Goal: Transaction & Acquisition: Purchase product/service

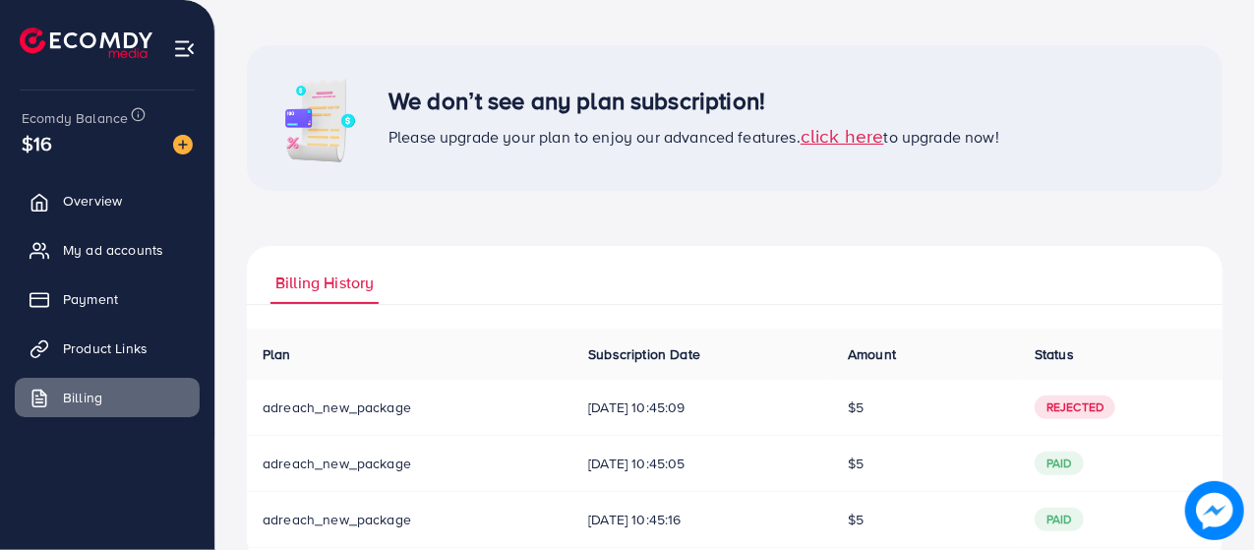
scroll to position [74, 0]
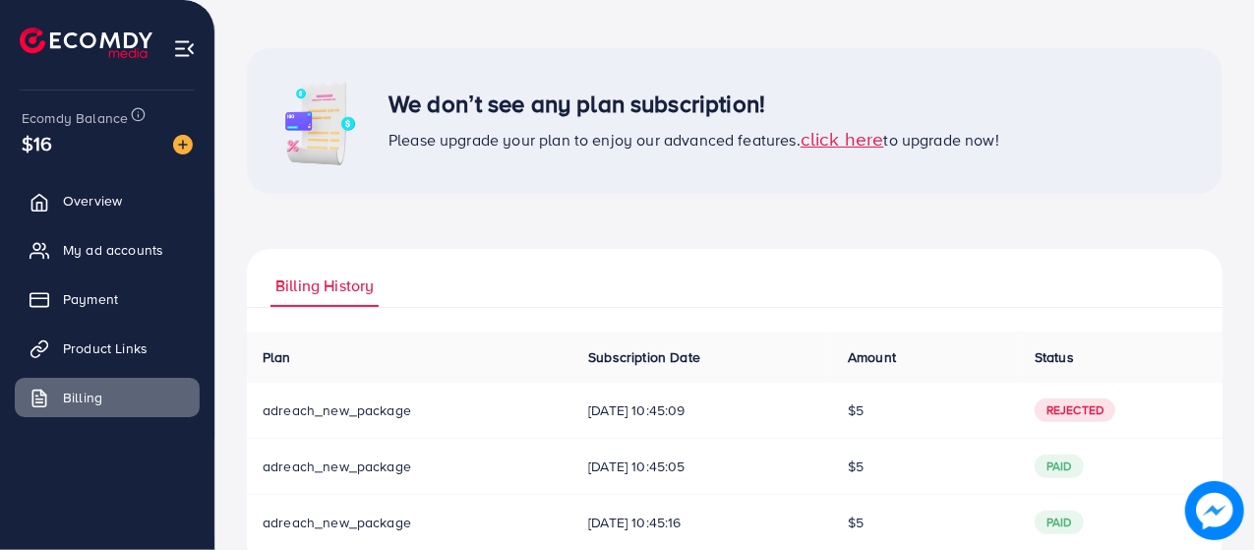
click at [832, 145] on span "click here" at bounding box center [843, 138] width 84 height 27
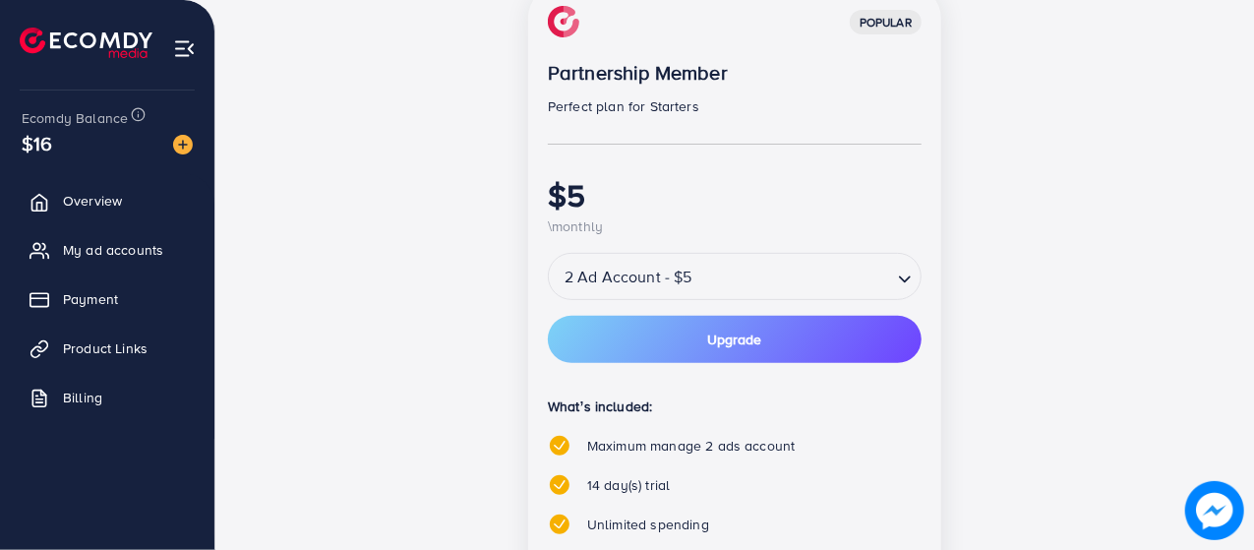
scroll to position [313, 0]
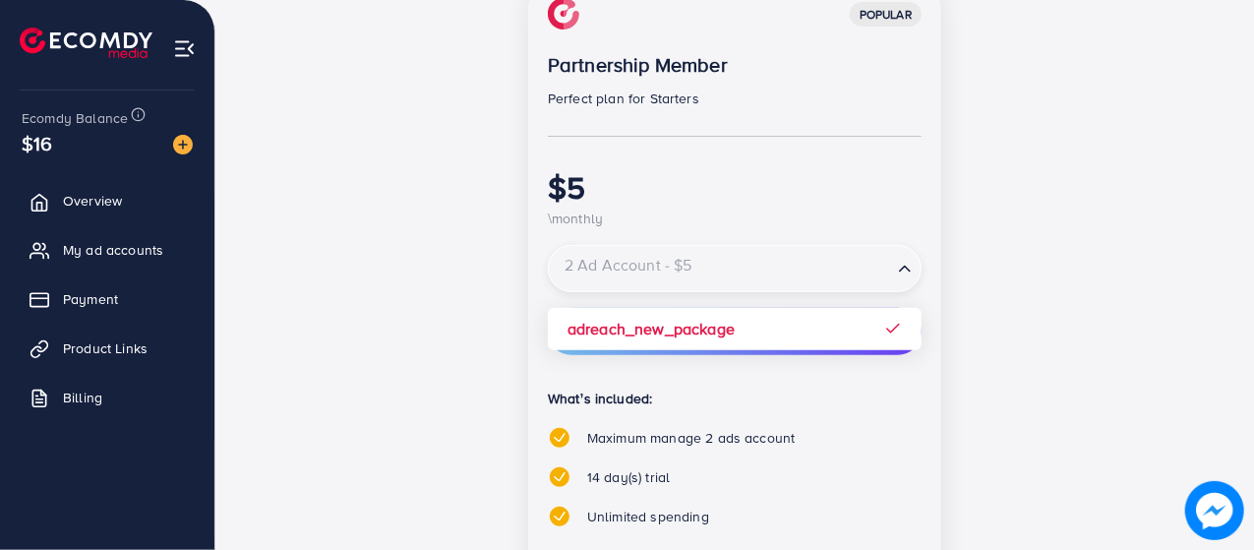
click at [859, 270] on input "Search for option" at bounding box center [720, 269] width 339 height 34
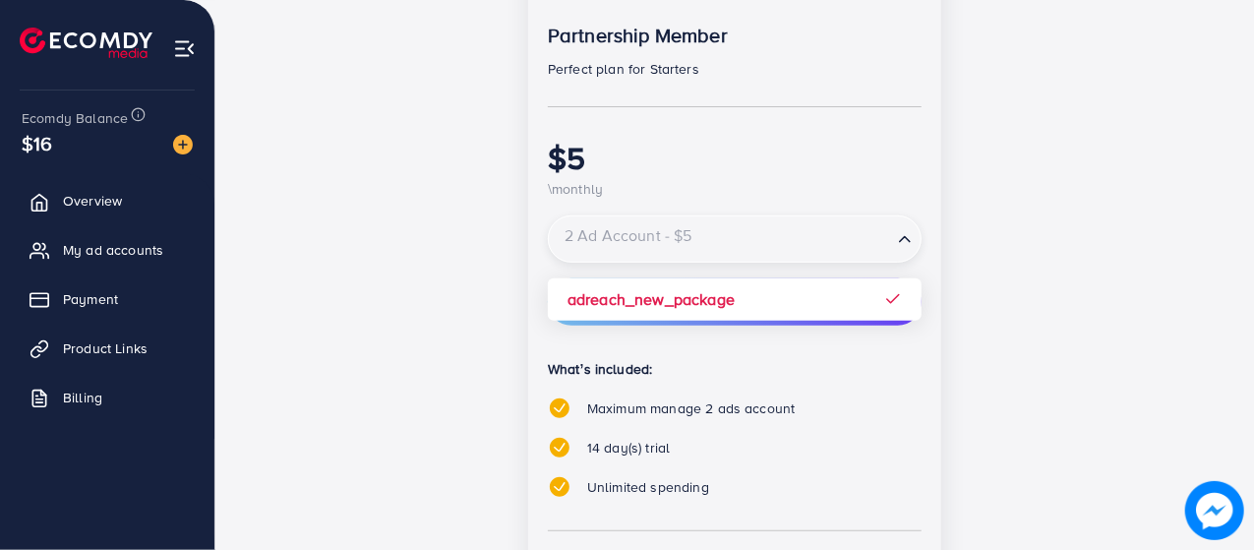
scroll to position [344, 0]
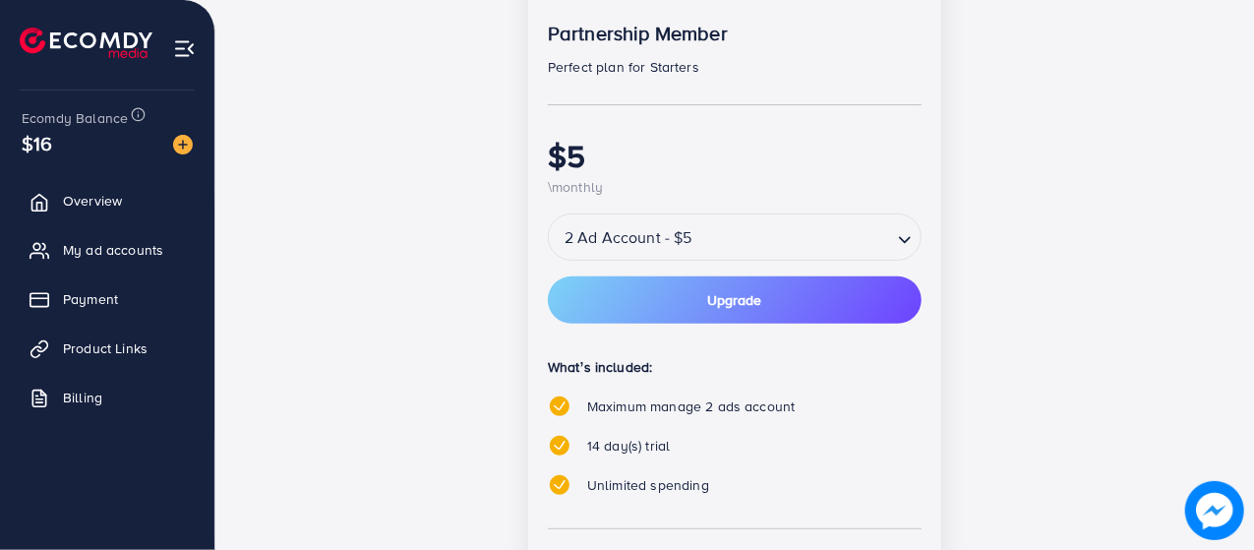
click at [895, 228] on div "Loading..." at bounding box center [906, 236] width 29 height 35
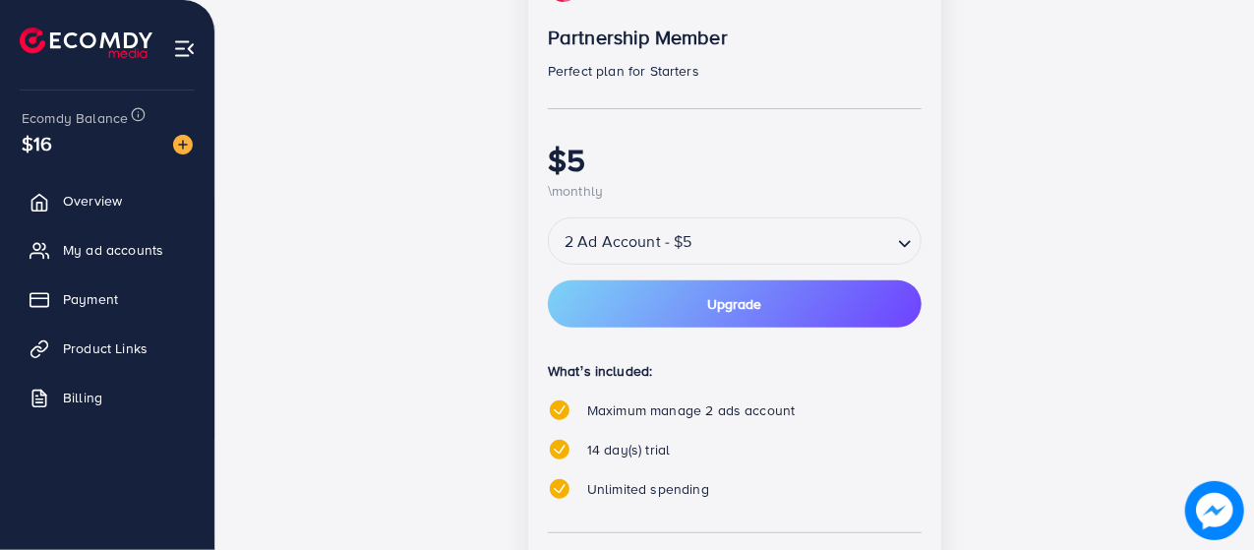
scroll to position [336, 0]
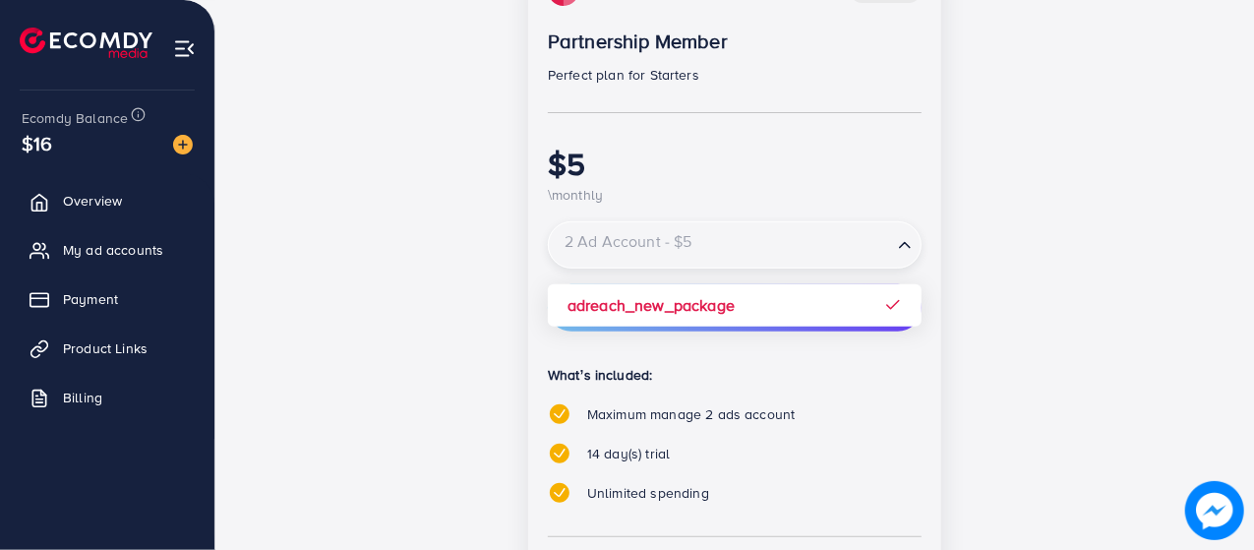
click at [618, 241] on div "2 Ad Account - $5" at bounding box center [720, 244] width 343 height 35
click at [618, 241] on input "Search for option" at bounding box center [720, 245] width 339 height 34
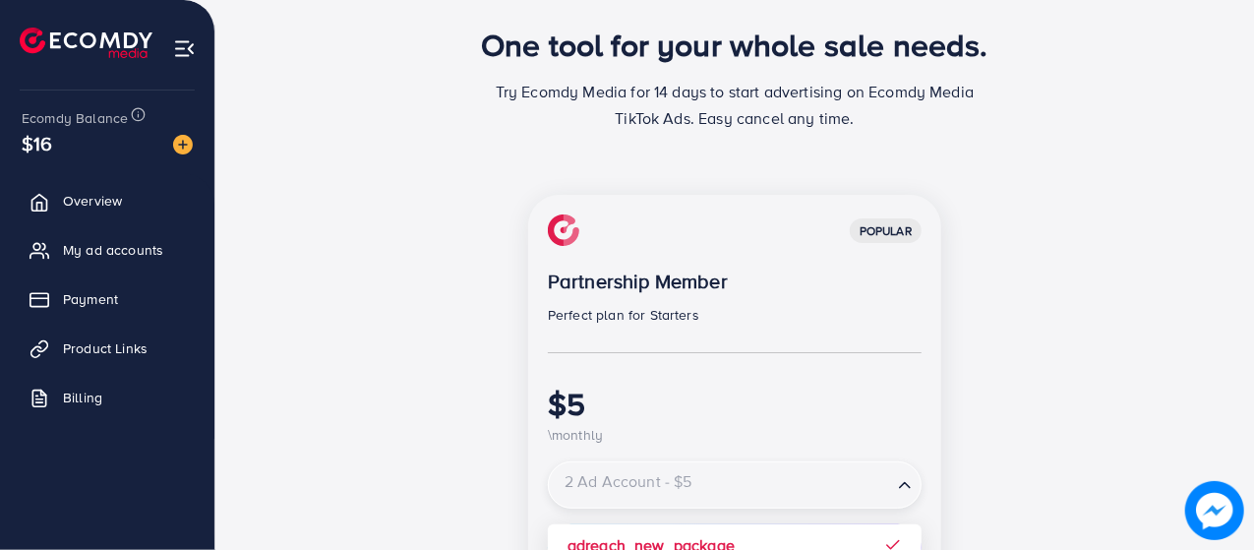
scroll to position [28, 0]
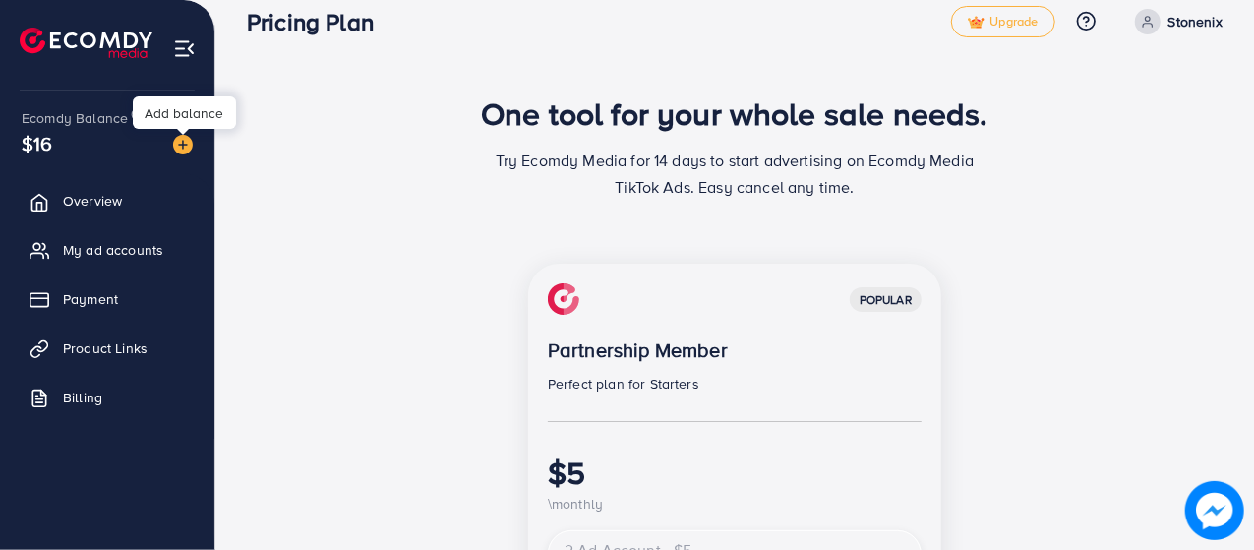
click at [187, 148] on img at bounding box center [183, 145] width 20 height 20
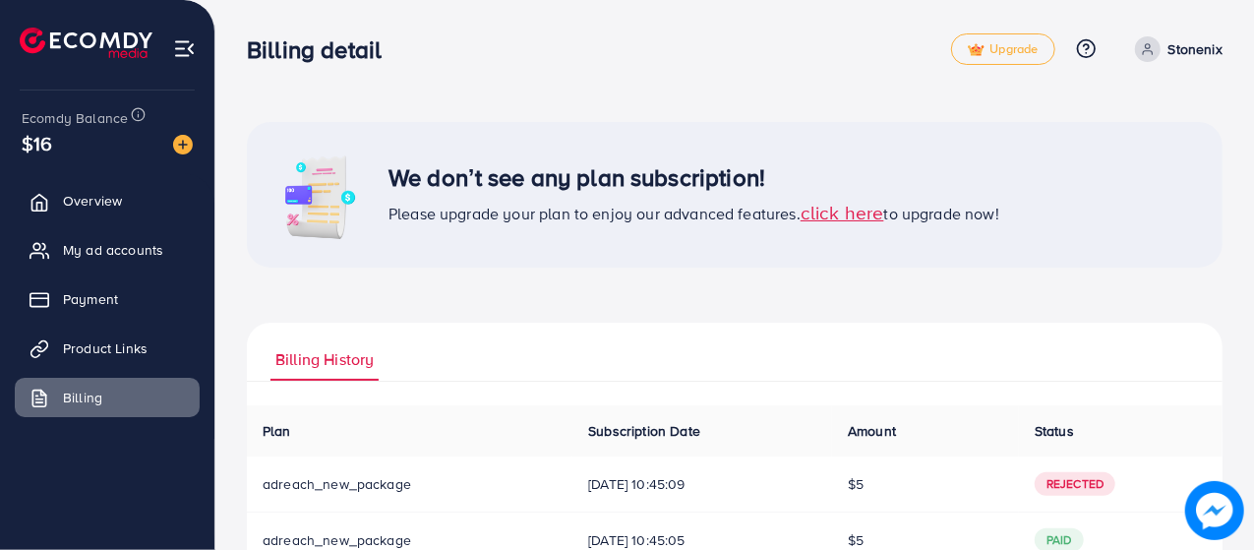
click at [534, 298] on div "We don’t see any plan subscription! Please upgrade your plan to enjoy our advan…" at bounding box center [735, 381] width 976 height 518
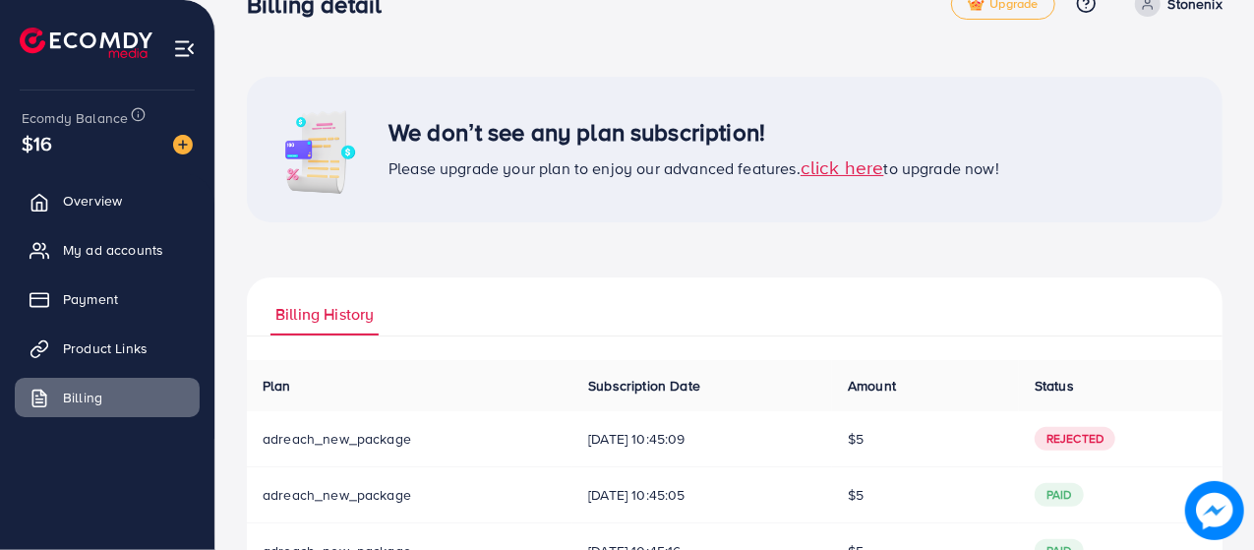
scroll to position [28, 0]
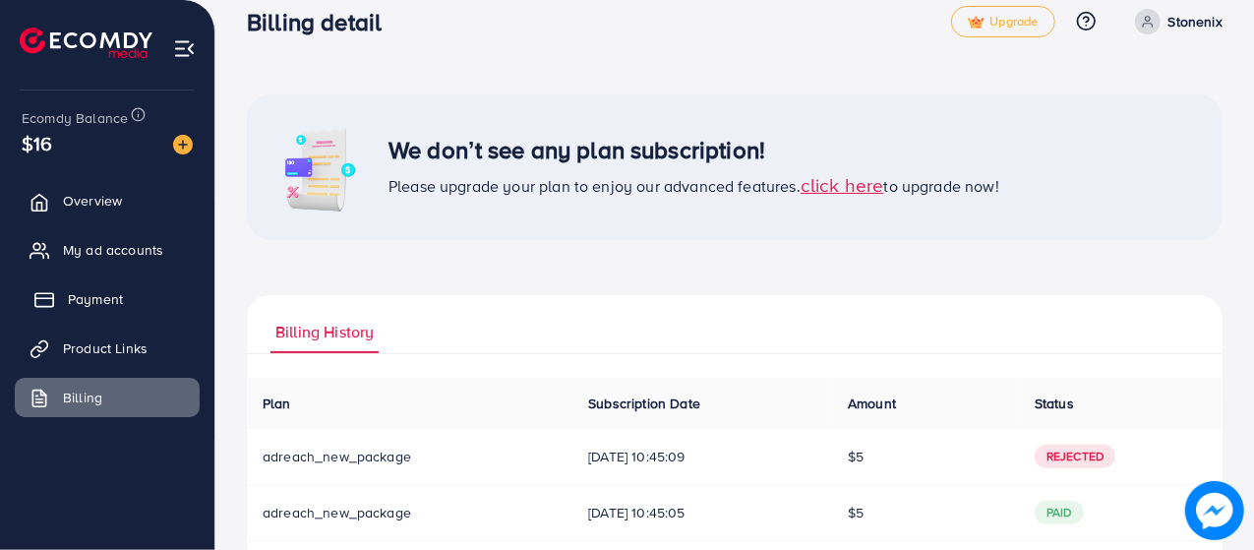
click at [69, 302] on span "Payment" at bounding box center [95, 299] width 55 height 20
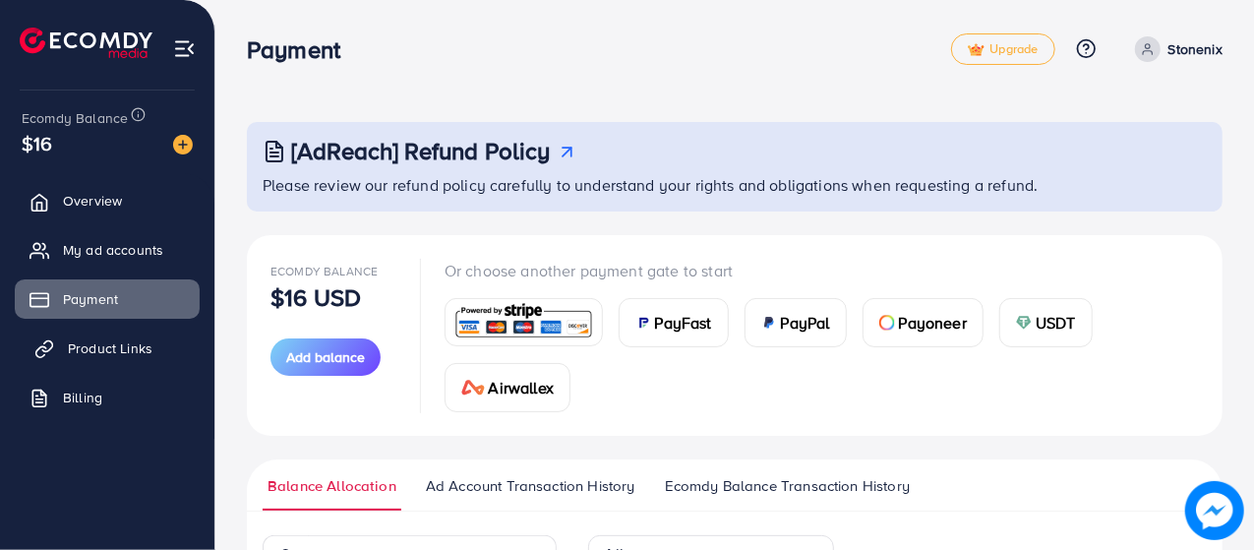
click at [83, 351] on span "Product Links" at bounding box center [110, 348] width 85 height 20
click at [68, 349] on span "Product Links" at bounding box center [110, 348] width 85 height 20
click at [128, 340] on span "Product Links" at bounding box center [110, 348] width 85 height 20
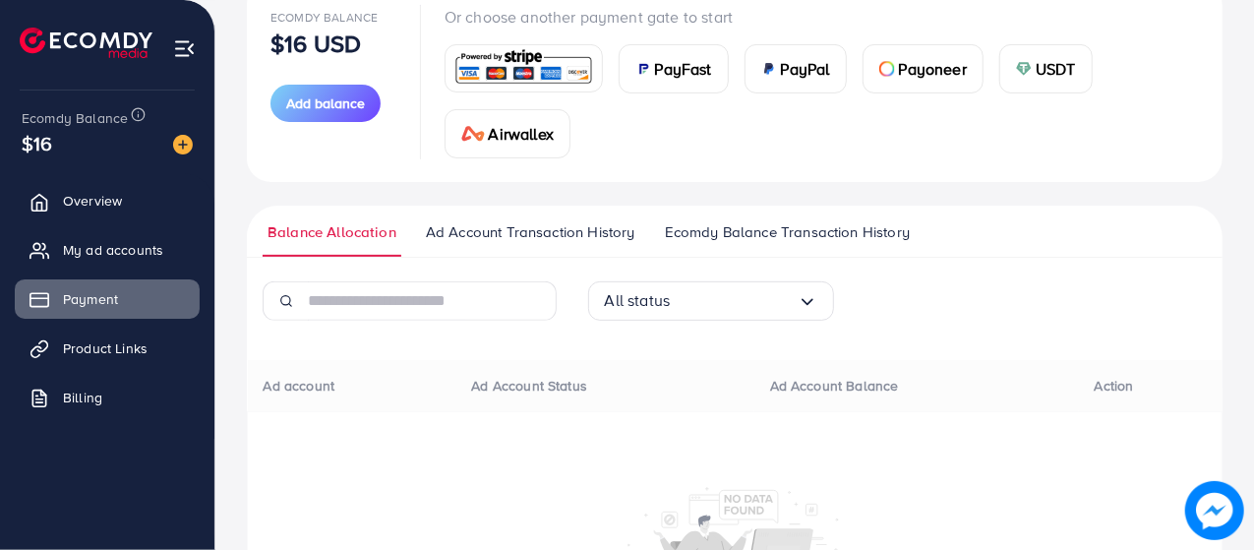
scroll to position [295, 0]
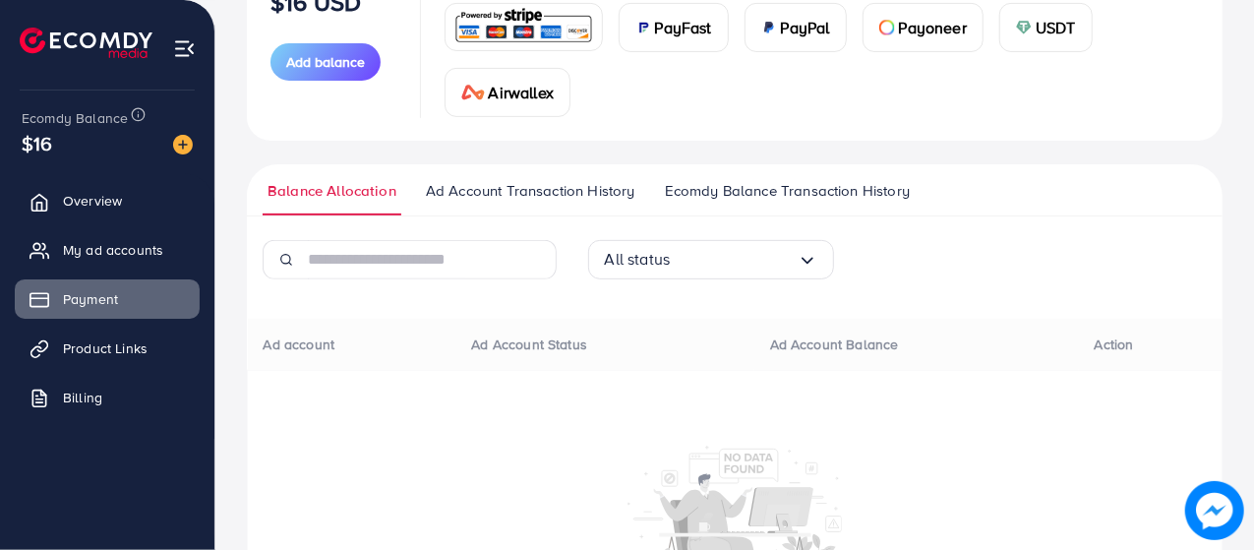
click at [707, 180] on span "Ecomdy Balance Transaction History" at bounding box center [787, 191] width 245 height 22
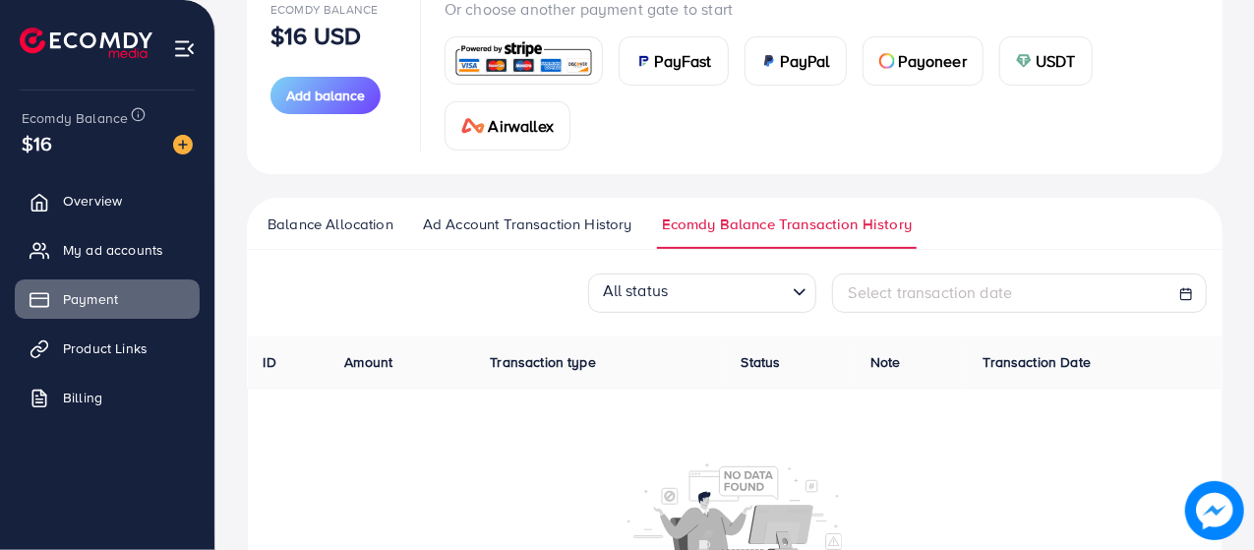
scroll to position [252, 0]
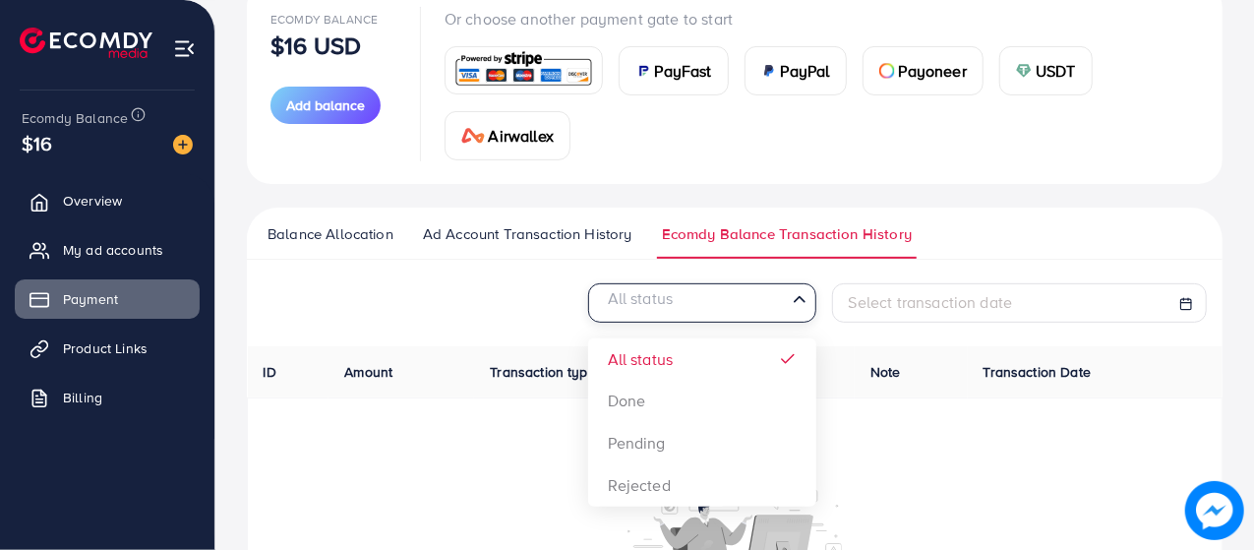
click at [704, 288] on input "Search for option" at bounding box center [691, 303] width 188 height 30
click at [555, 283] on div "All status Loading... All status Done Pending Rejected Select transaction date" at bounding box center [735, 302] width 976 height 39
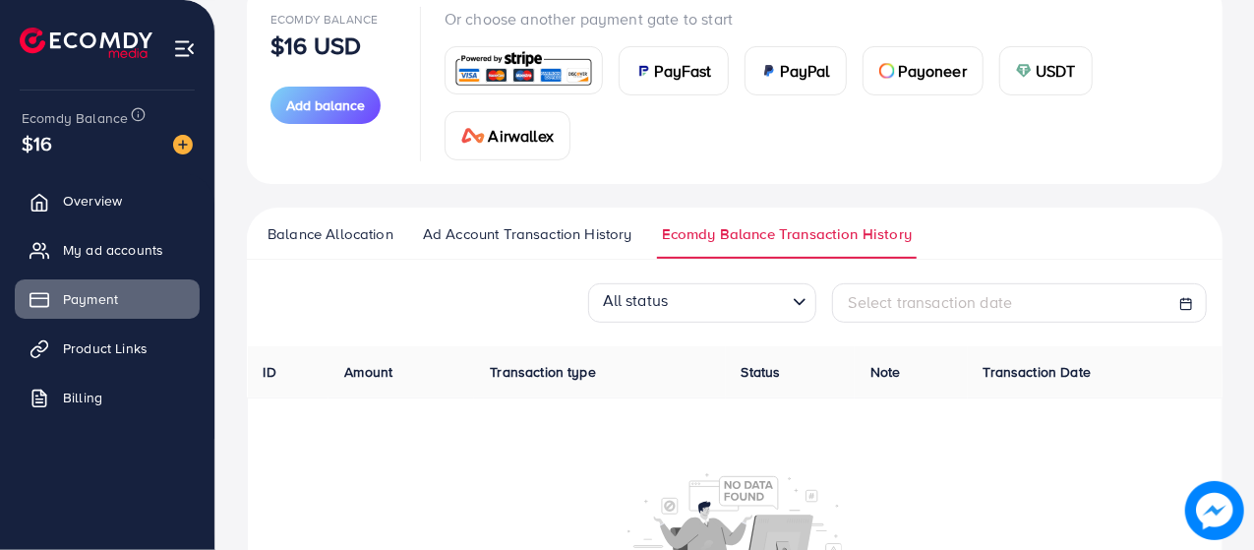
click at [503, 223] on span "Ad Account Transaction History" at bounding box center [527, 234] width 209 height 22
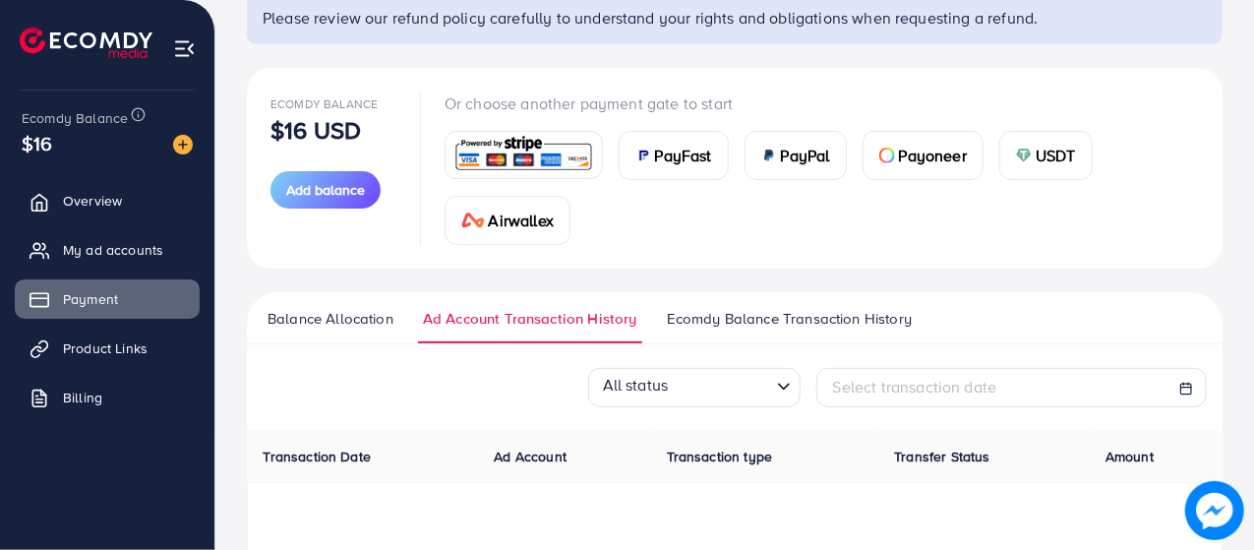
scroll to position [159, 0]
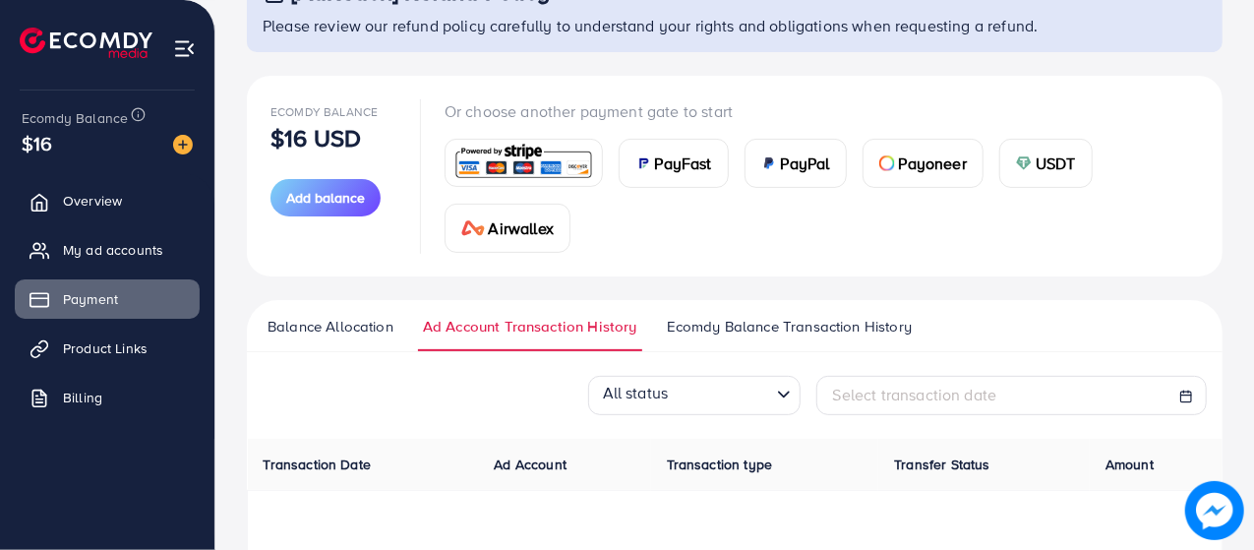
click at [517, 156] on img at bounding box center [523, 163] width 145 height 42
click at [899, 158] on span "Payoneer" at bounding box center [933, 163] width 68 height 24
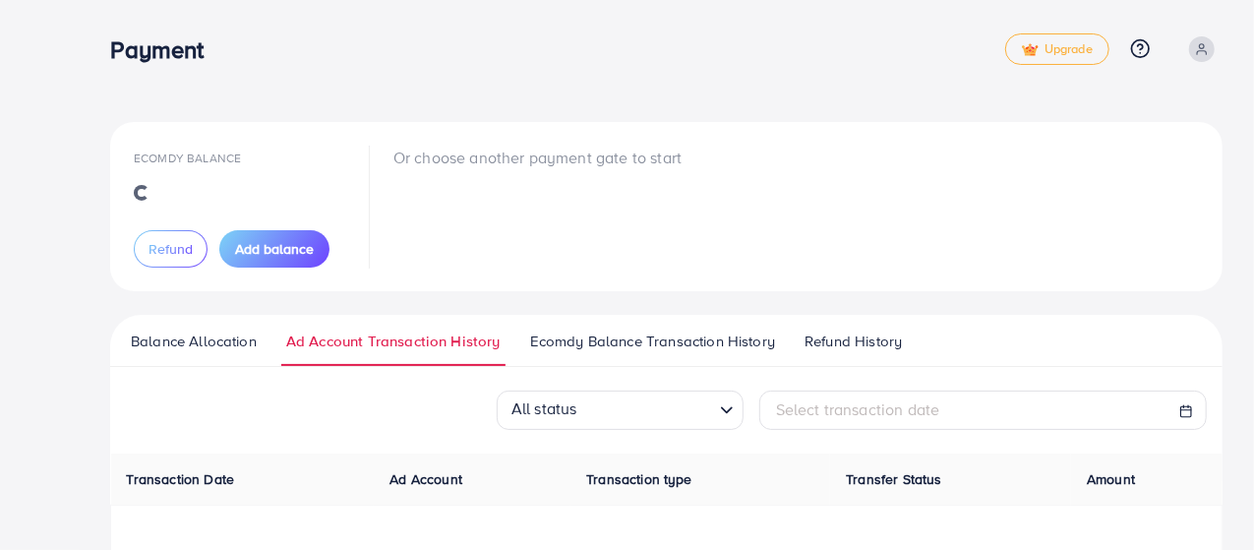
click at [679, 226] on div "Or choose another payment gate to start" at bounding box center [537, 207] width 288 height 122
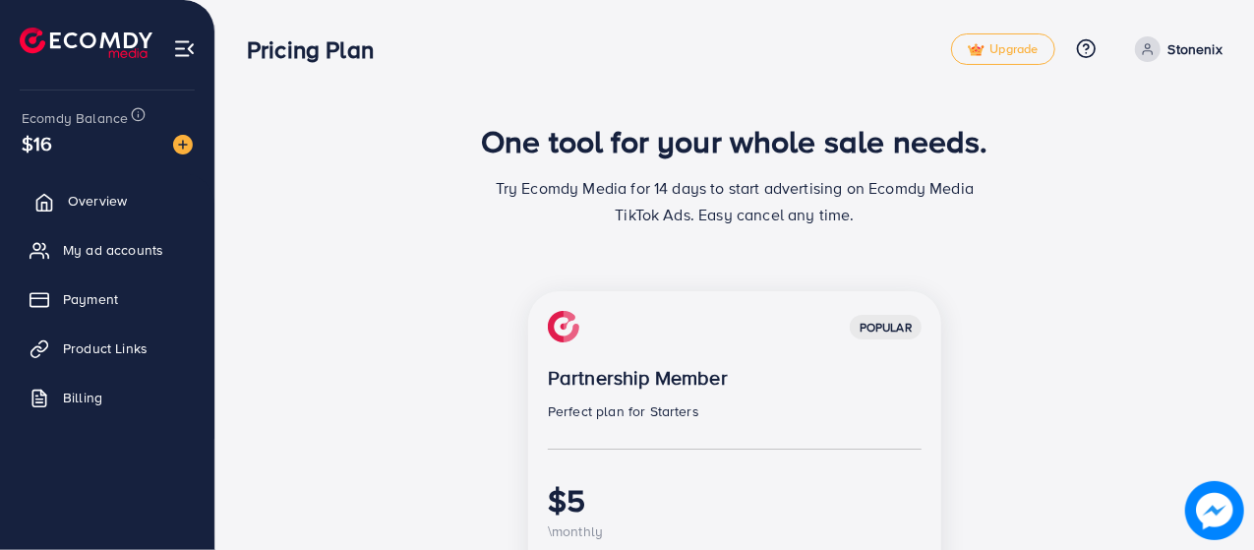
click at [92, 202] on span "Overview" at bounding box center [97, 201] width 59 height 20
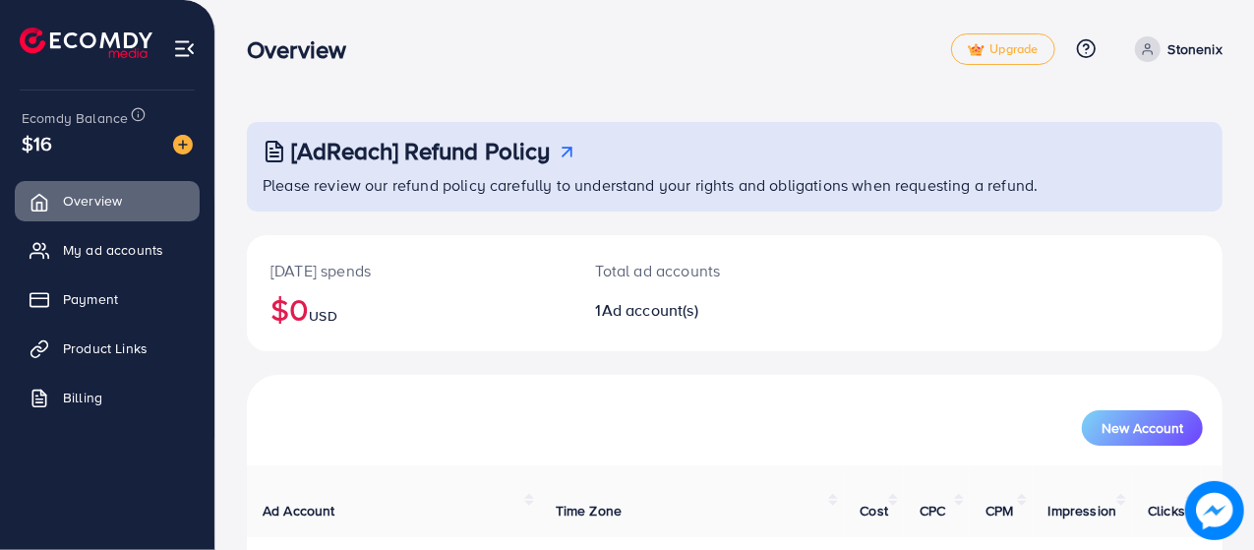
click at [571, 153] on polyline at bounding box center [567, 152] width 9 height 9
click at [106, 334] on link "Product Links" at bounding box center [107, 347] width 185 height 39
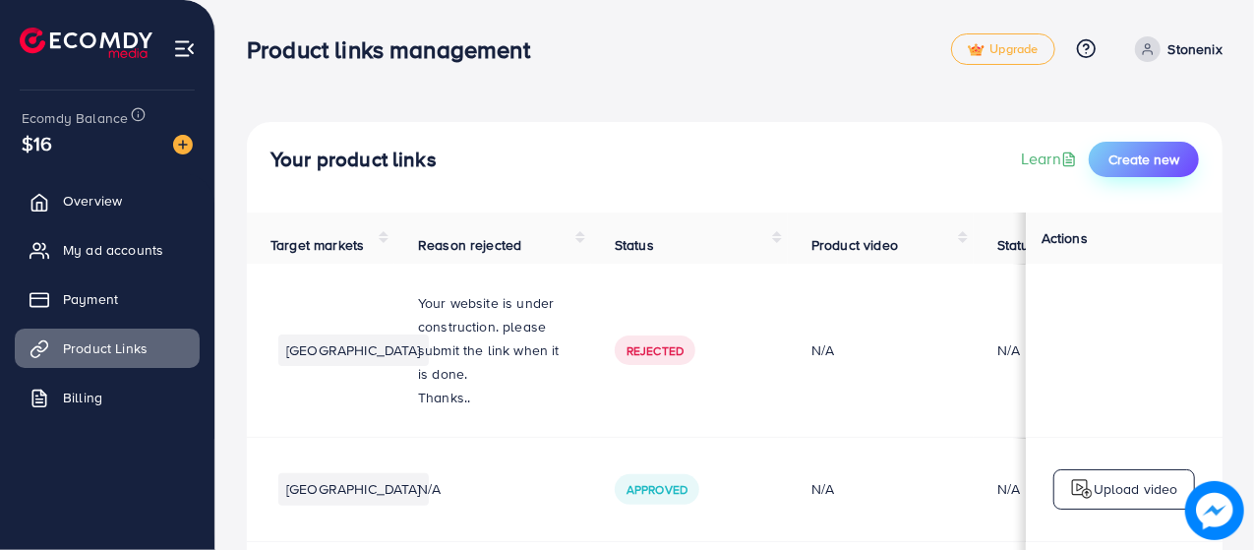
click at [1162, 157] on span "Create new" at bounding box center [1143, 159] width 71 height 20
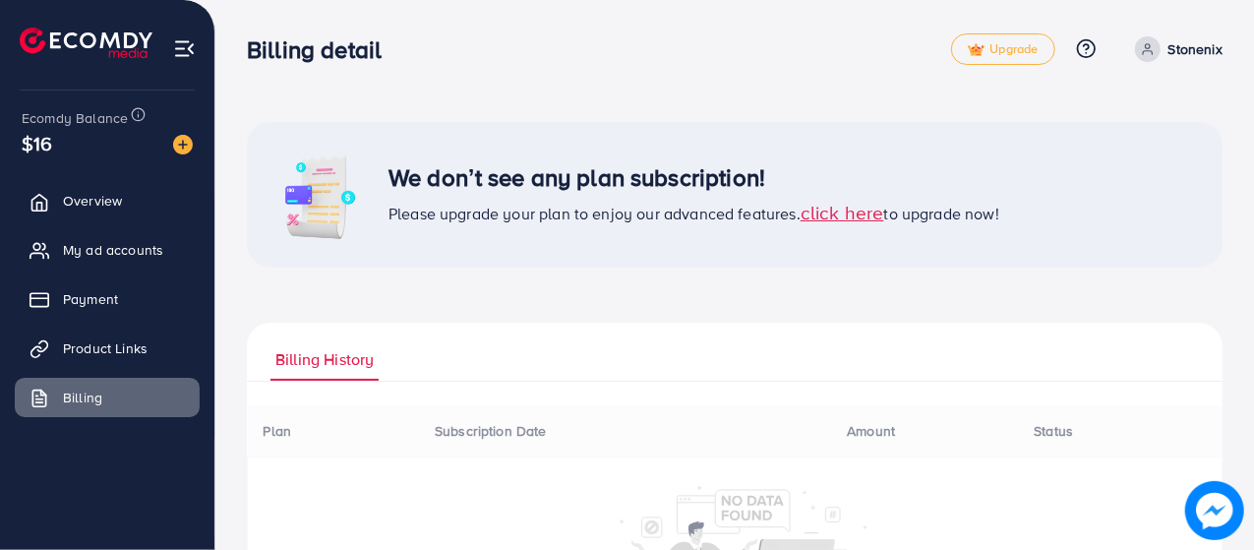
click at [852, 222] on span "click here" at bounding box center [843, 212] width 84 height 27
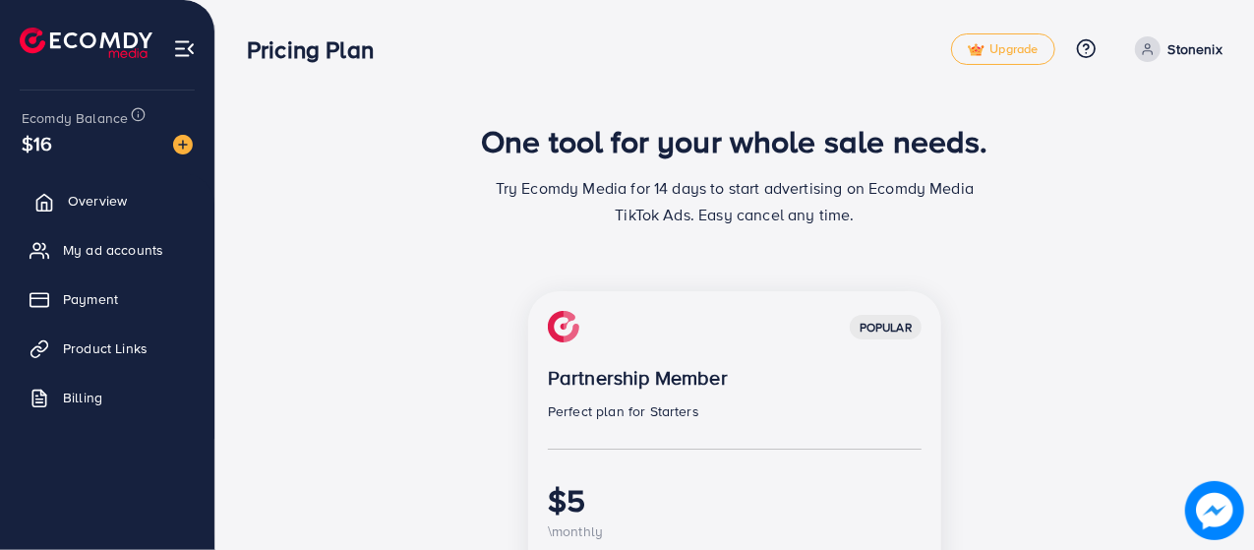
click at [119, 213] on link "Overview" at bounding box center [107, 200] width 185 height 39
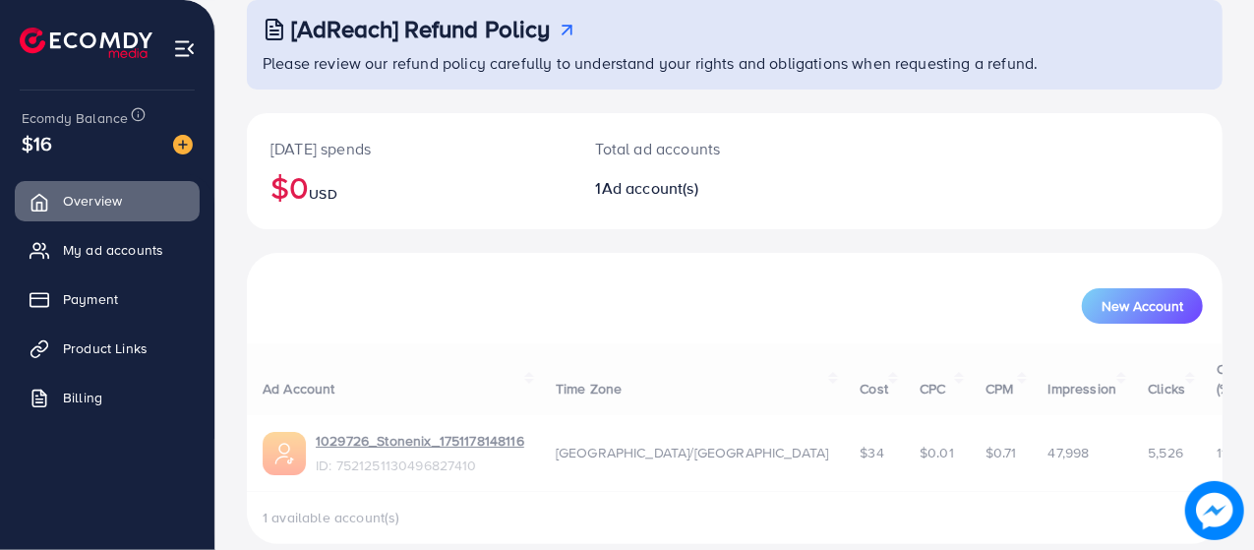
scroll to position [126, 0]
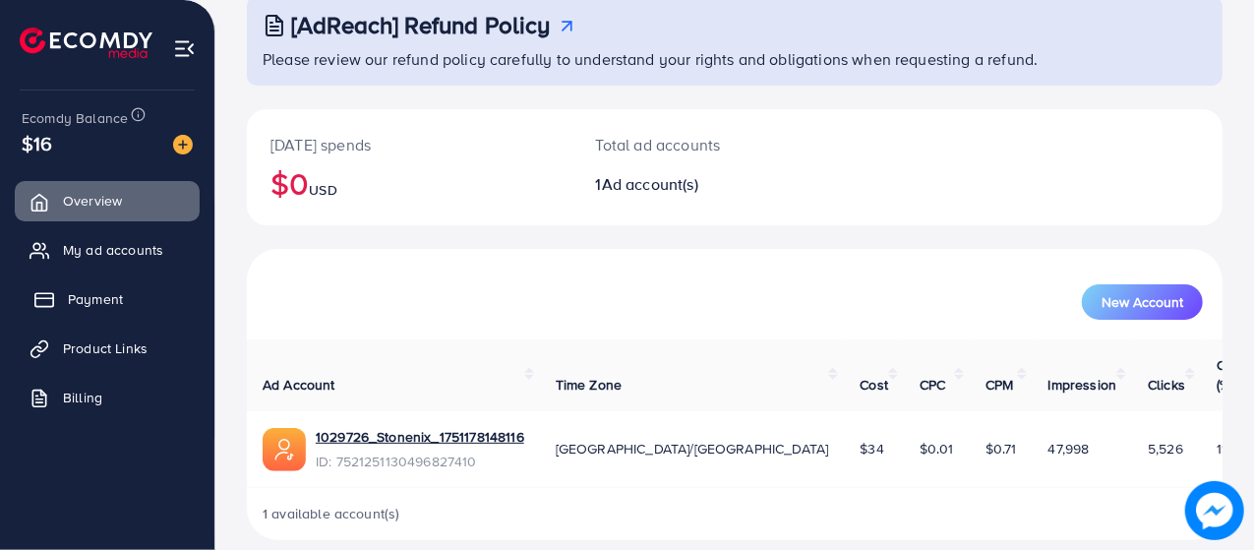
click at [130, 302] on link "Payment" at bounding box center [107, 298] width 185 height 39
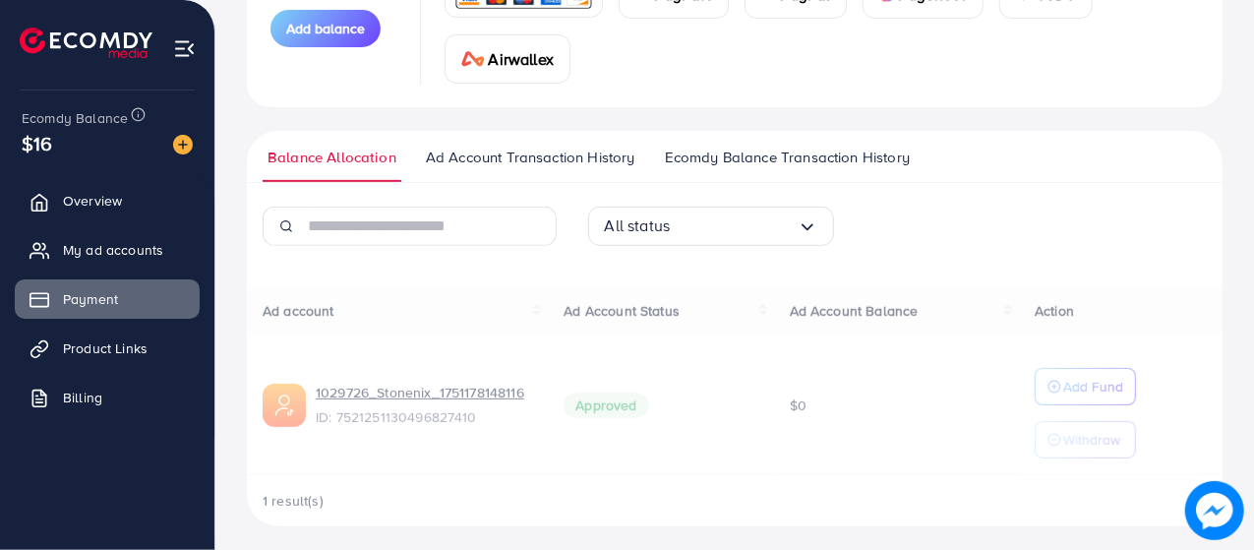
scroll to position [332, 0]
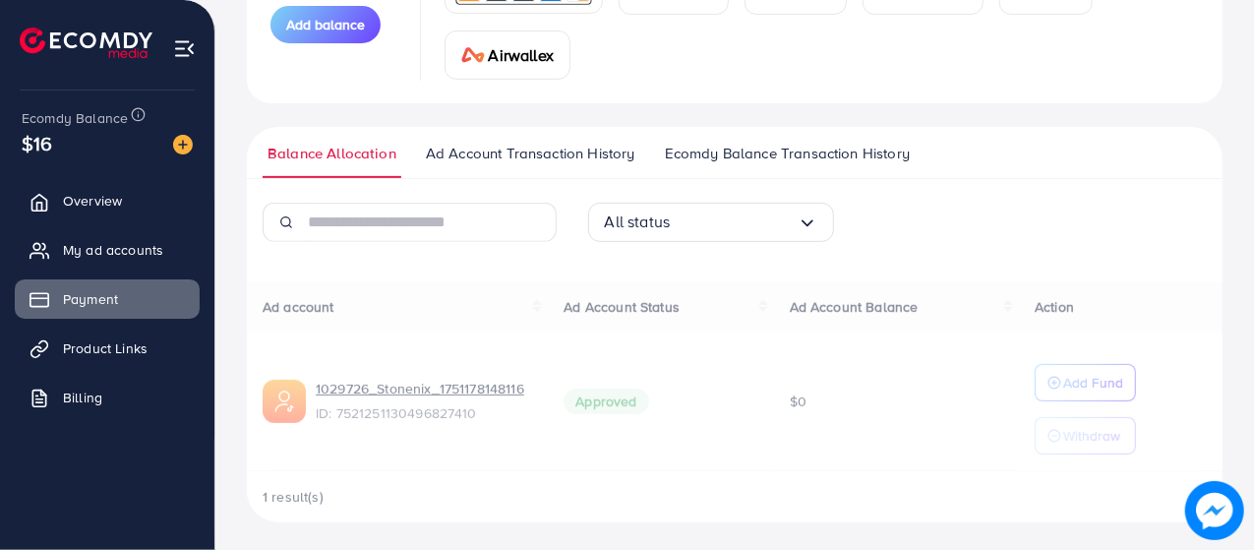
click at [724, 227] on input "Search for option" at bounding box center [733, 222] width 127 height 30
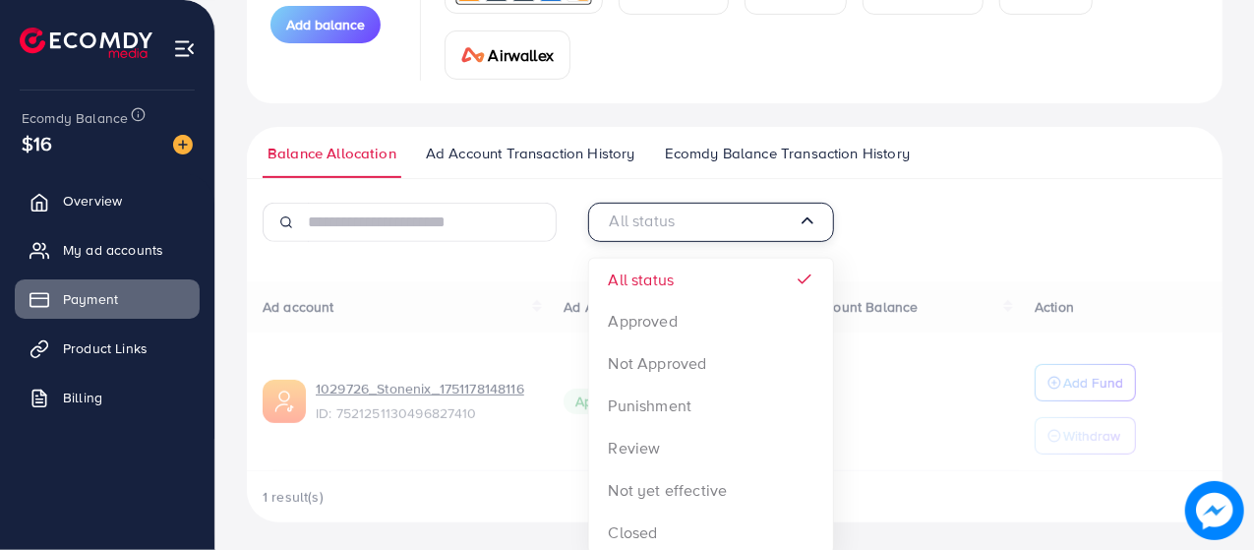
click at [724, 227] on input "Search for option" at bounding box center [701, 222] width 193 height 30
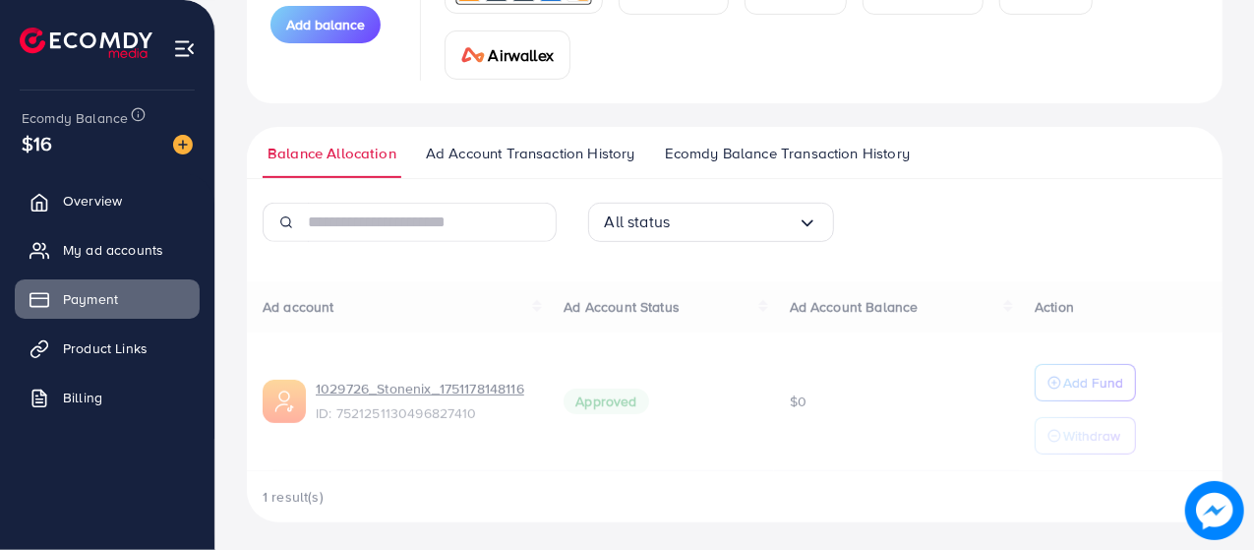
click at [866, 219] on div "All status Loading... All status Approved Not Approved Punishment Review Not ye…" at bounding box center [735, 230] width 326 height 55
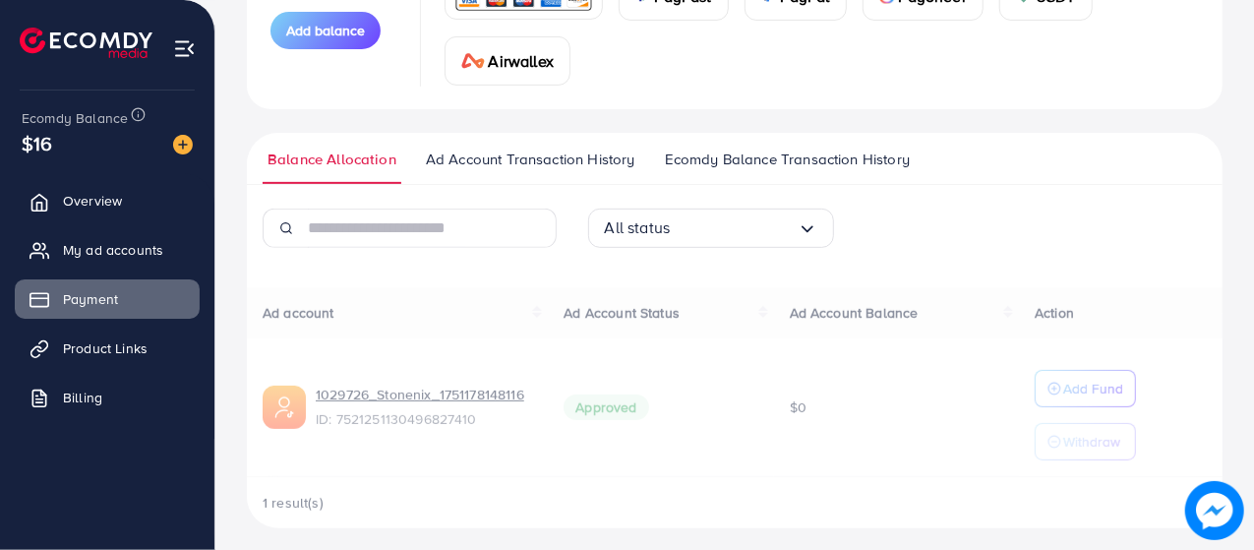
scroll to position [325, 0]
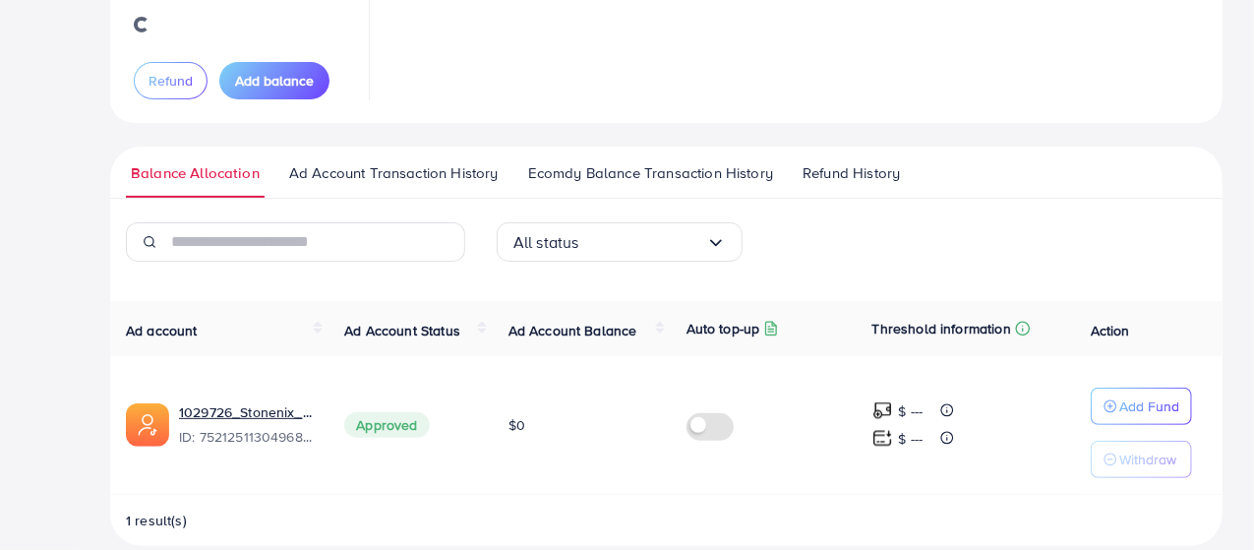
scroll to position [193, 0]
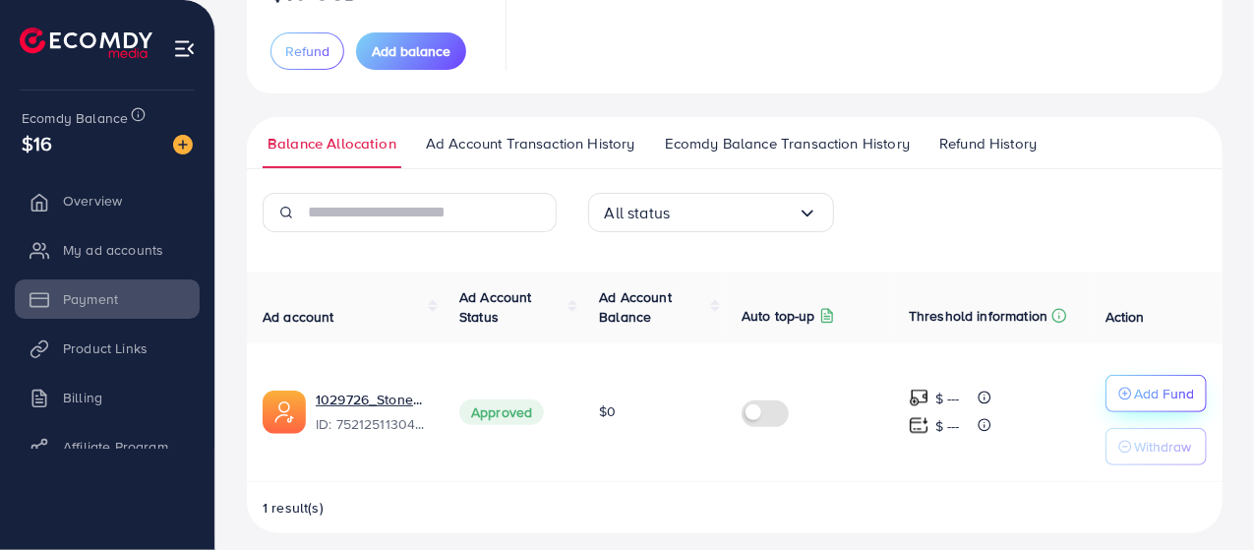
click at [1121, 385] on div "Add Fund" at bounding box center [1156, 394] width 76 height 24
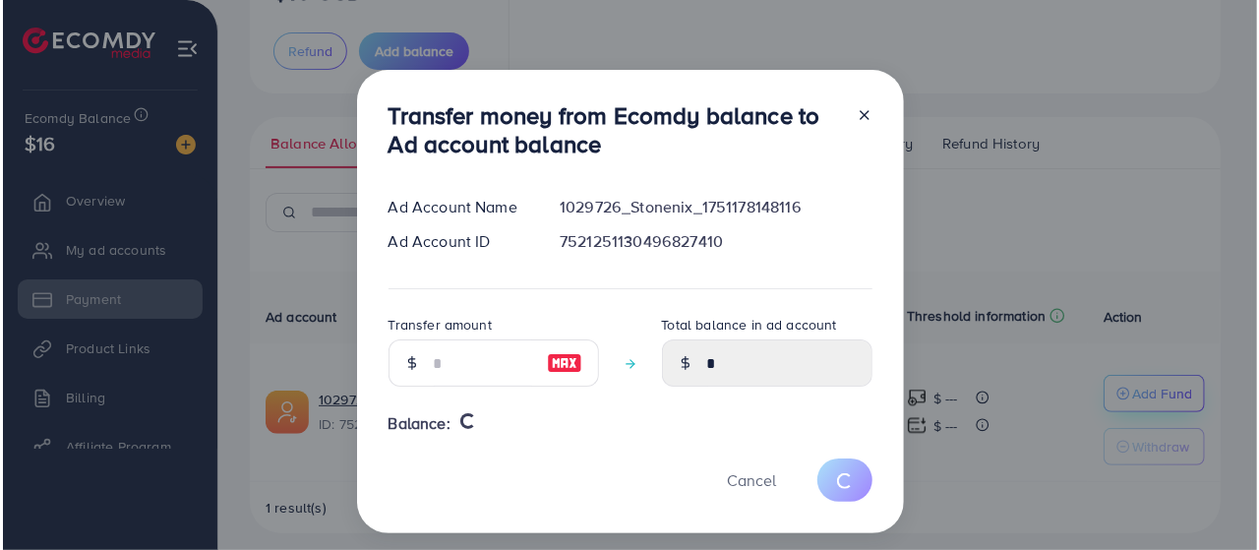
scroll to position [189, 0]
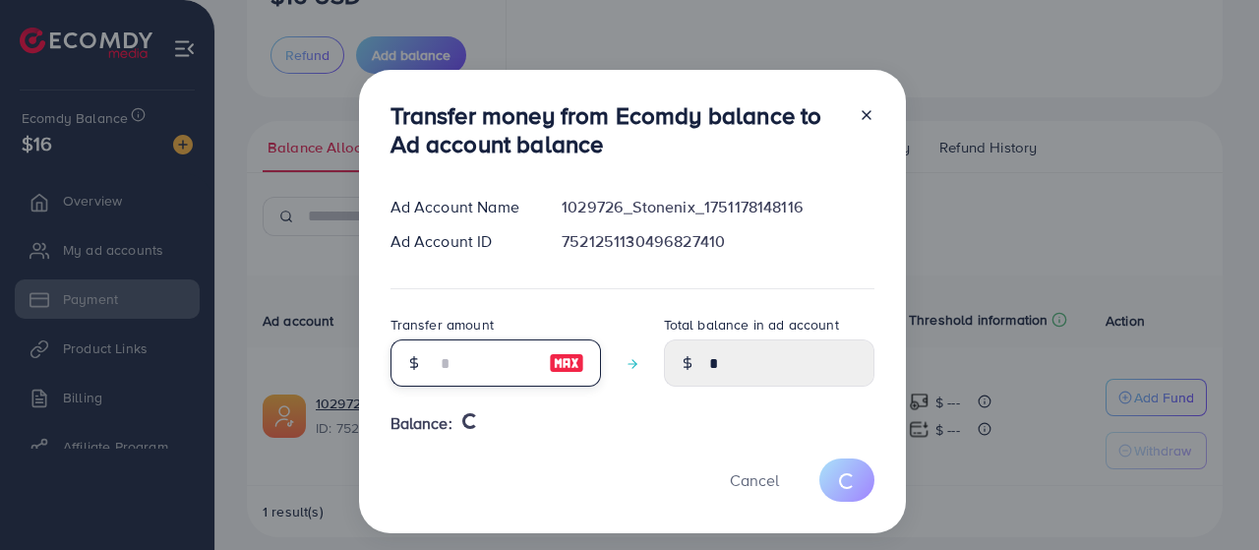
click at [447, 360] on input "number" at bounding box center [485, 362] width 98 height 47
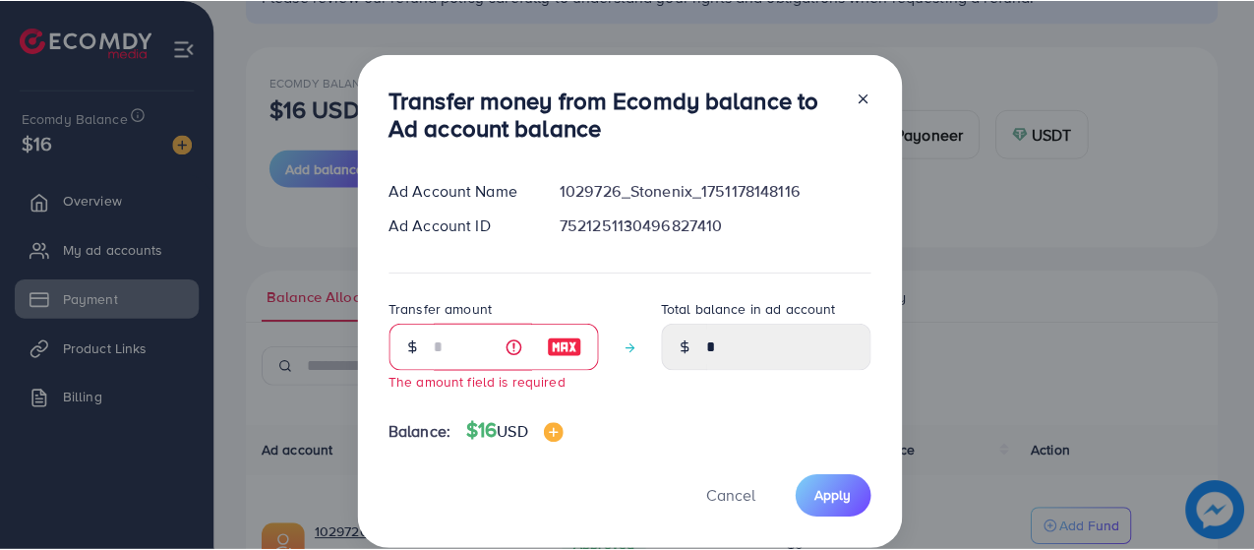
scroll to position [297, 0]
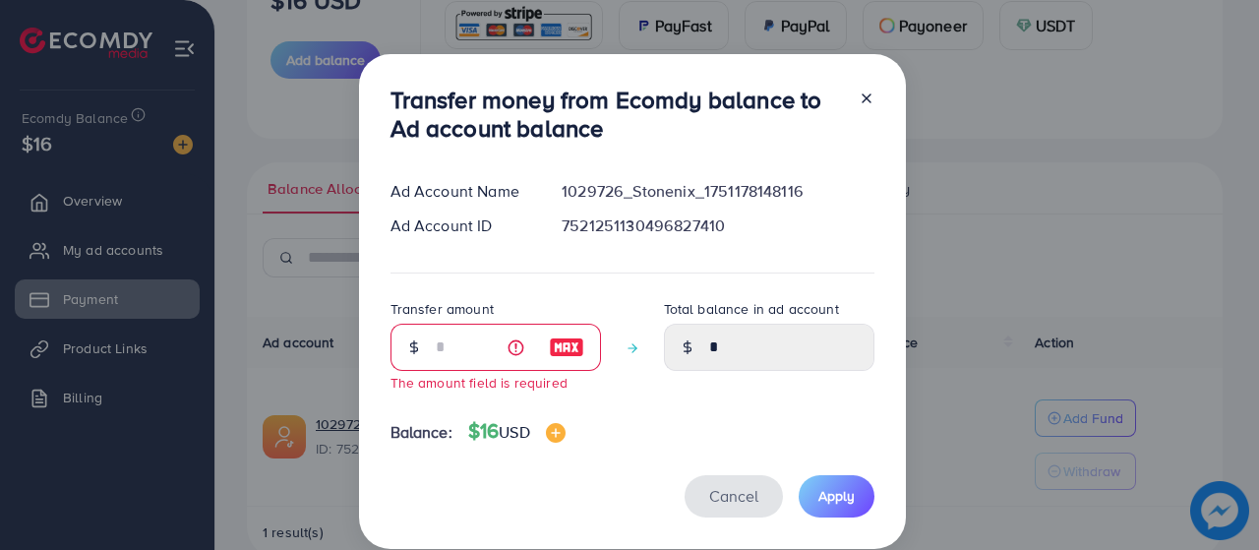
click at [735, 498] on span "Cancel" at bounding box center [733, 496] width 49 height 22
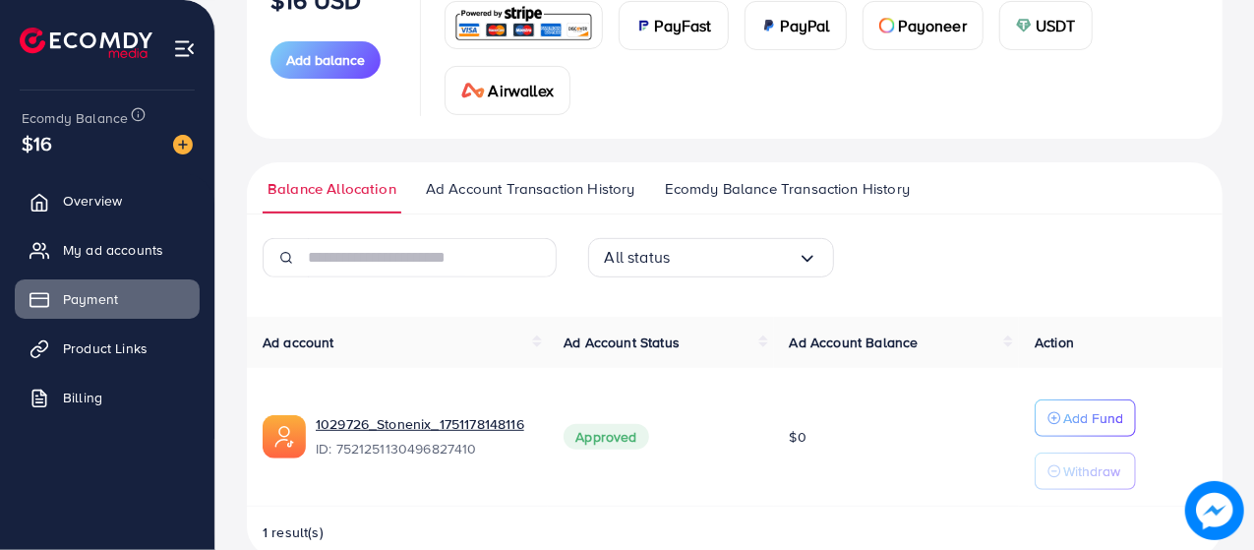
scroll to position [289, 0]
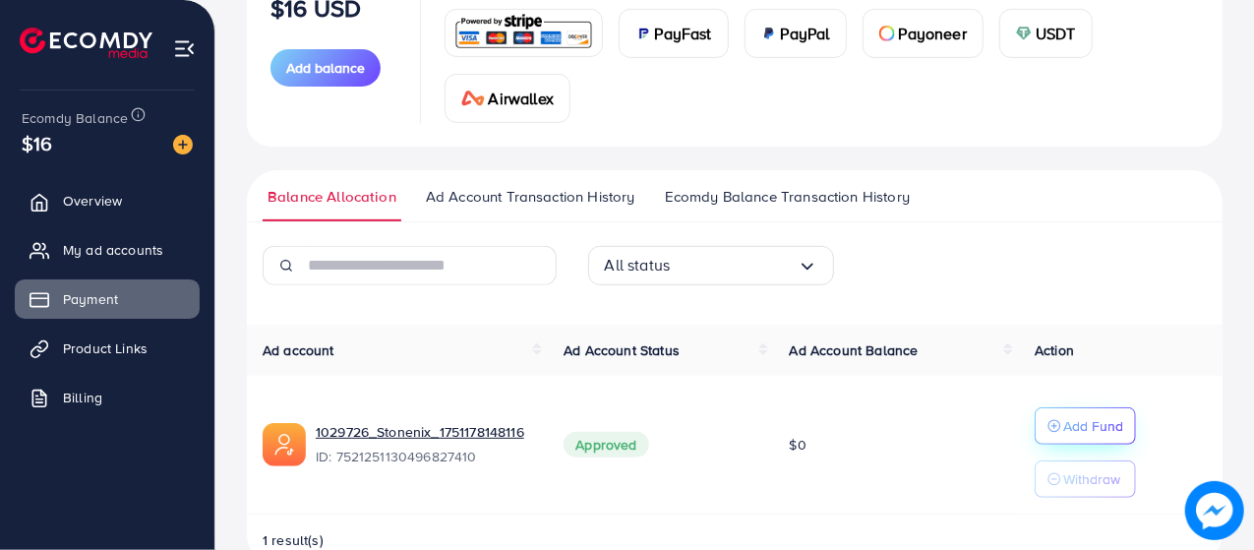
click at [1111, 394] on td "Add Fund Withdraw" at bounding box center [1121, 445] width 204 height 139
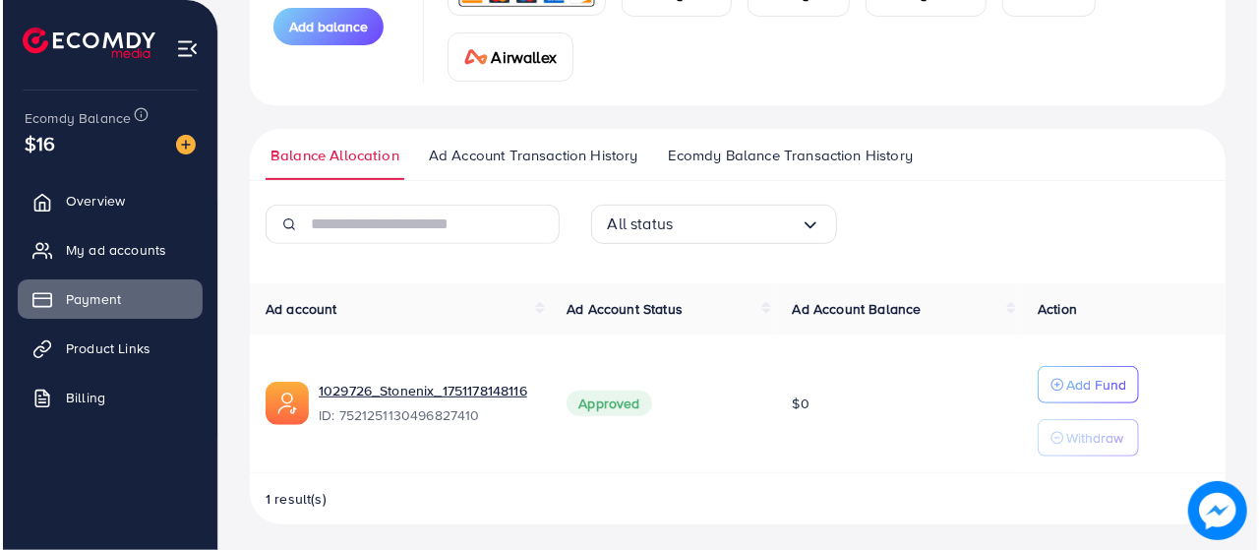
scroll to position [332, 0]
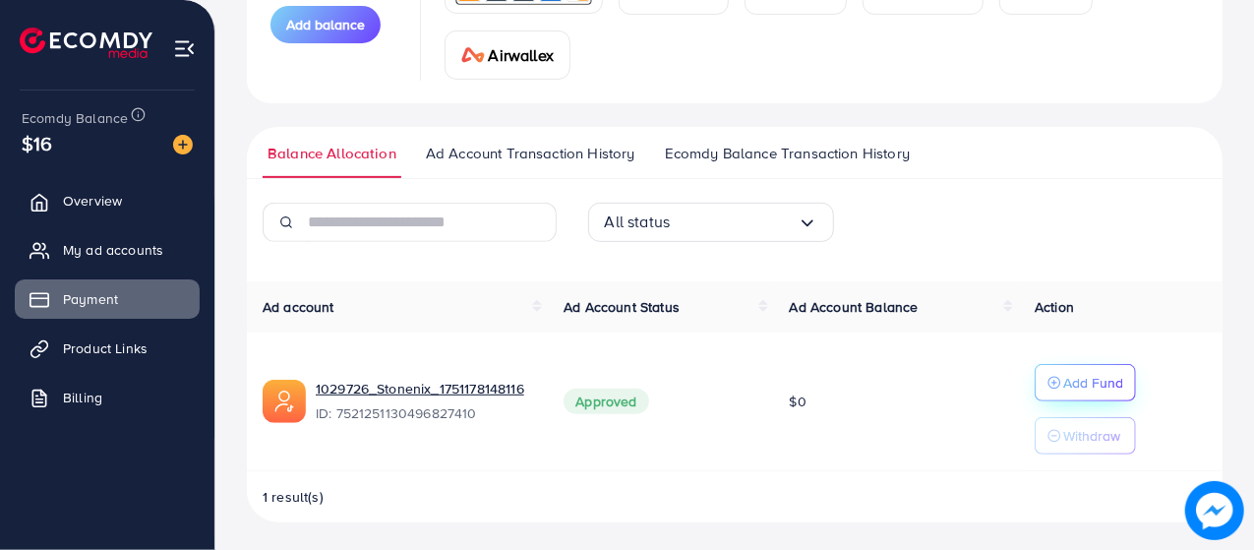
click at [1066, 373] on p "Add Fund" at bounding box center [1093, 383] width 60 height 24
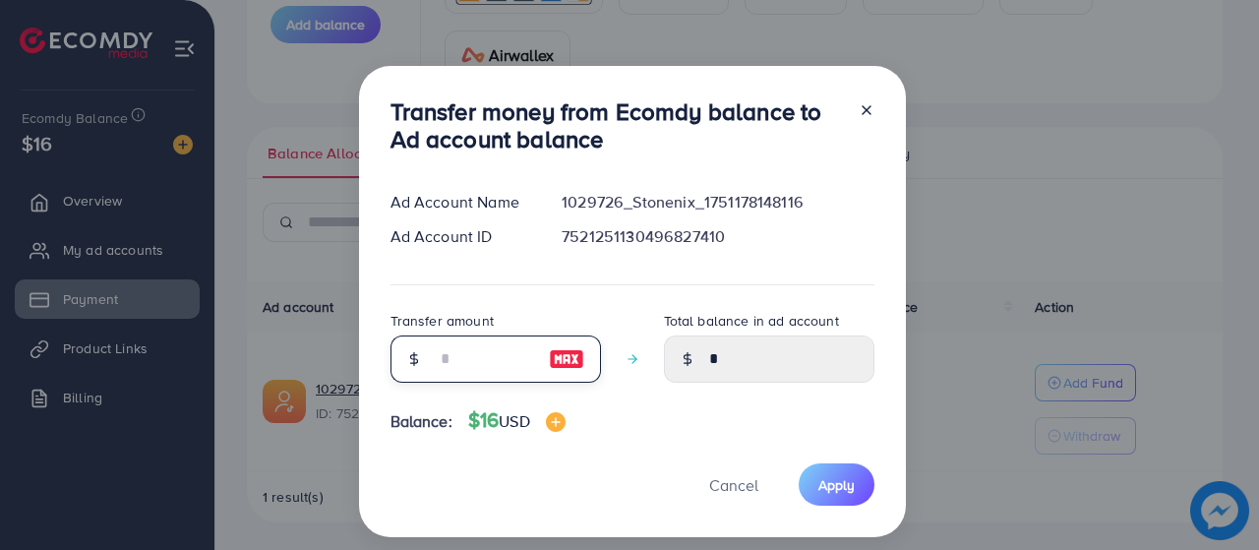
click at [462, 362] on input "number" at bounding box center [485, 358] width 98 height 47
type input "*"
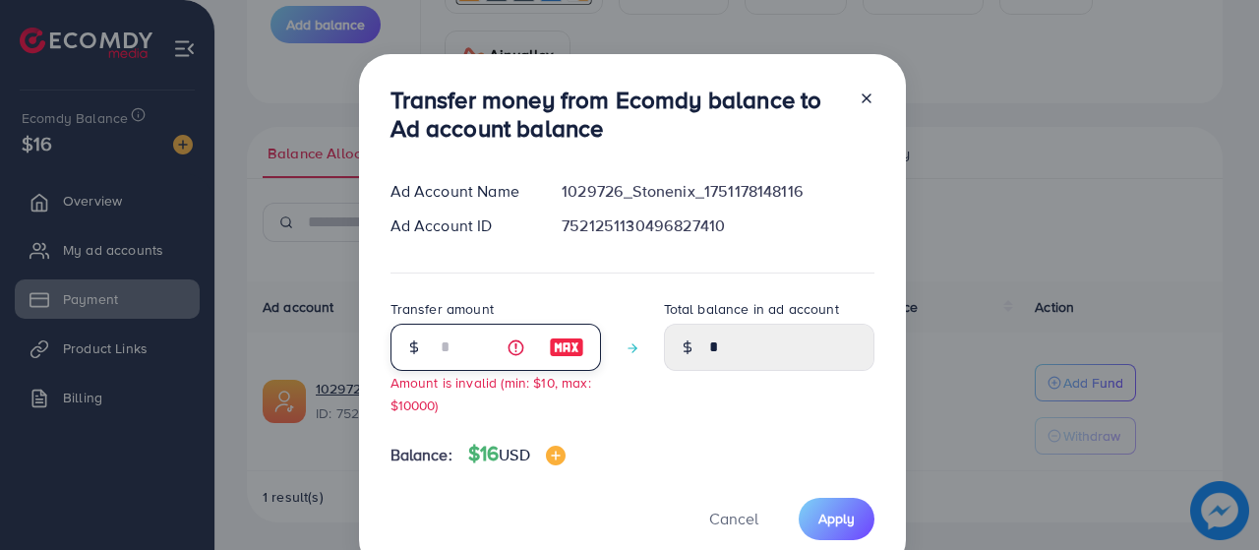
type input "****"
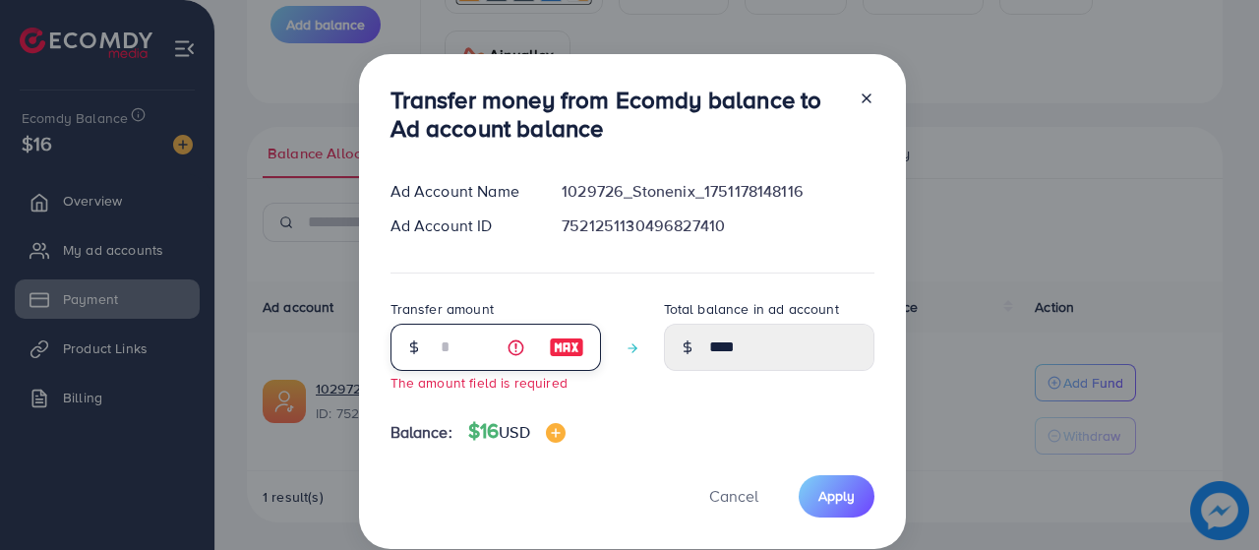
type input "****"
type input "*"
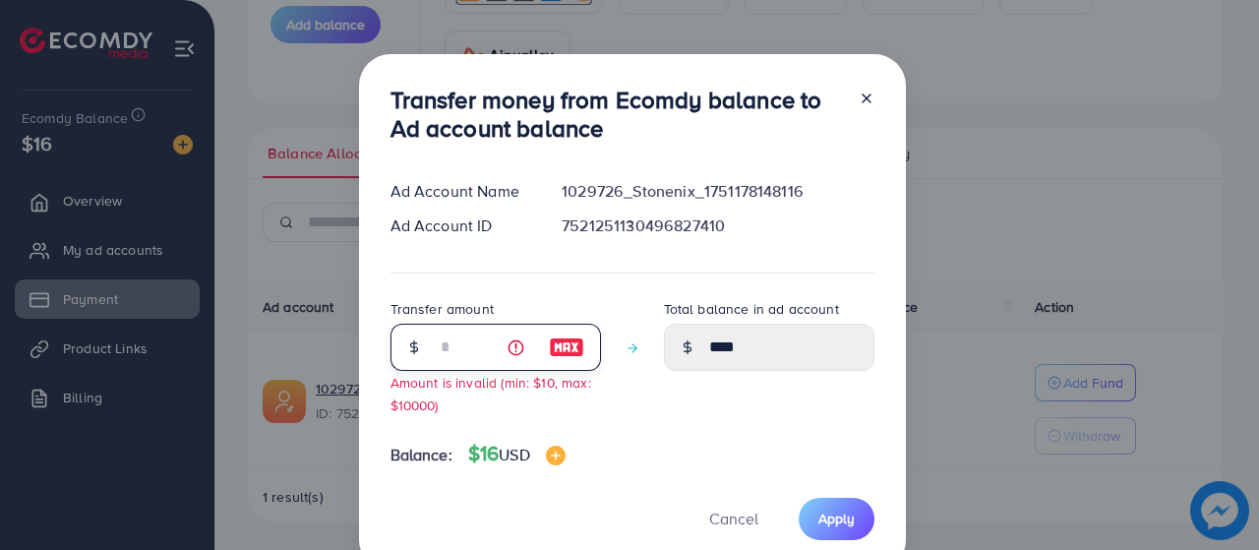
type input "****"
type input "**"
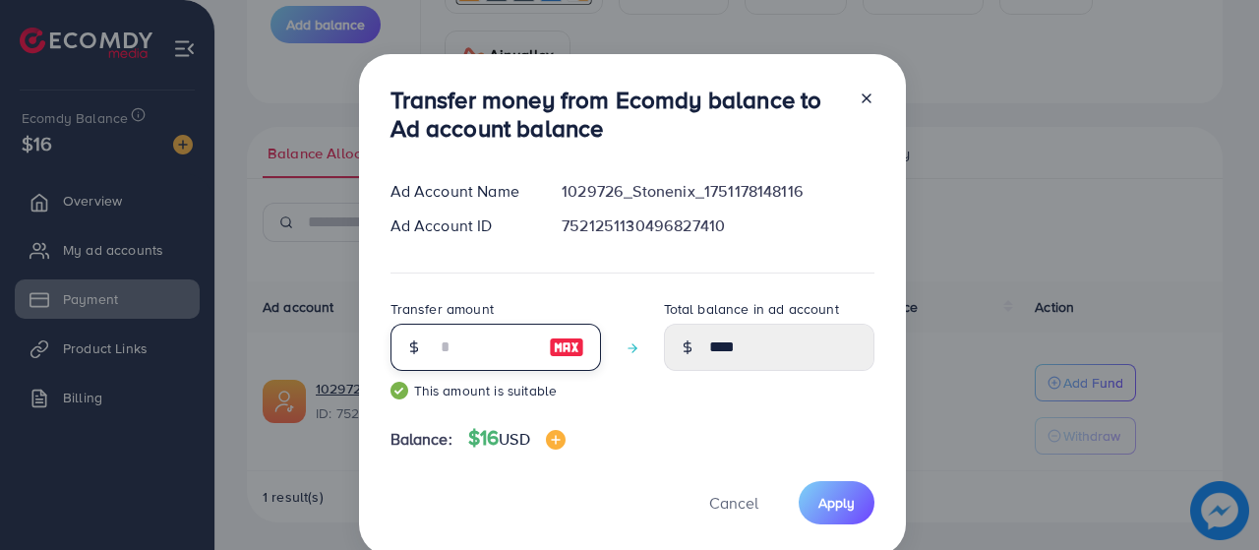
type input "*****"
type input "**"
click at [813, 496] on button "Apply" at bounding box center [837, 502] width 76 height 42
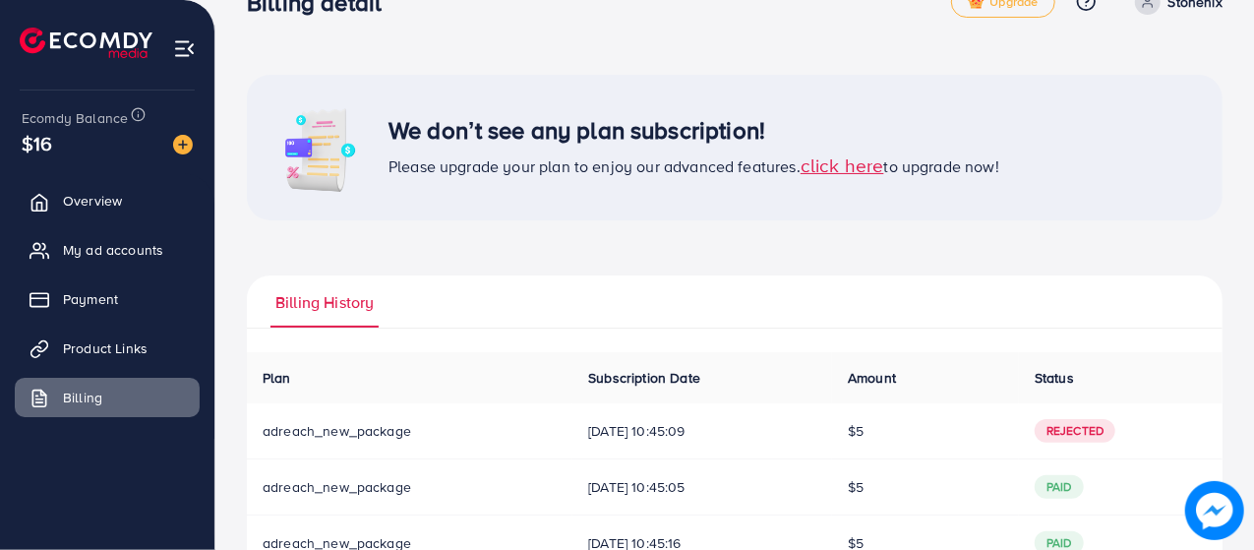
scroll to position [114, 0]
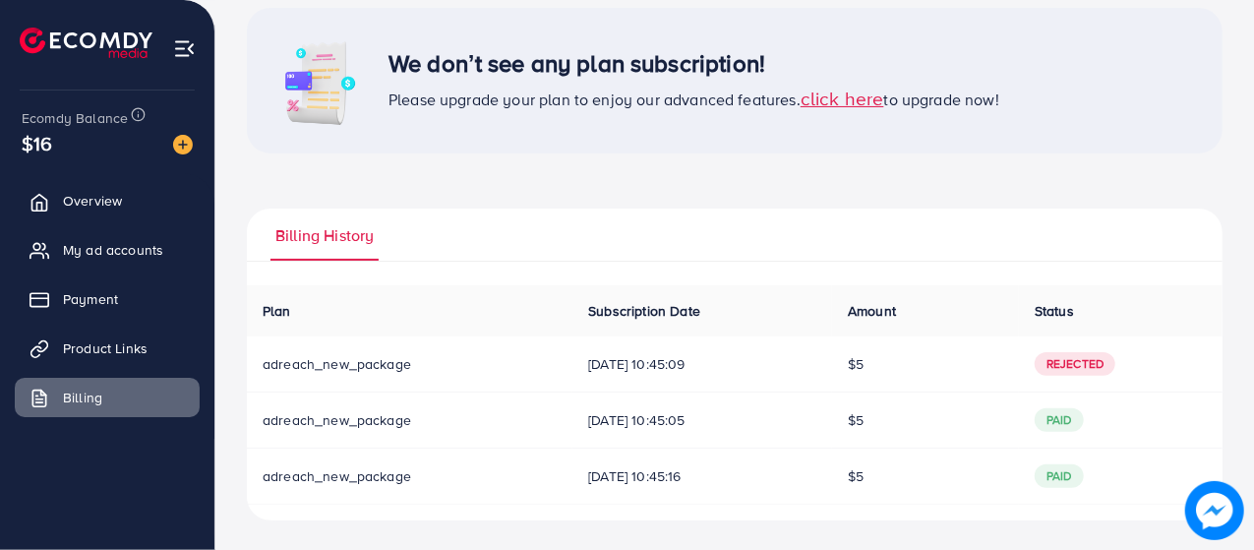
click at [368, 371] on span "adreach_new_package" at bounding box center [337, 364] width 149 height 20
click at [588, 363] on span "02/09/2025, 10:45:09" at bounding box center [702, 364] width 228 height 20
click at [737, 360] on span "02/09/2025, 10:45:09" at bounding box center [702, 364] width 228 height 20
click at [844, 98] on span "click here" at bounding box center [843, 98] width 84 height 27
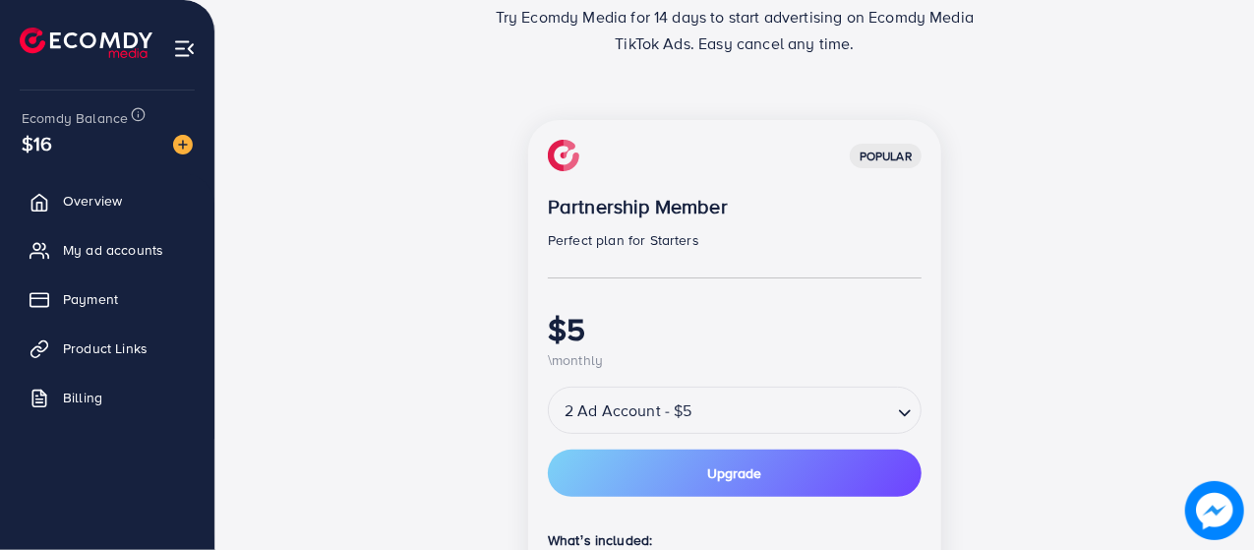
scroll to position [229, 0]
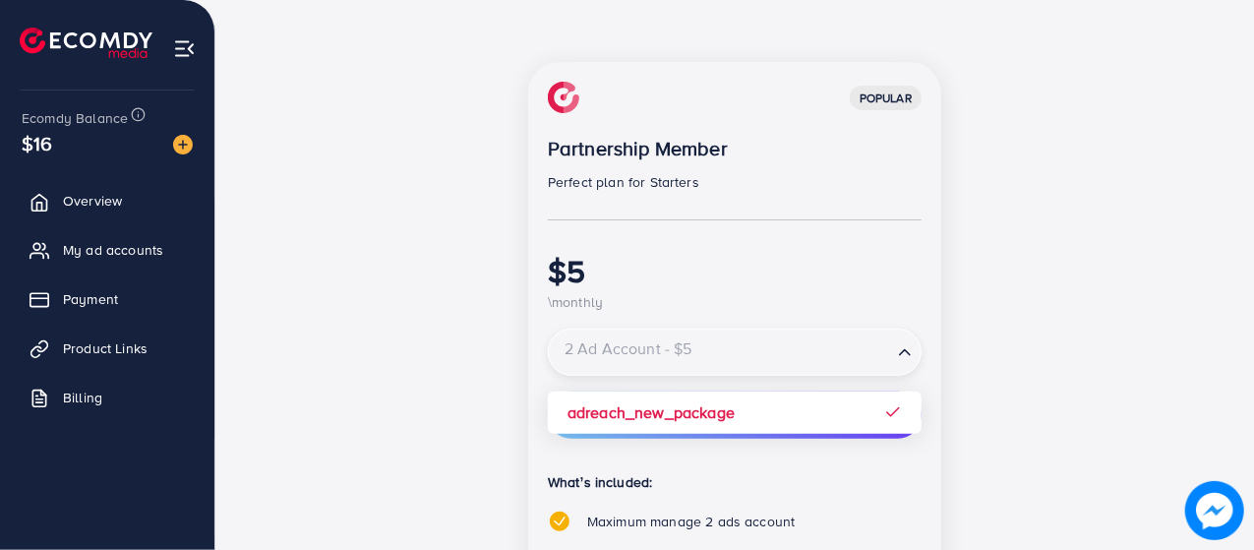
click at [762, 364] on input "Search for option" at bounding box center [720, 352] width 339 height 34
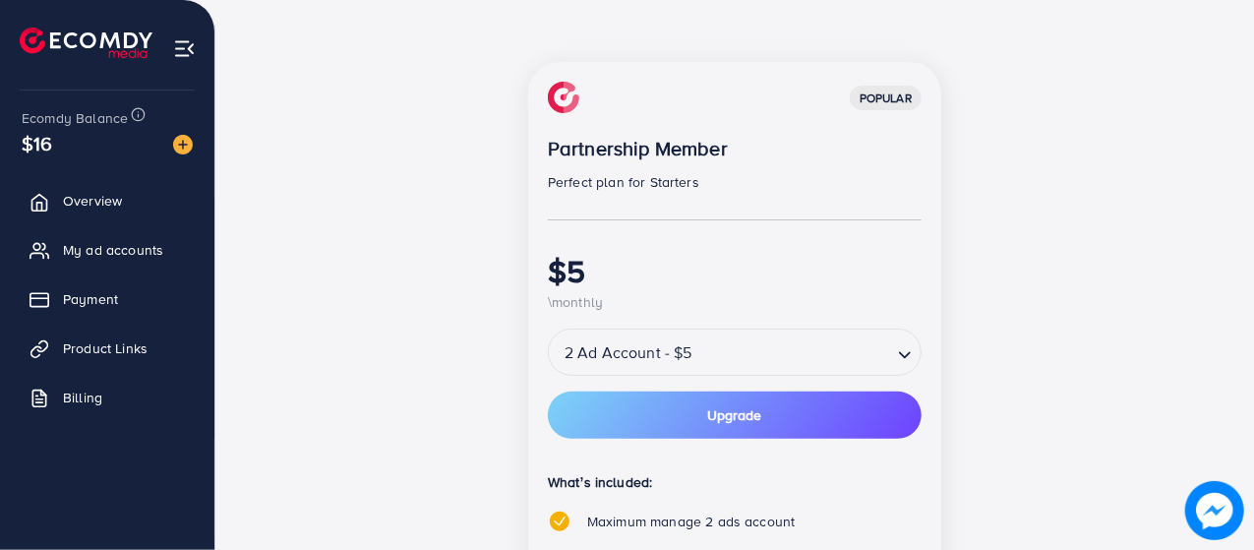
click at [1072, 307] on div "popular Partnership Member Perfect plan for Starters $5 \monthly 2 Ad Account -…" at bounding box center [735, 469] width 850 height 814
click at [864, 391] on button "Upgrade" at bounding box center [735, 414] width 374 height 47
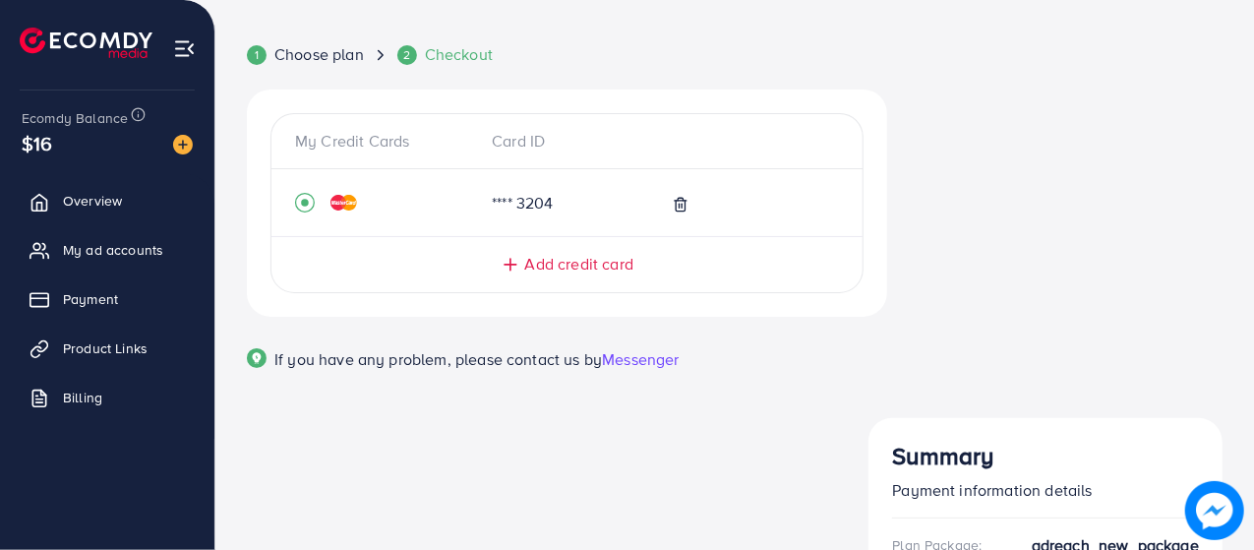
scroll to position [94, 0]
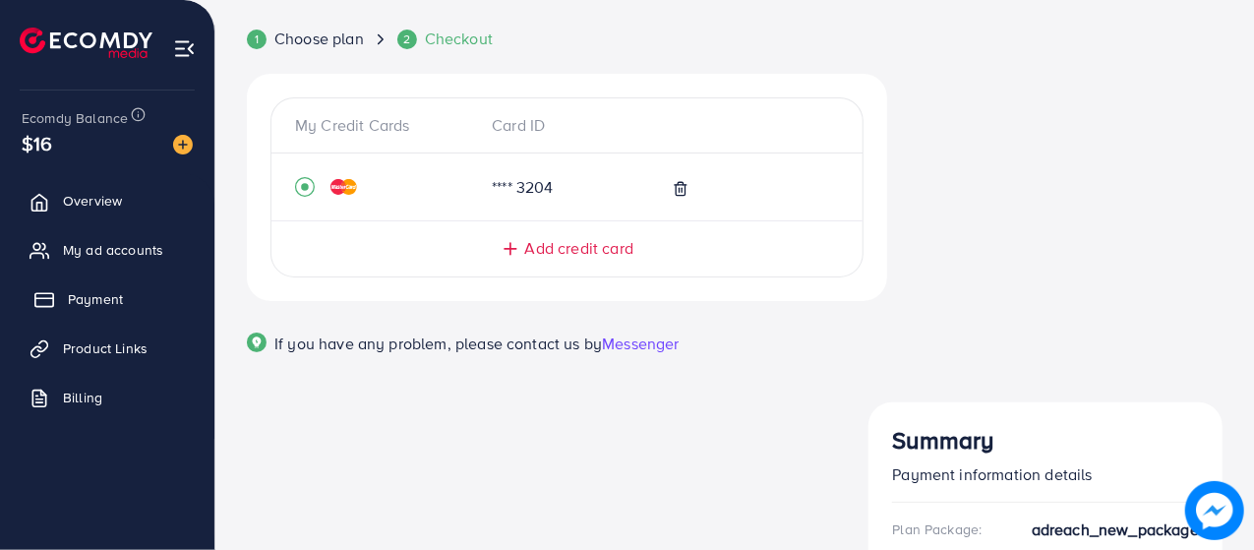
click at [122, 290] on span "Payment" at bounding box center [95, 299] width 55 height 20
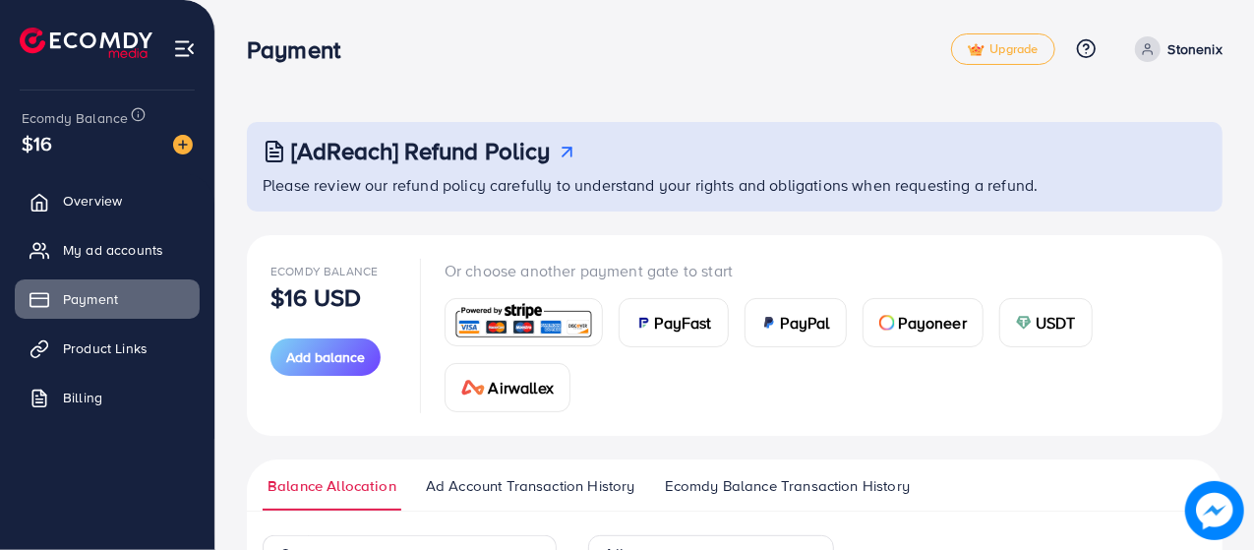
click at [545, 330] on img at bounding box center [523, 322] width 145 height 42
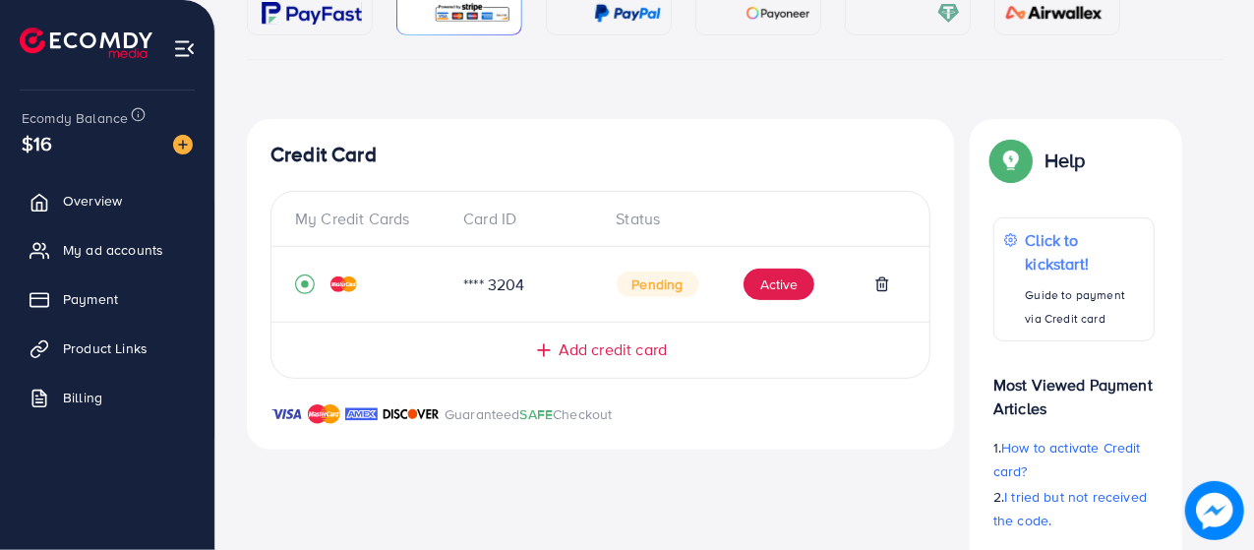
scroll to position [260, 0]
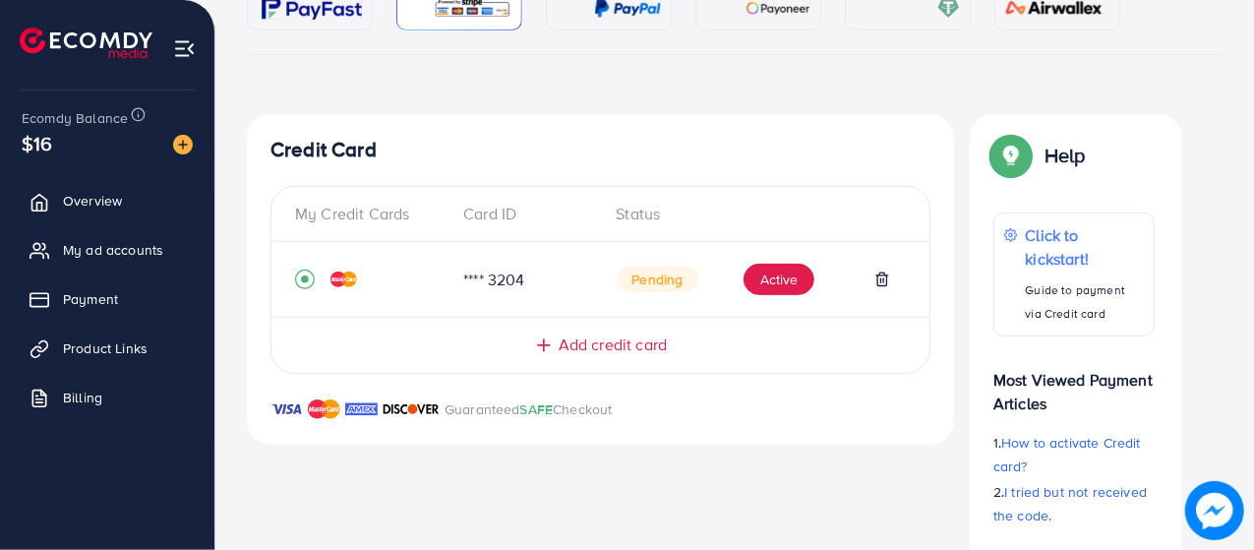
click at [342, 272] on img at bounding box center [343, 279] width 27 height 16
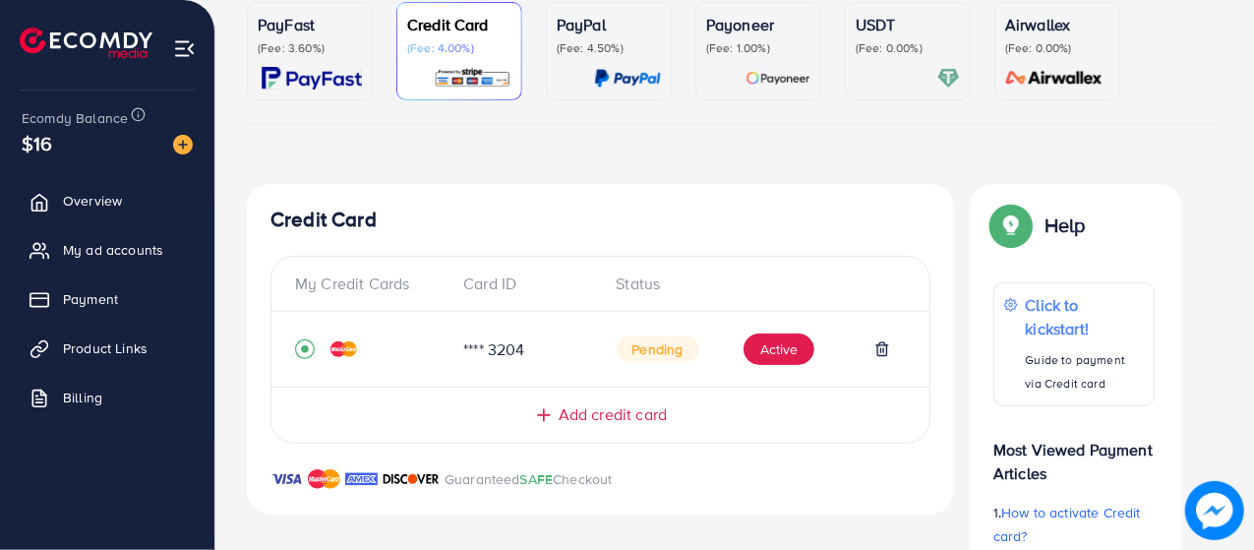
scroll to position [191, 0]
click at [570, 408] on span "Add credit card" at bounding box center [613, 413] width 108 height 23
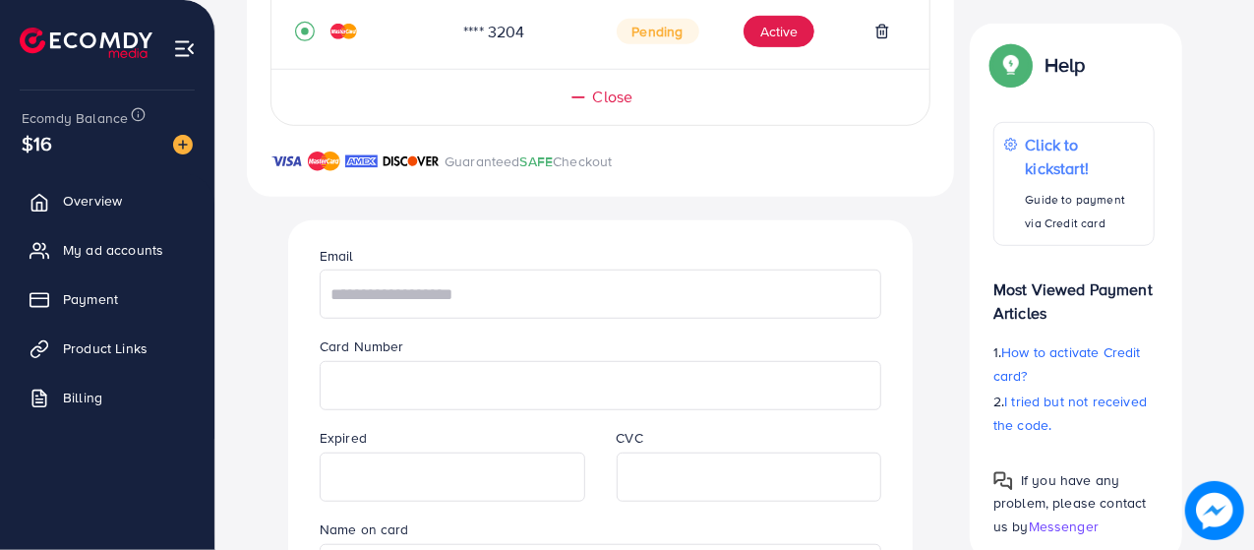
scroll to position [527, 0]
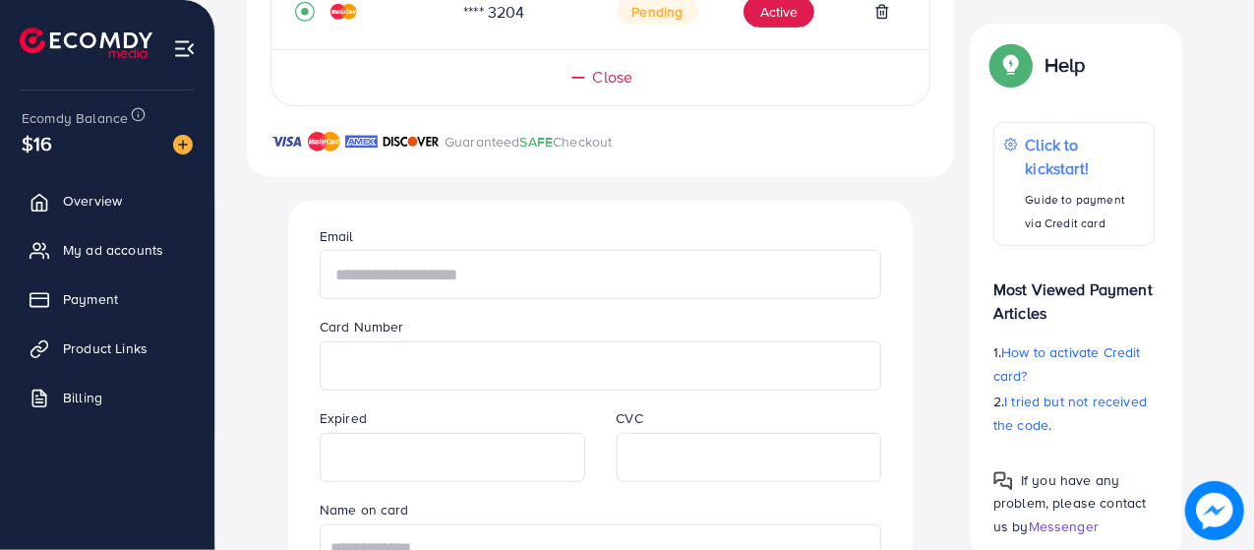
click at [389, 263] on input "text" at bounding box center [601, 274] width 562 height 49
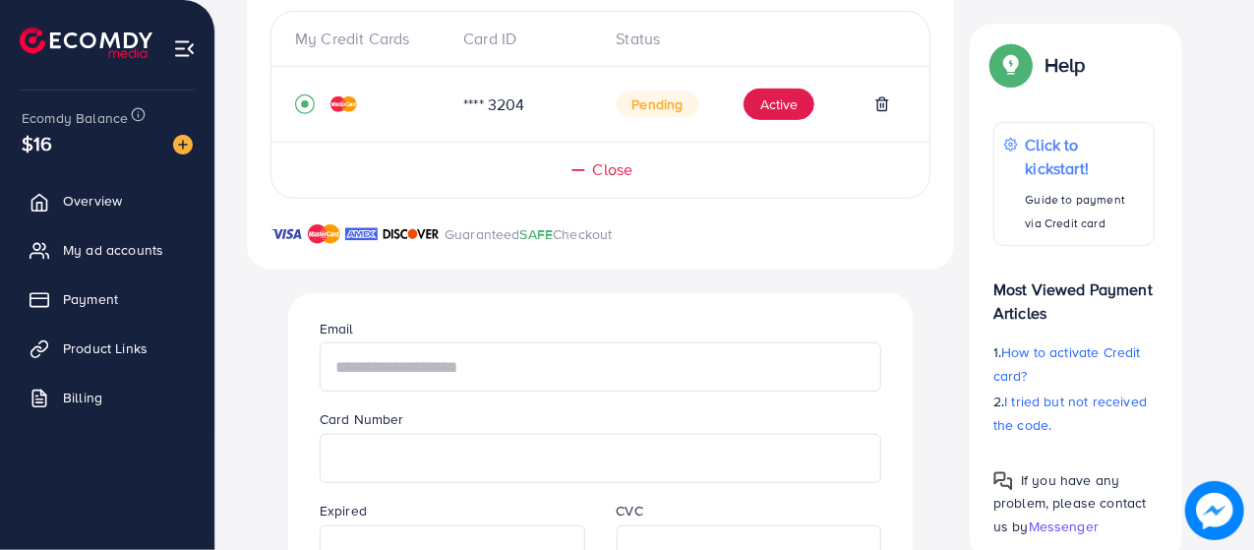
scroll to position [373, 0]
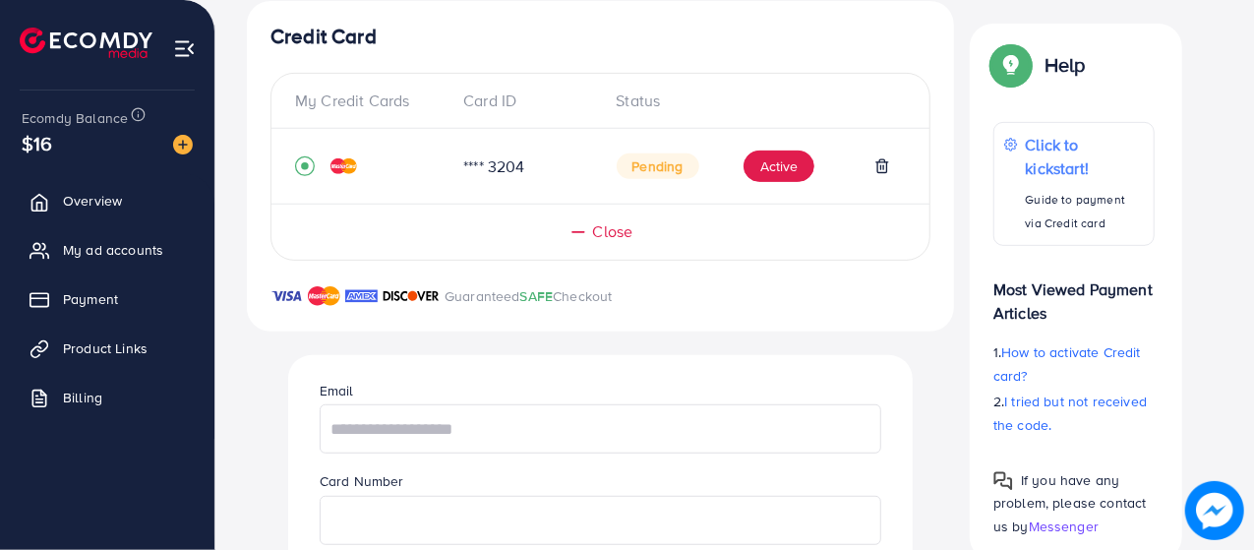
click at [351, 158] on img at bounding box center [343, 166] width 27 height 16
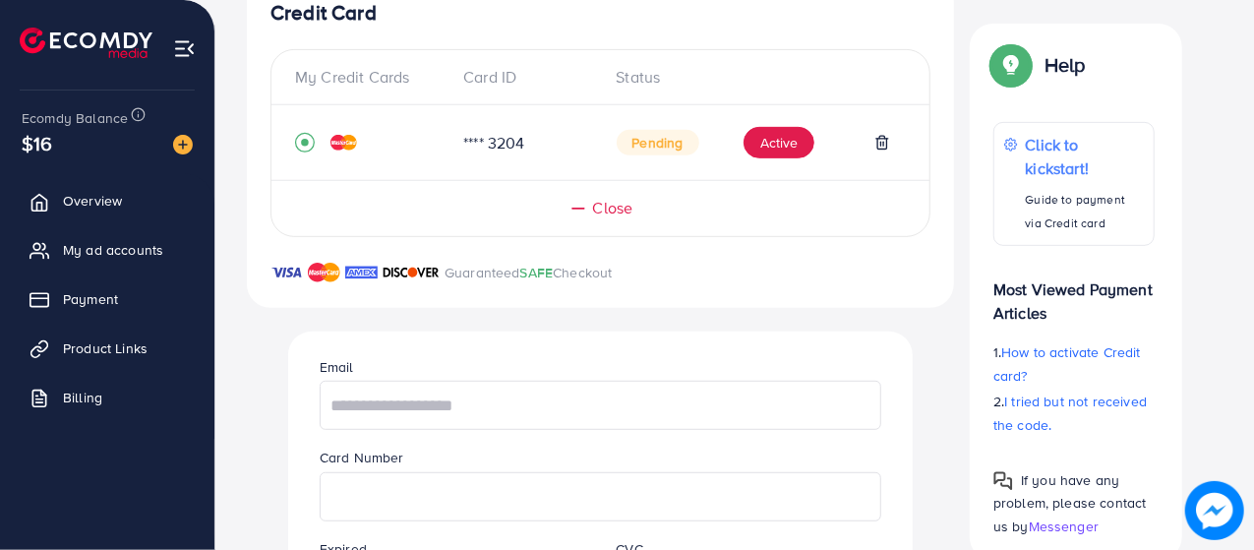
scroll to position [205, 0]
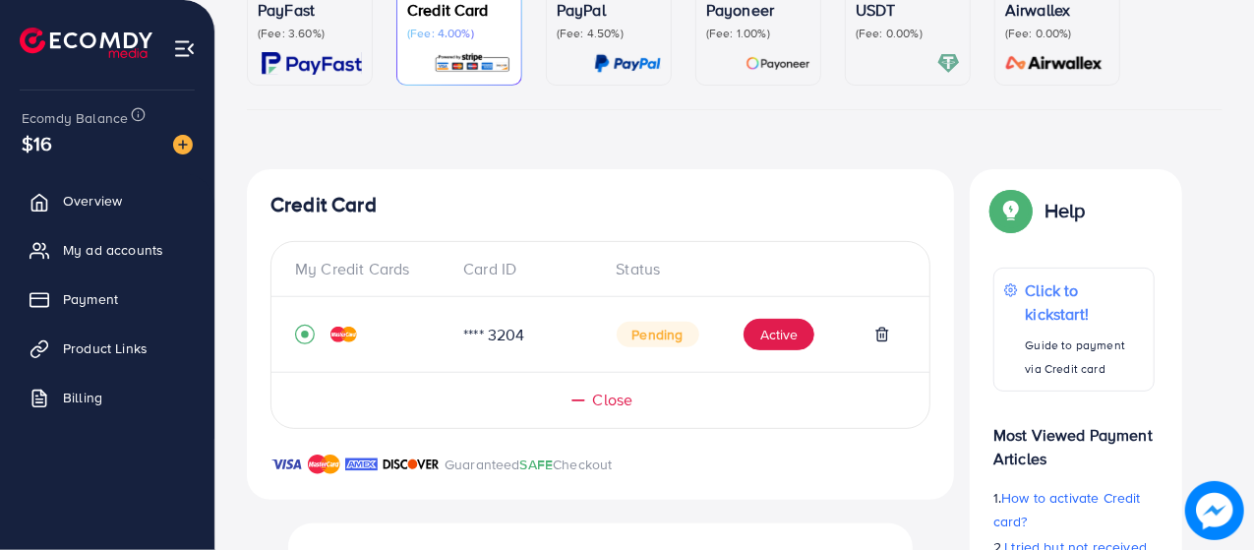
click at [611, 402] on span "Close" at bounding box center [613, 399] width 40 height 23
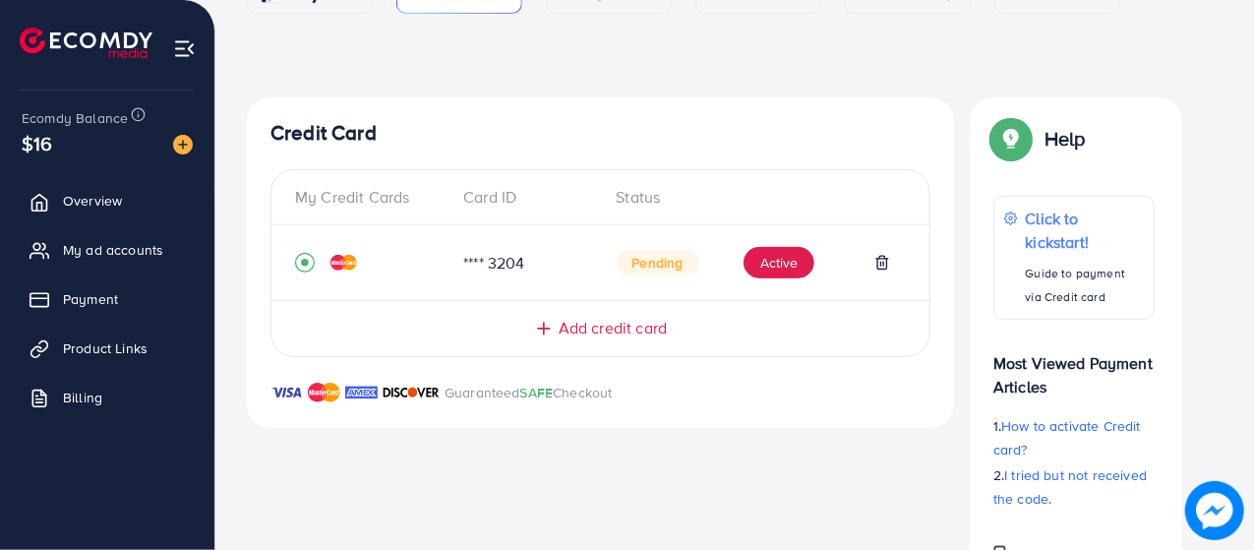
scroll to position [391, 0]
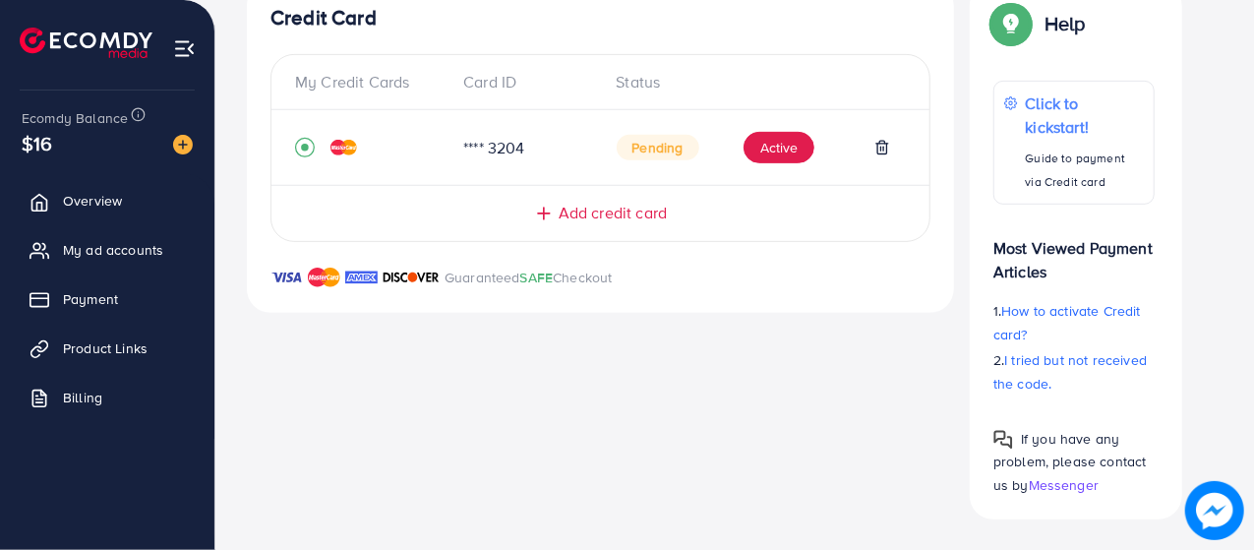
click at [346, 145] on img at bounding box center [343, 148] width 27 height 16
click at [613, 203] on span "Add credit card" at bounding box center [613, 213] width 108 height 23
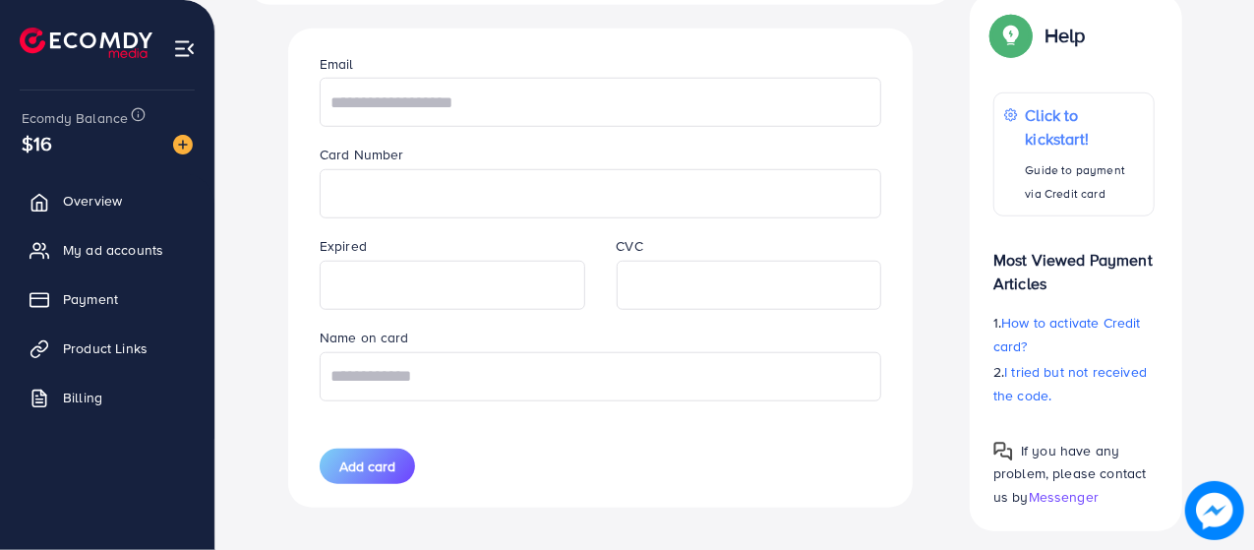
scroll to position [709, 0]
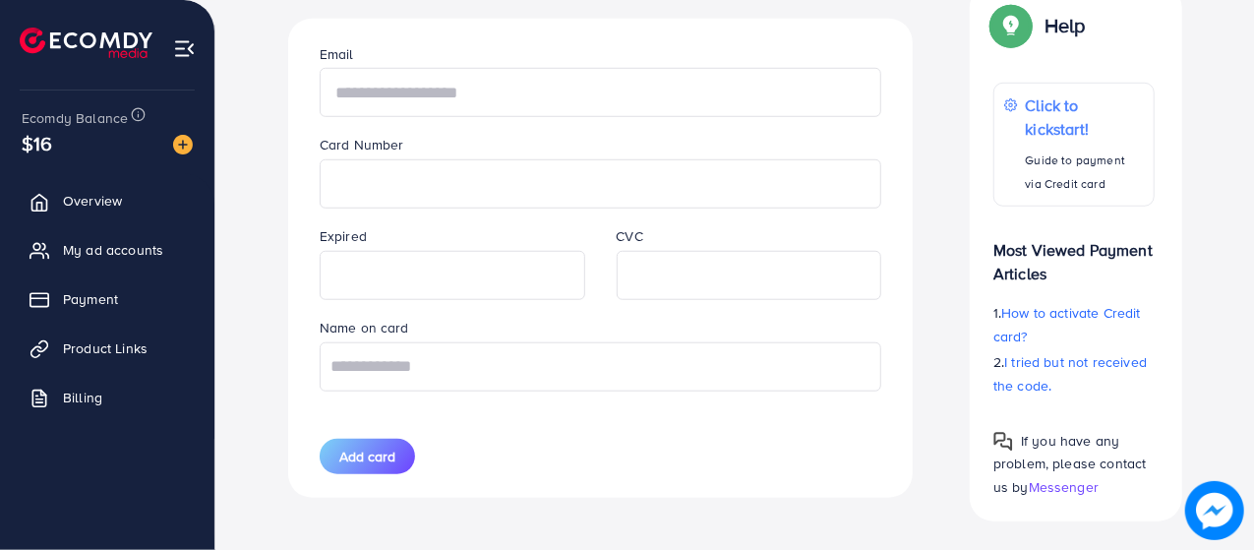
click at [408, 79] on input "text" at bounding box center [601, 92] width 562 height 49
type input "**********"
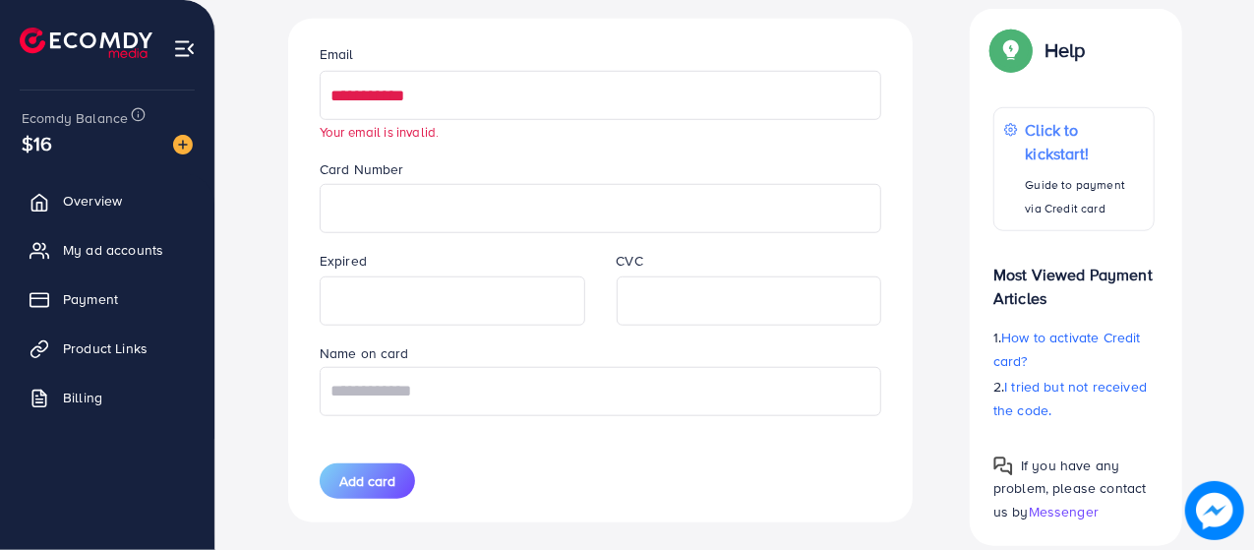
drag, startPoint x: 447, startPoint y: 90, endPoint x: 294, endPoint y: 90, distance: 152.4
click at [294, 90] on div "**********" at bounding box center [600, 271] width 625 height 504
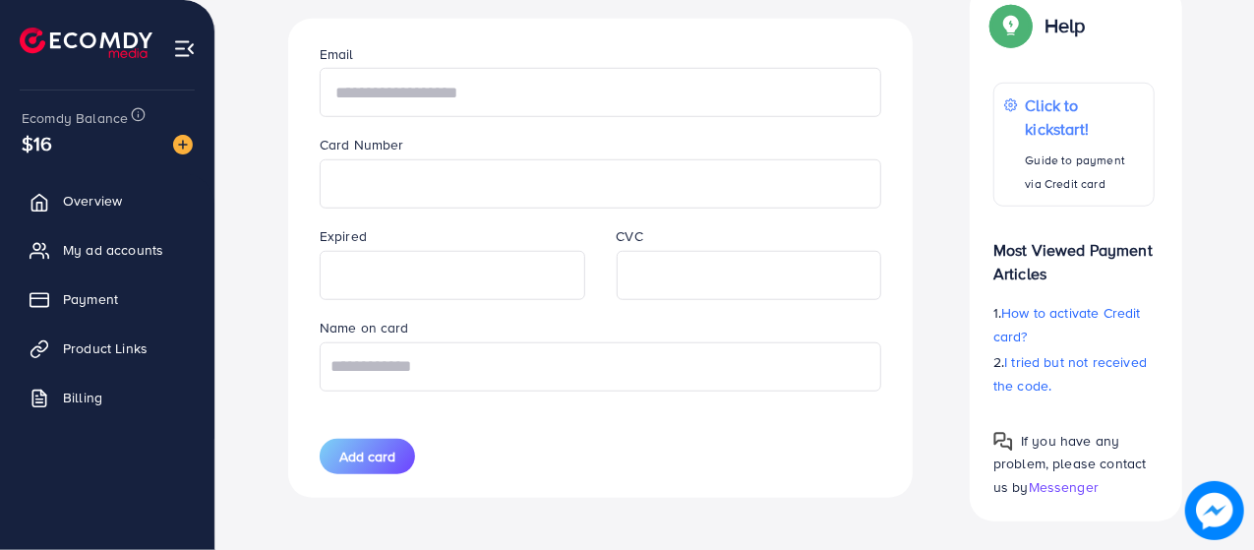
click at [376, 85] on input "text" at bounding box center [601, 92] width 562 height 49
type input "**********"
click at [517, 351] on input "text" at bounding box center [601, 366] width 562 height 49
type input "**********"
click at [358, 447] on span "Add card" at bounding box center [367, 457] width 56 height 20
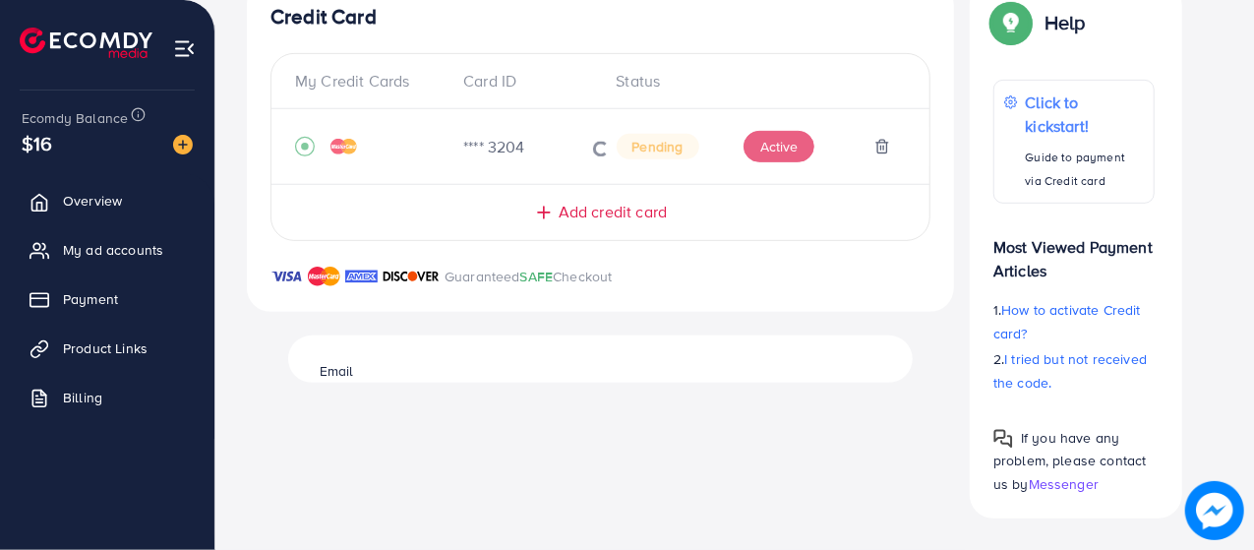
scroll to position [391, 0]
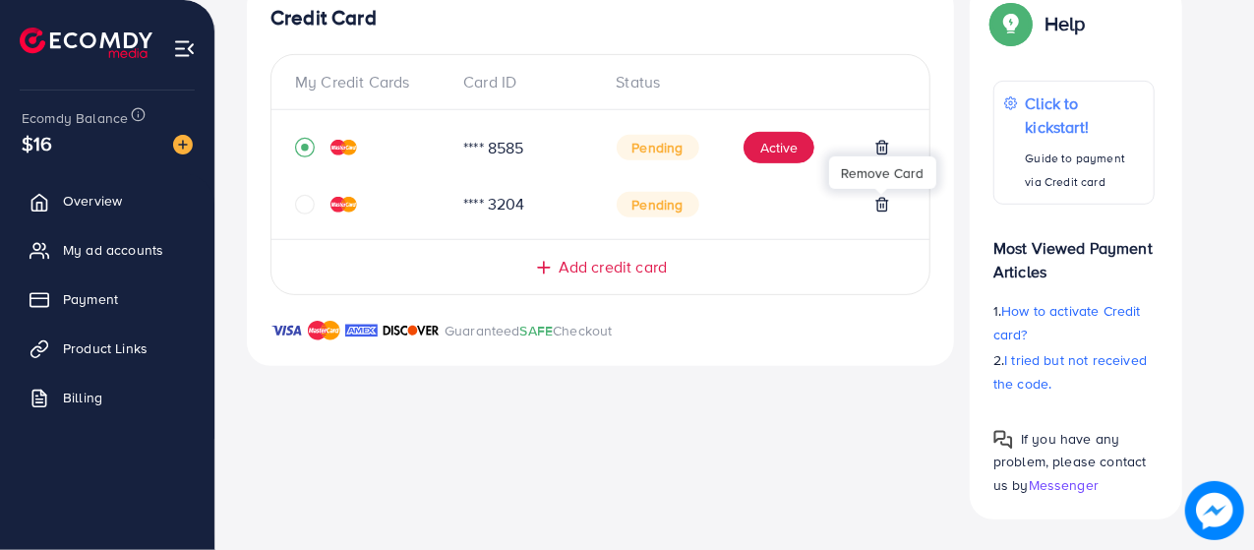
click at [881, 204] on line at bounding box center [881, 206] width 0 height 4
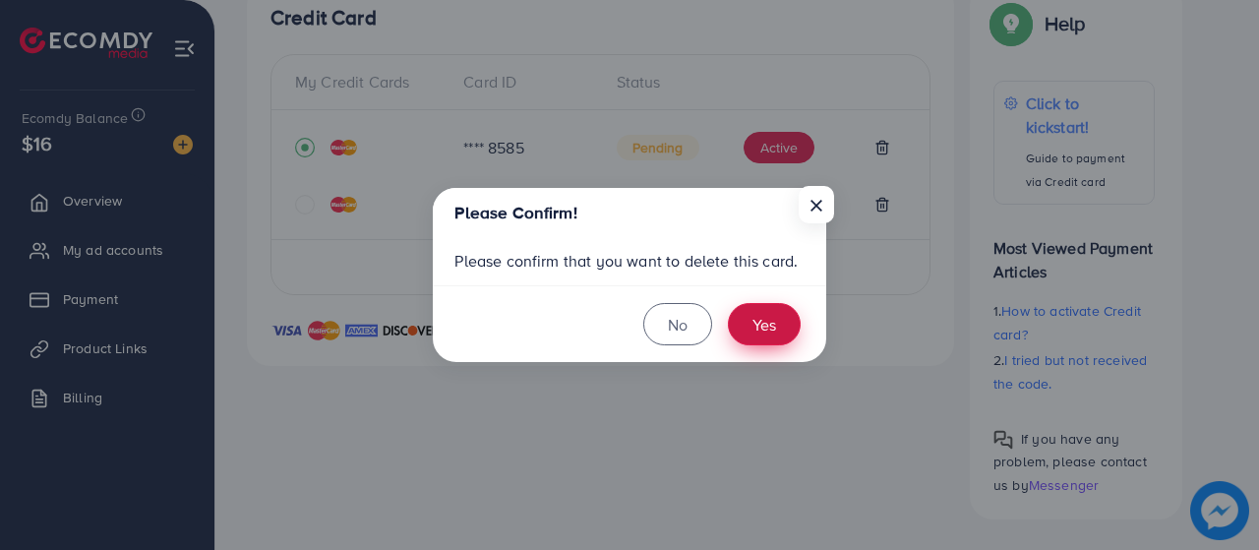
click at [757, 321] on button "Yes" at bounding box center [764, 324] width 73 height 42
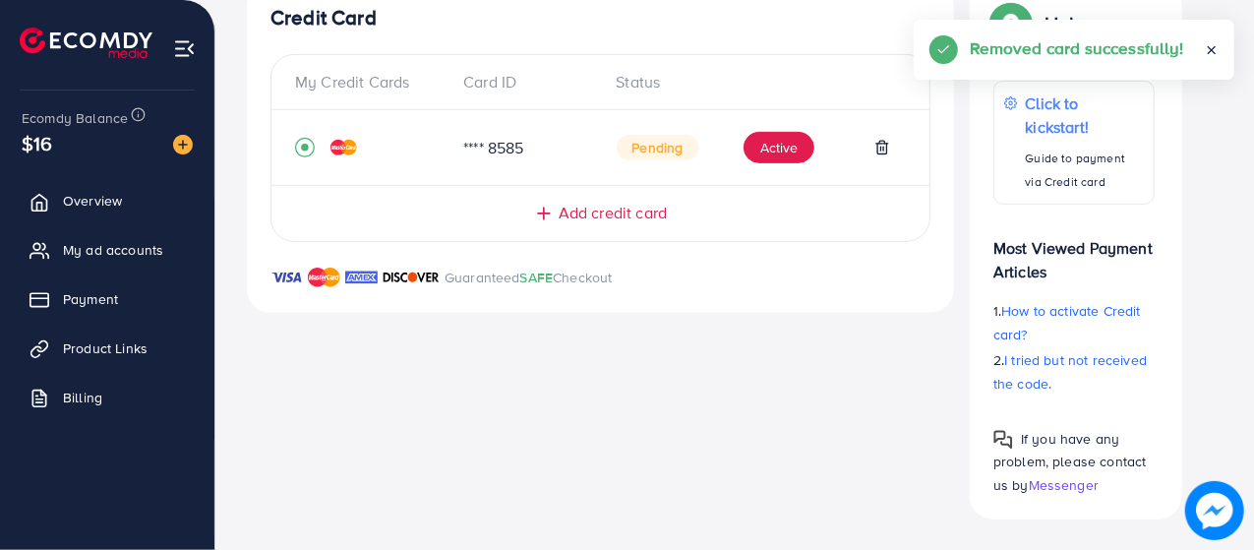
scroll to position [0, 0]
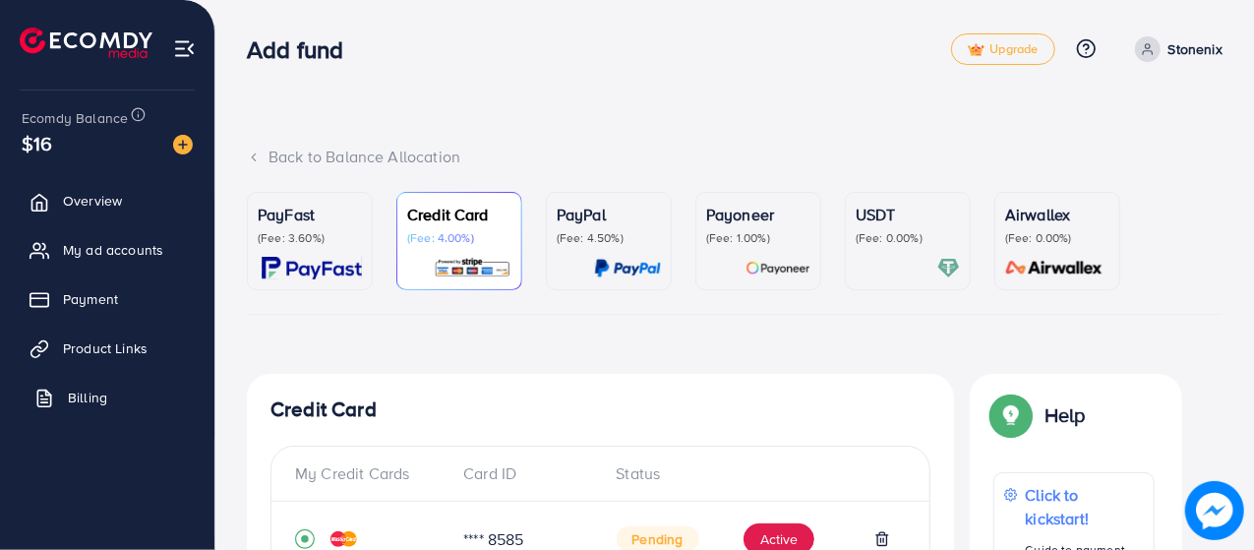
click at [82, 394] on span "Billing" at bounding box center [87, 397] width 39 height 20
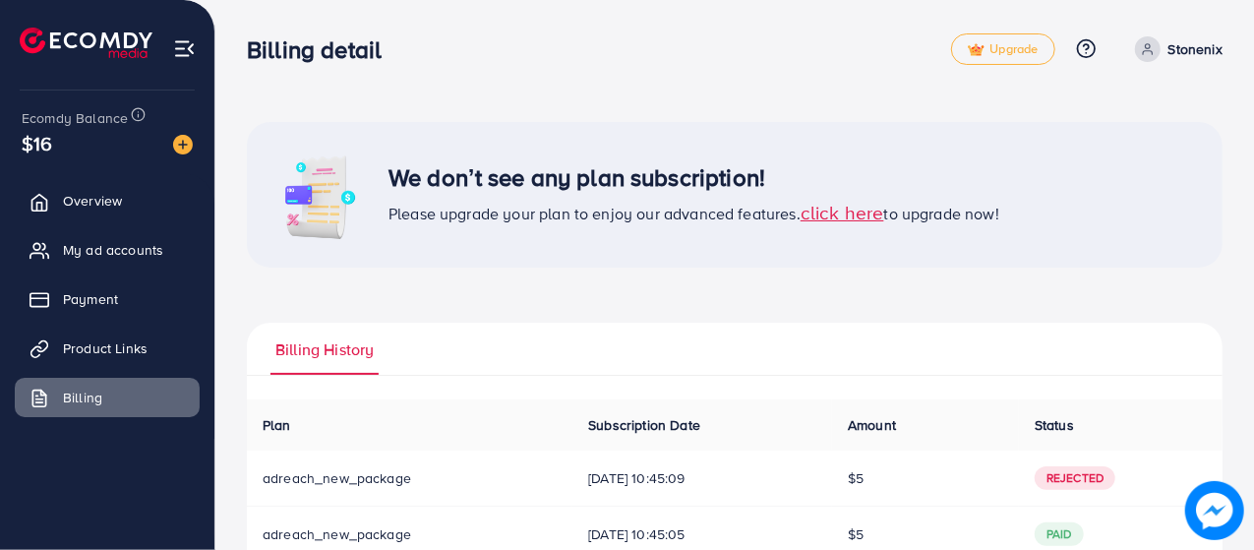
click at [843, 208] on span "click here" at bounding box center [843, 212] width 84 height 27
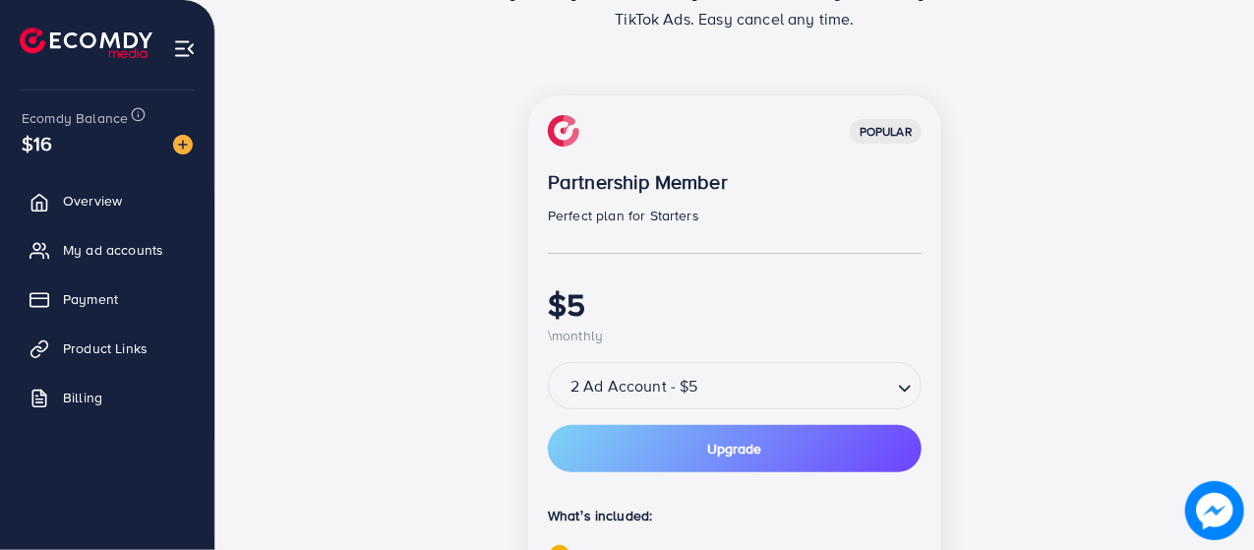
scroll to position [421, 0]
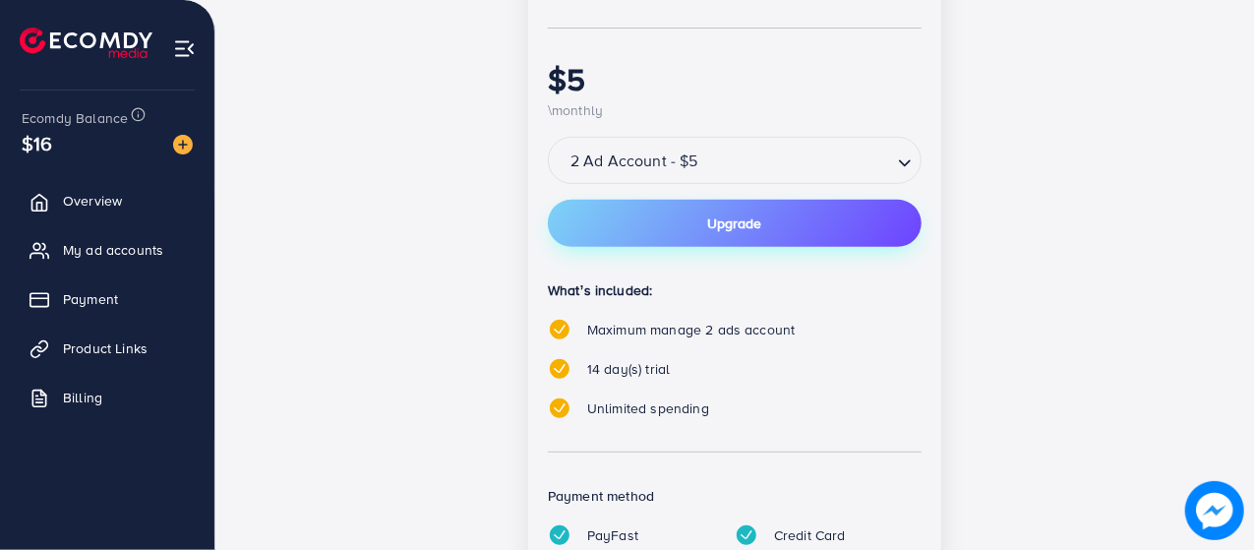
click at [683, 216] on button "Upgrade" at bounding box center [735, 223] width 374 height 47
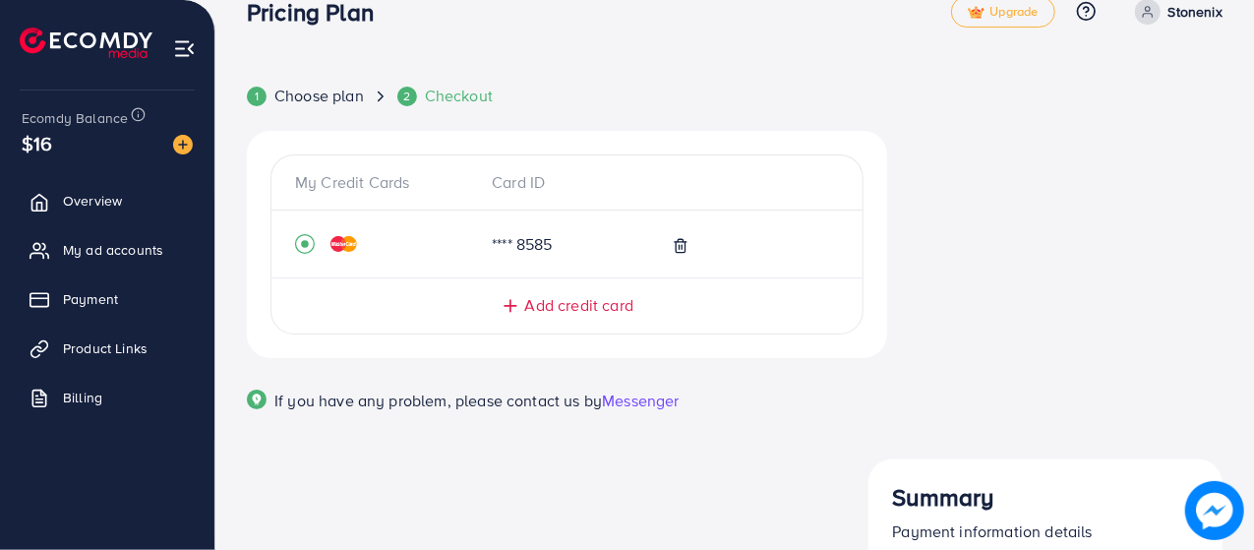
scroll to position [94, 0]
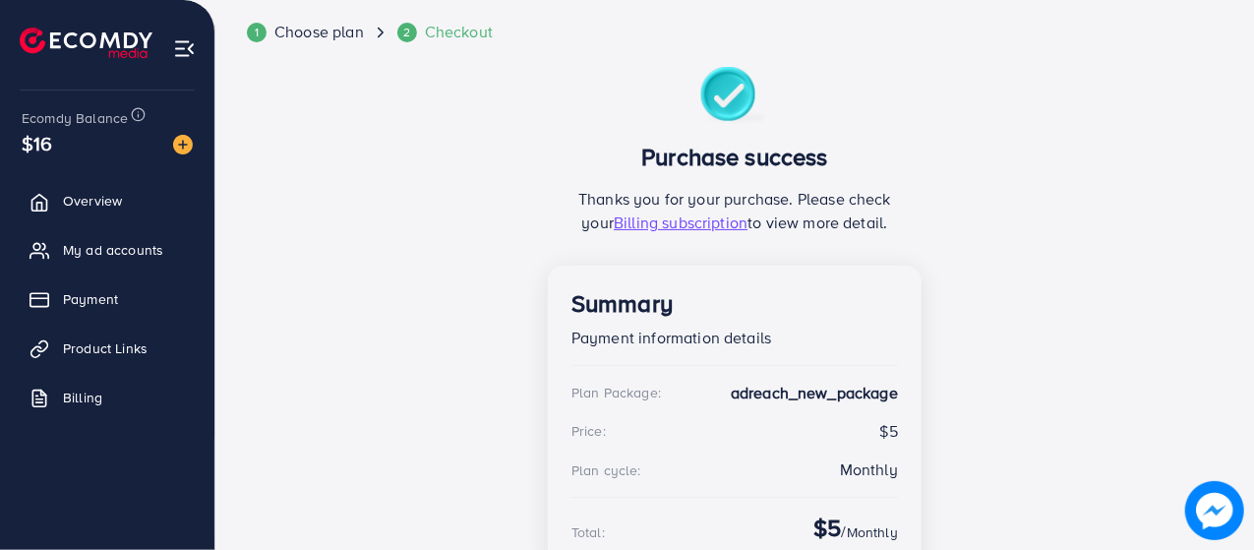
scroll to position [230, 0]
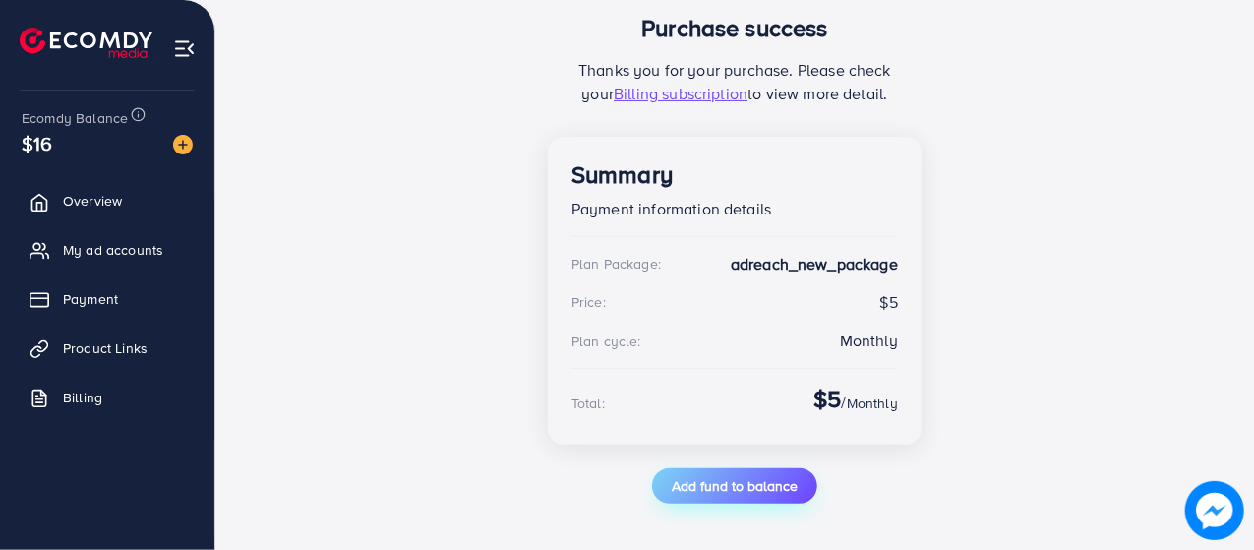
click at [760, 469] on button "Add fund to balance" at bounding box center [734, 485] width 165 height 35
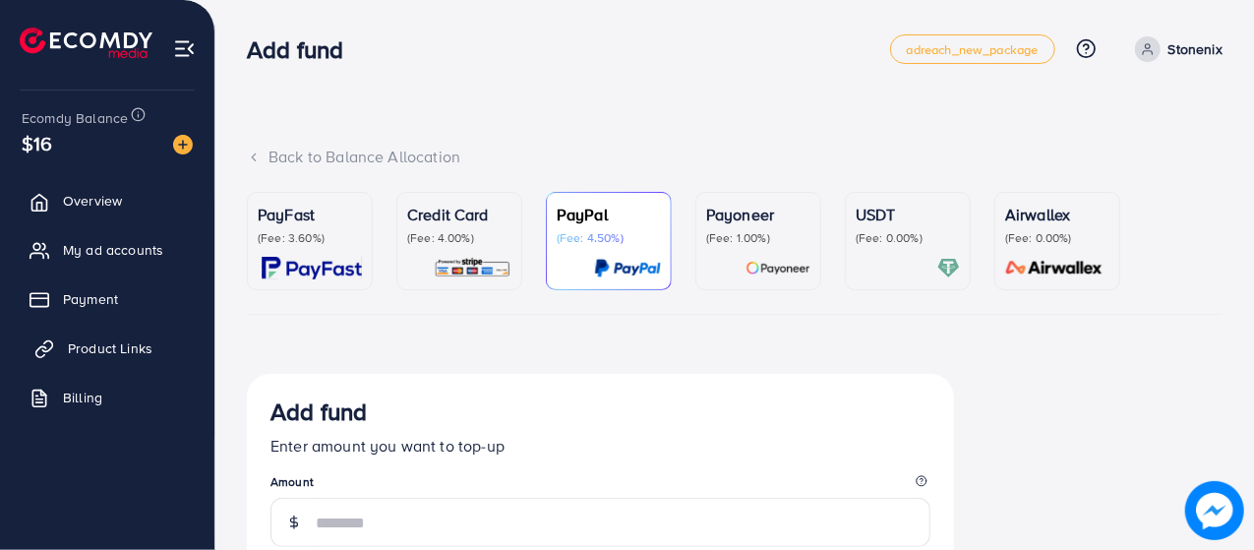
click at [80, 343] on span "Product Links" at bounding box center [110, 348] width 85 height 20
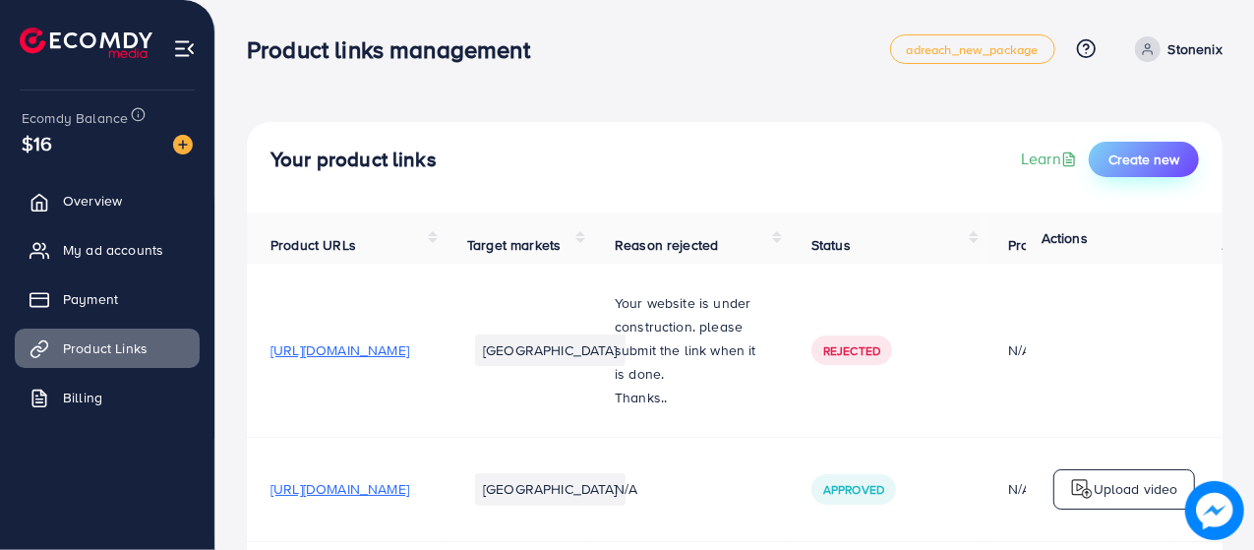
click at [1164, 147] on button "Create new" at bounding box center [1144, 159] width 110 height 35
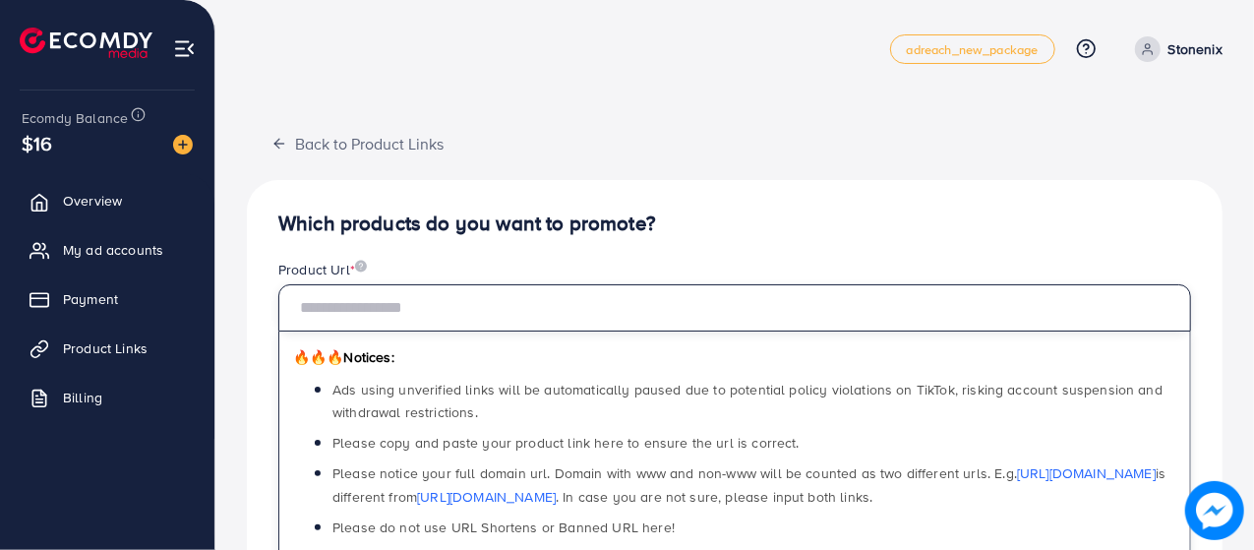
click at [555, 316] on input "text" at bounding box center [734, 307] width 913 height 47
paste input "**********"
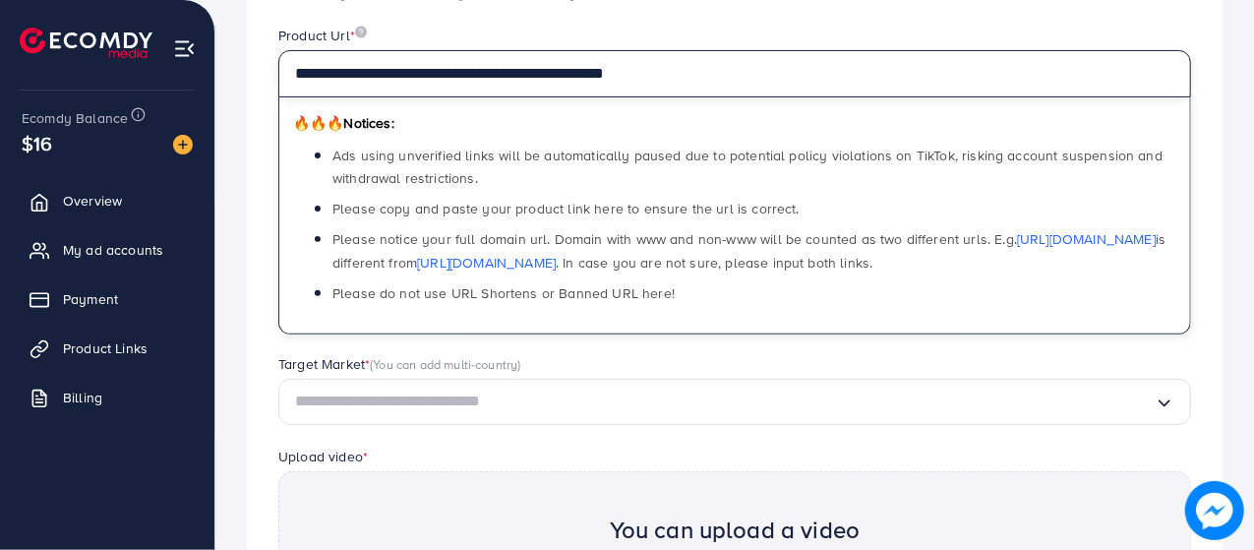
scroll to position [252, 0]
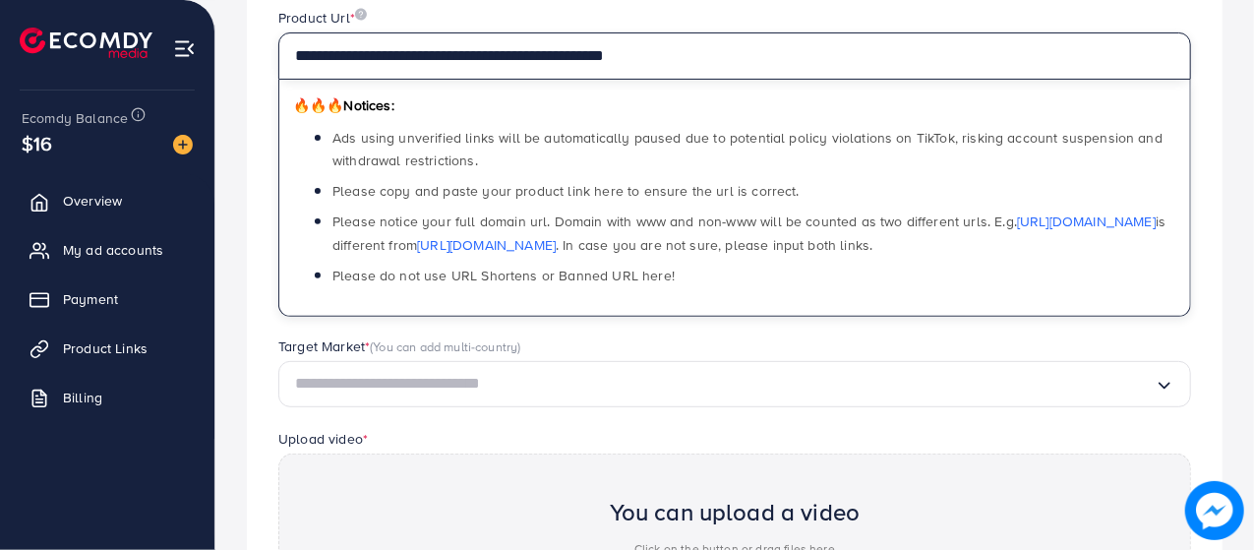
type input "**********"
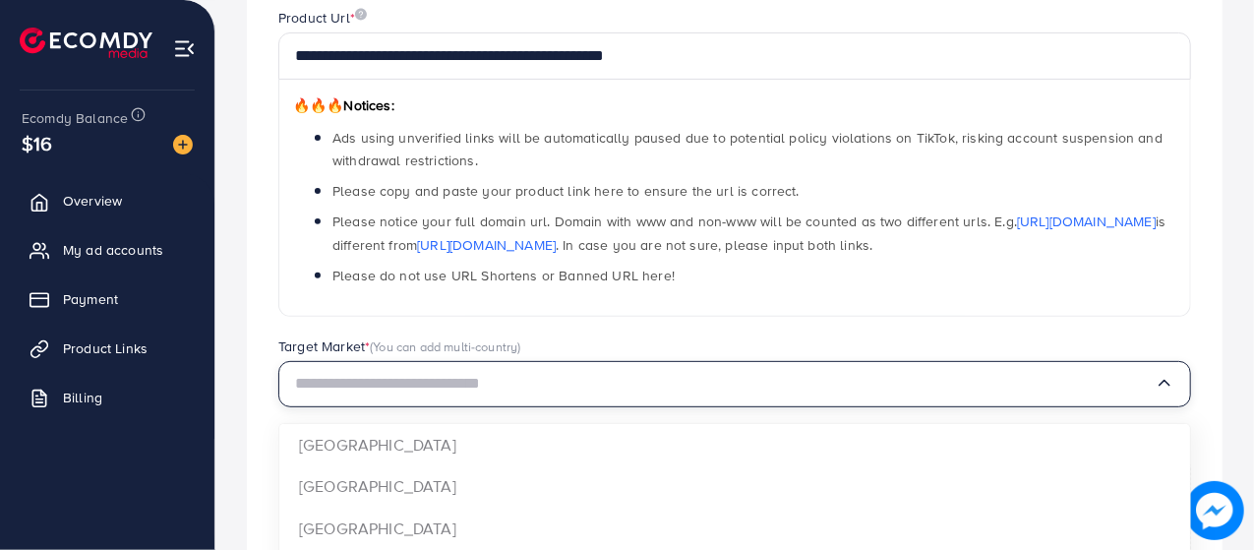
click at [596, 375] on input "Search for option" at bounding box center [725, 384] width 860 height 30
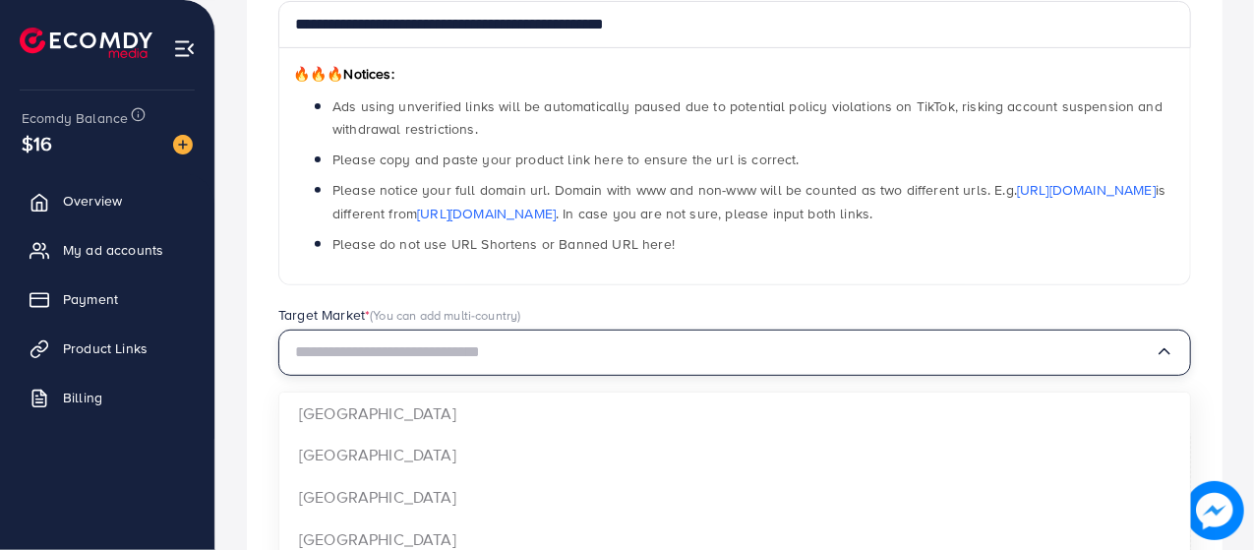
scroll to position [306, 0]
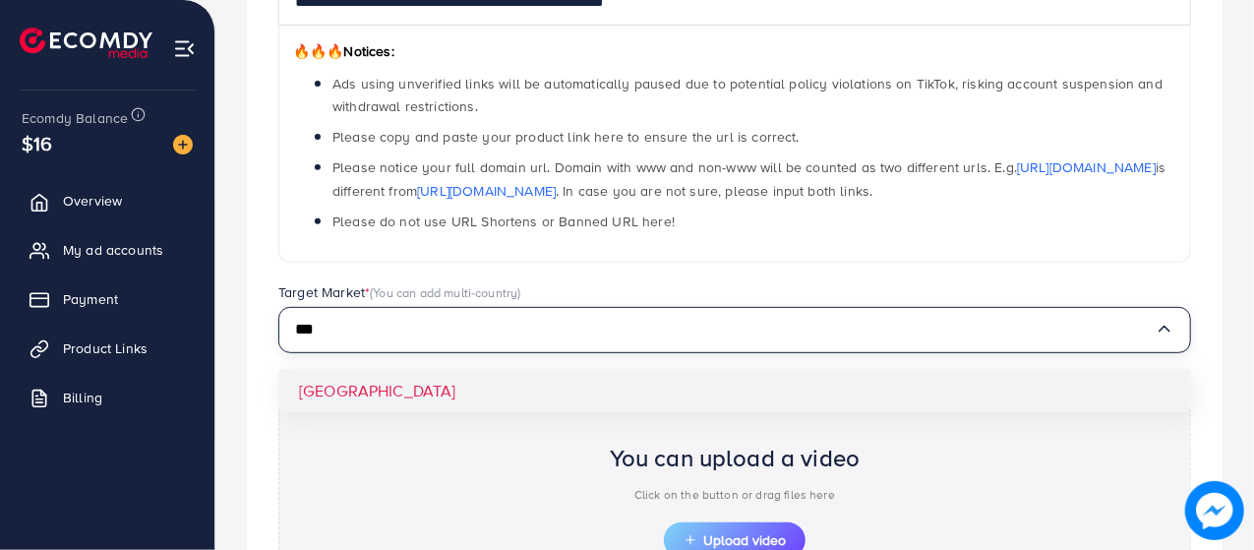
type input "***"
click at [597, 375] on div "**********" at bounding box center [735, 320] width 976 height 893
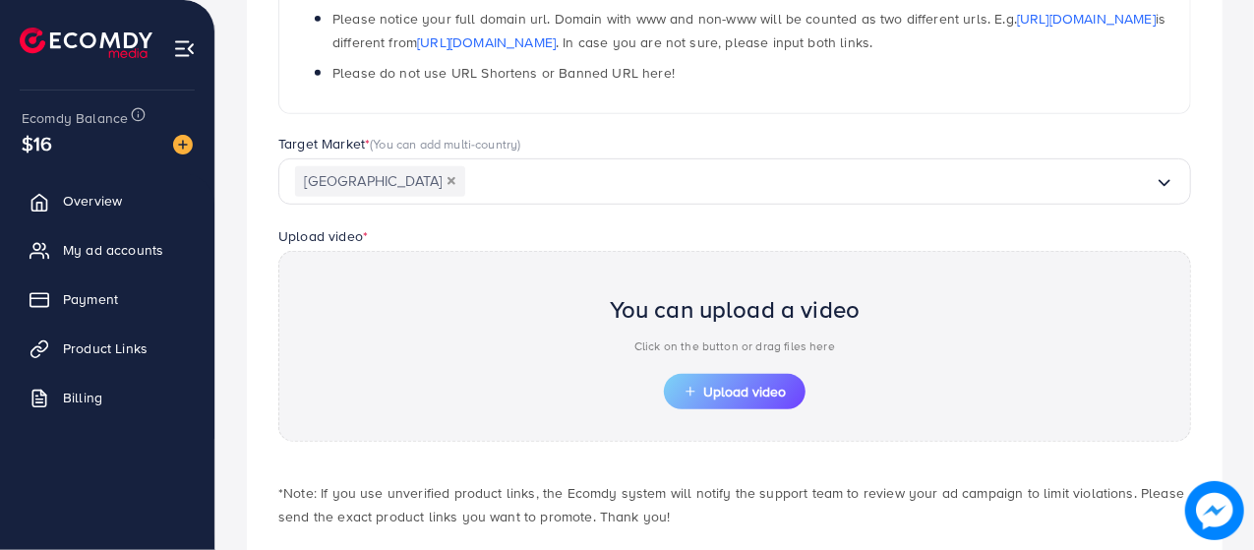
scroll to position [458, 0]
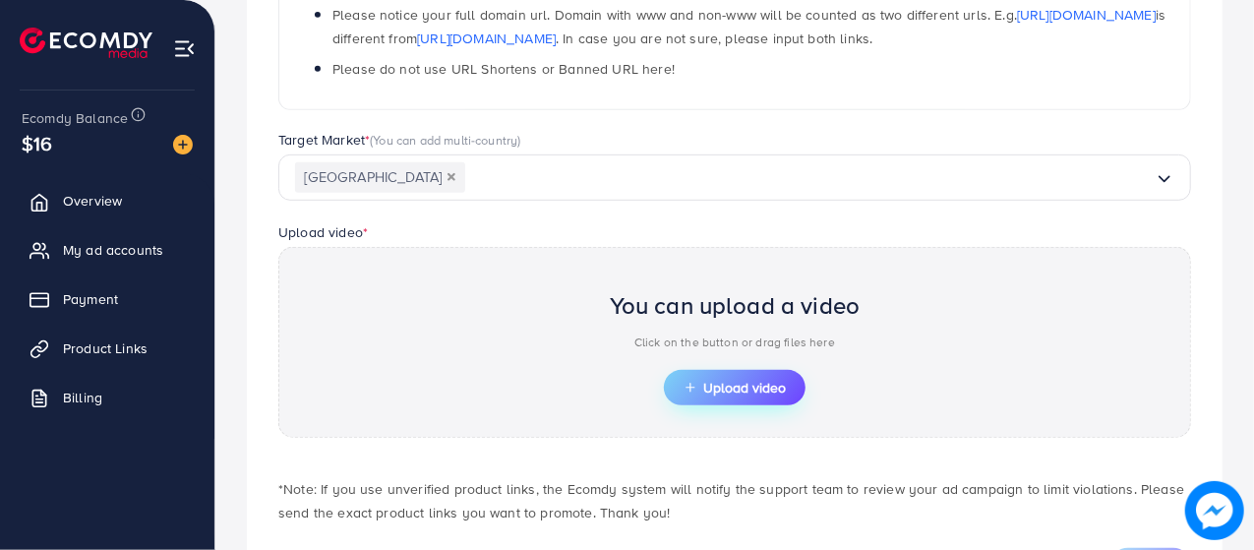
click at [714, 370] on button "Upload video" at bounding box center [735, 387] width 142 height 35
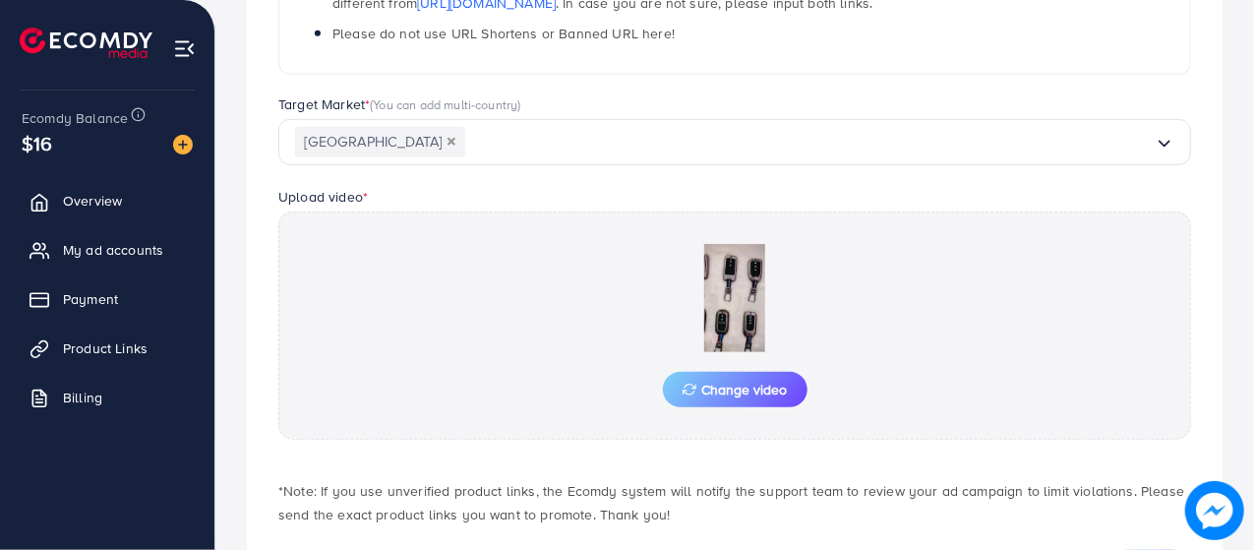
scroll to position [588, 0]
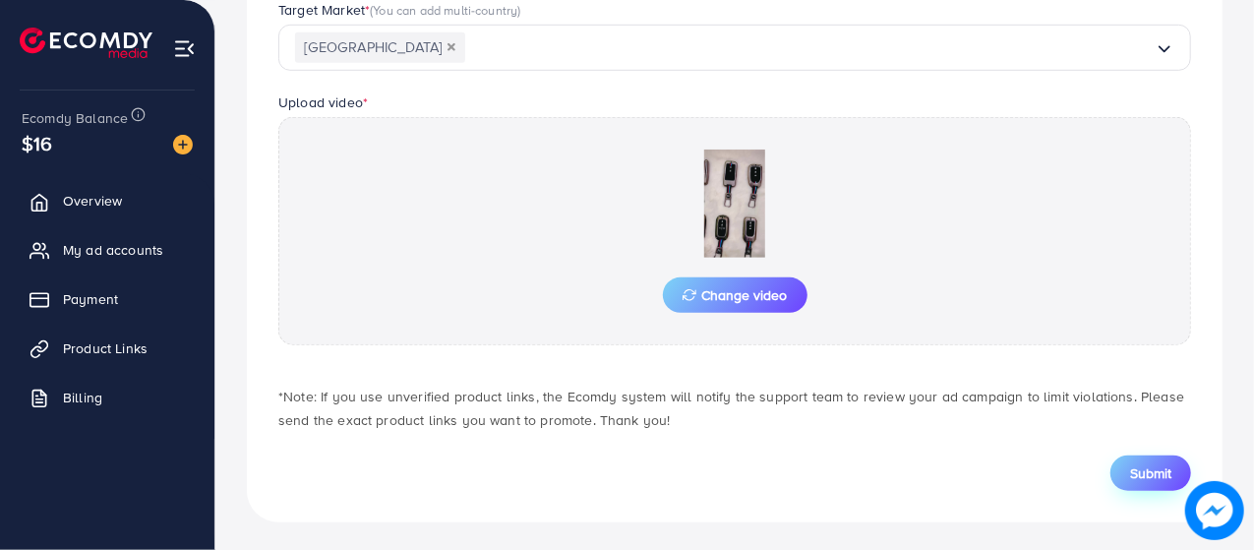
click at [1129, 455] on button "Submit" at bounding box center [1150, 472] width 81 height 35
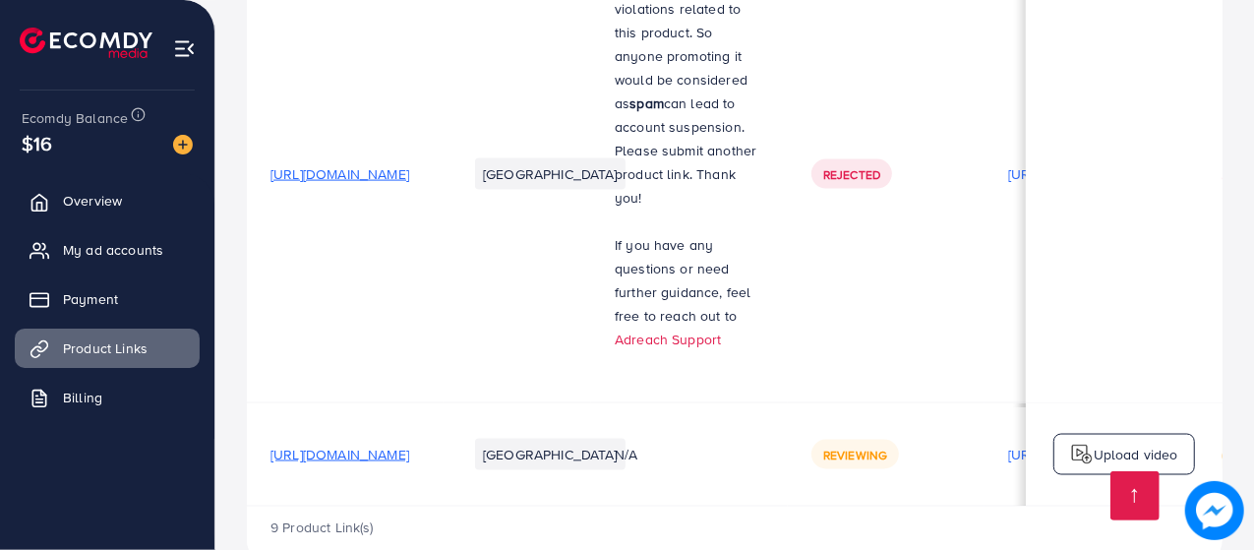
scroll to position [1595, 0]
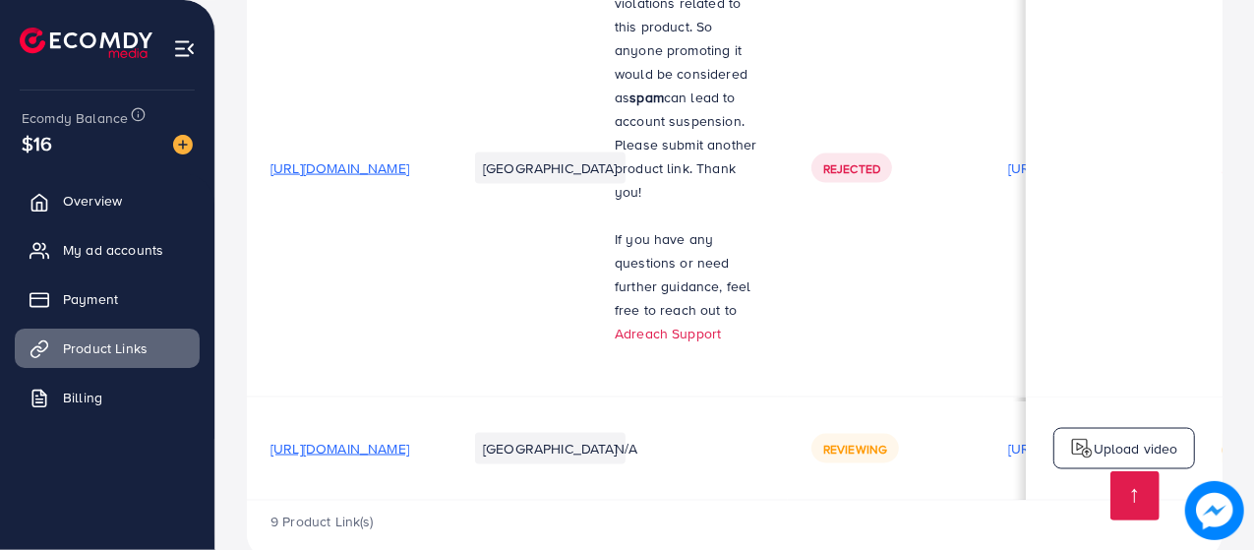
click at [791, 501] on div "9 Product Link(s)" at bounding box center [735, 529] width 976 height 57
click at [409, 439] on span "[URL][DOMAIN_NAME]" at bounding box center [339, 449] width 139 height 20
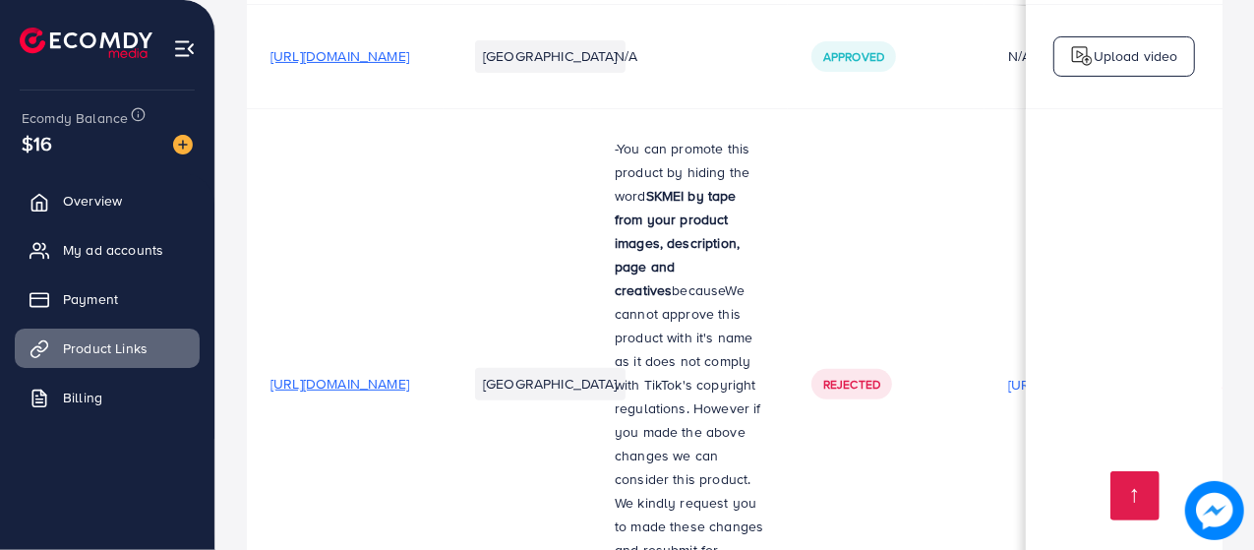
scroll to position [462, 0]
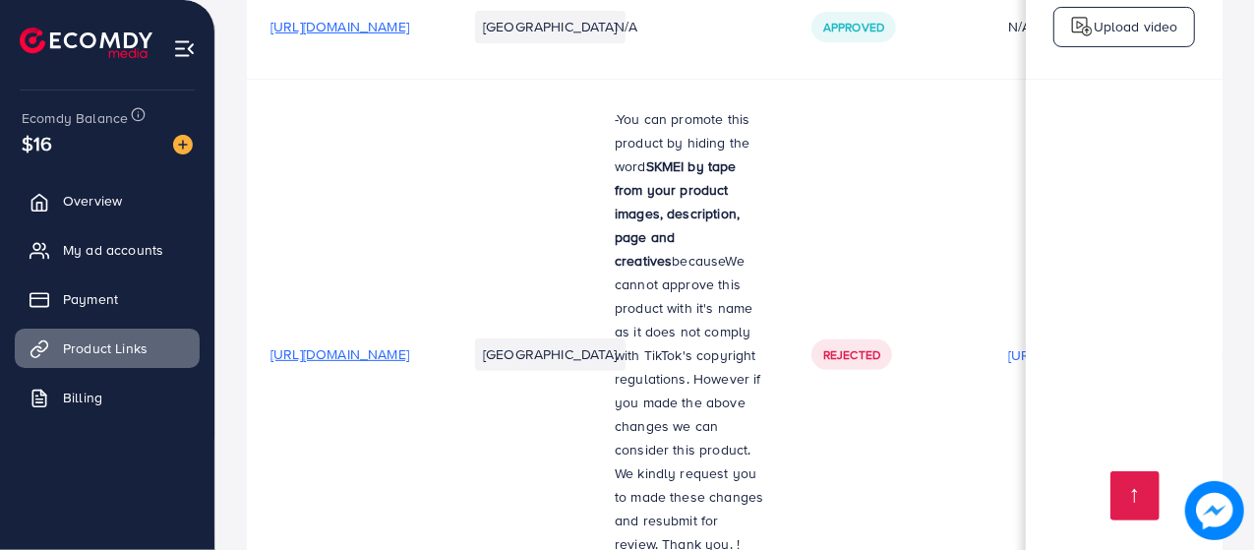
click at [409, 349] on span "[URL][DOMAIN_NAME]" at bounding box center [339, 354] width 139 height 20
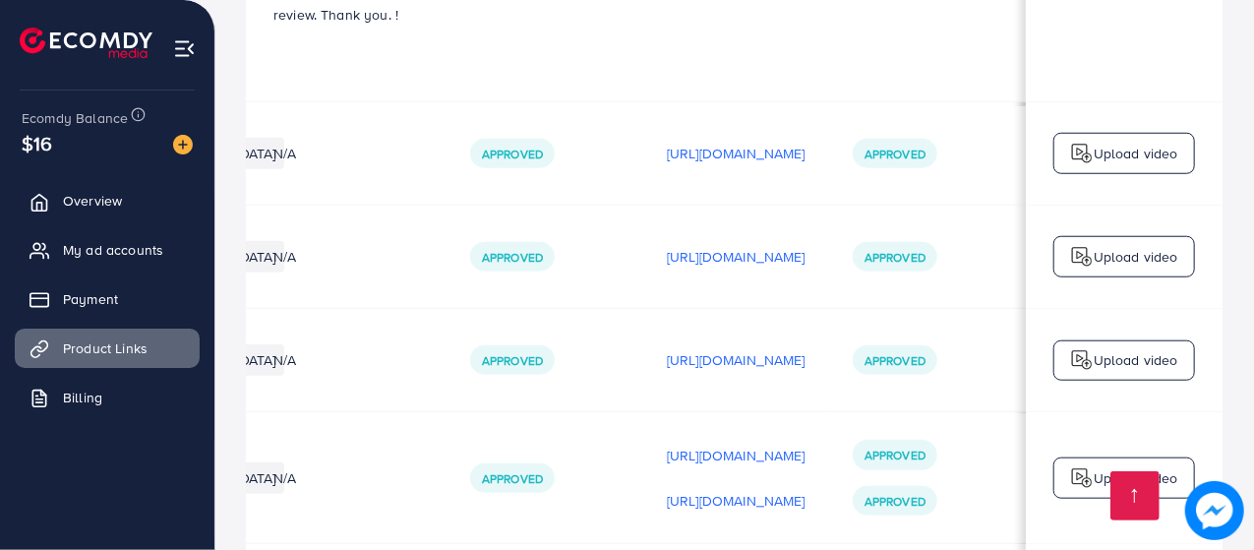
scroll to position [998, 0]
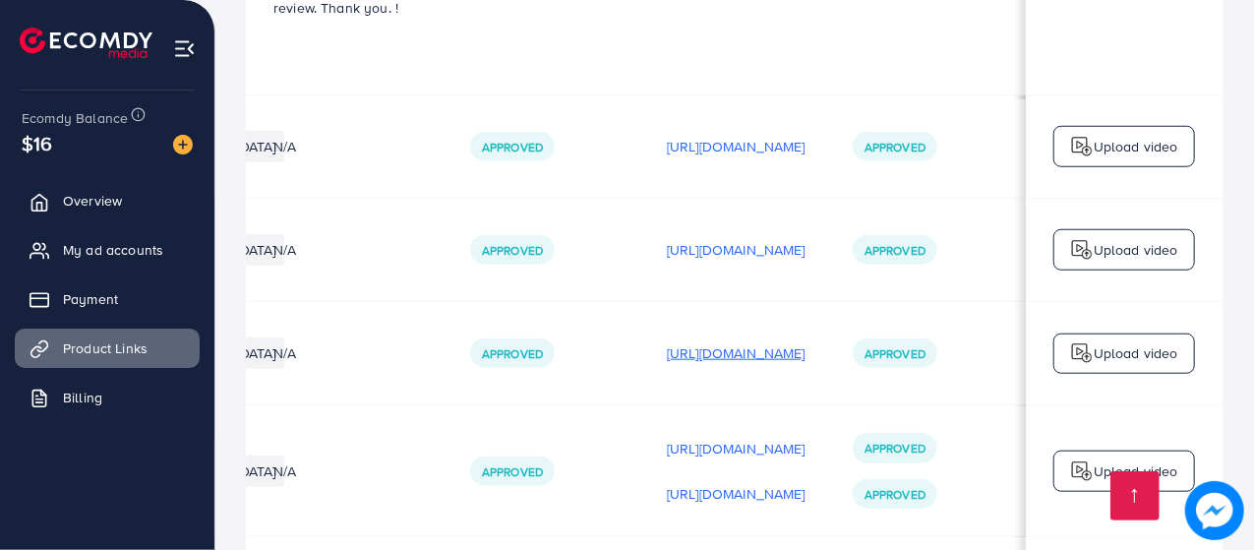
click at [706, 341] on p "[URL][DOMAIN_NAME]" at bounding box center [736, 353] width 139 height 24
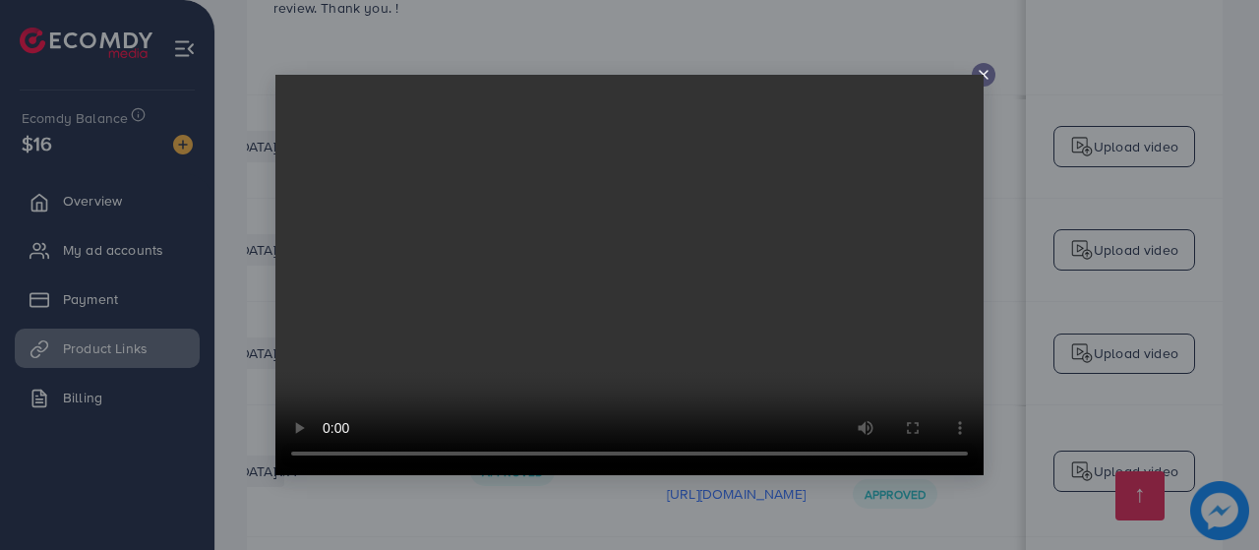
click at [977, 74] on icon at bounding box center [984, 75] width 16 height 16
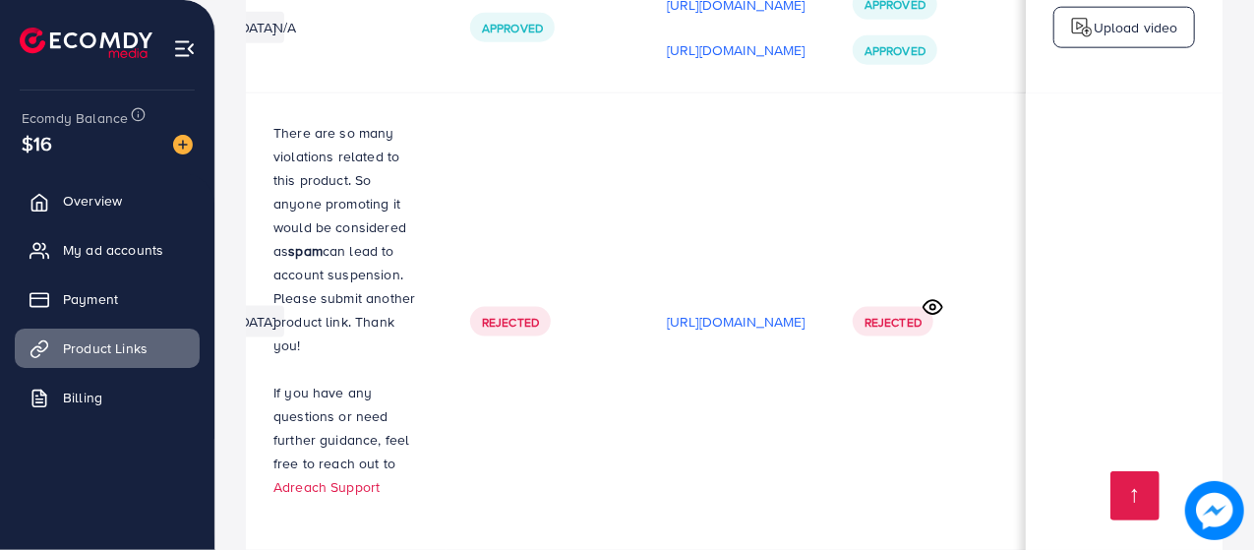
scroll to position [1534, 0]
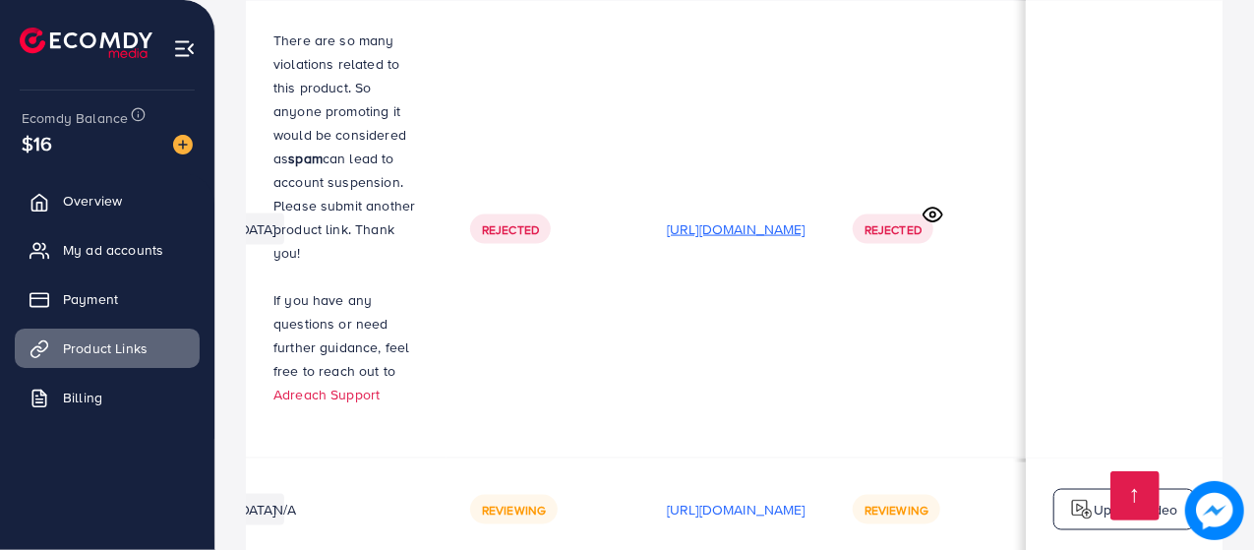
click at [692, 217] on p "[URL][DOMAIN_NAME]" at bounding box center [736, 229] width 139 height 24
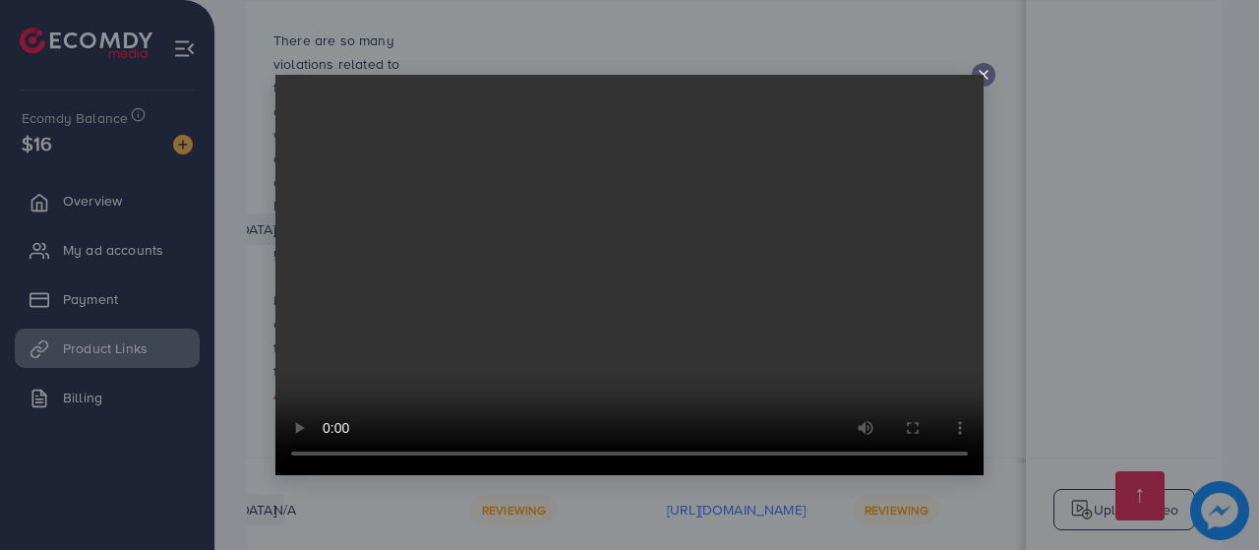
click at [991, 66] on div at bounding box center [984, 75] width 24 height 24
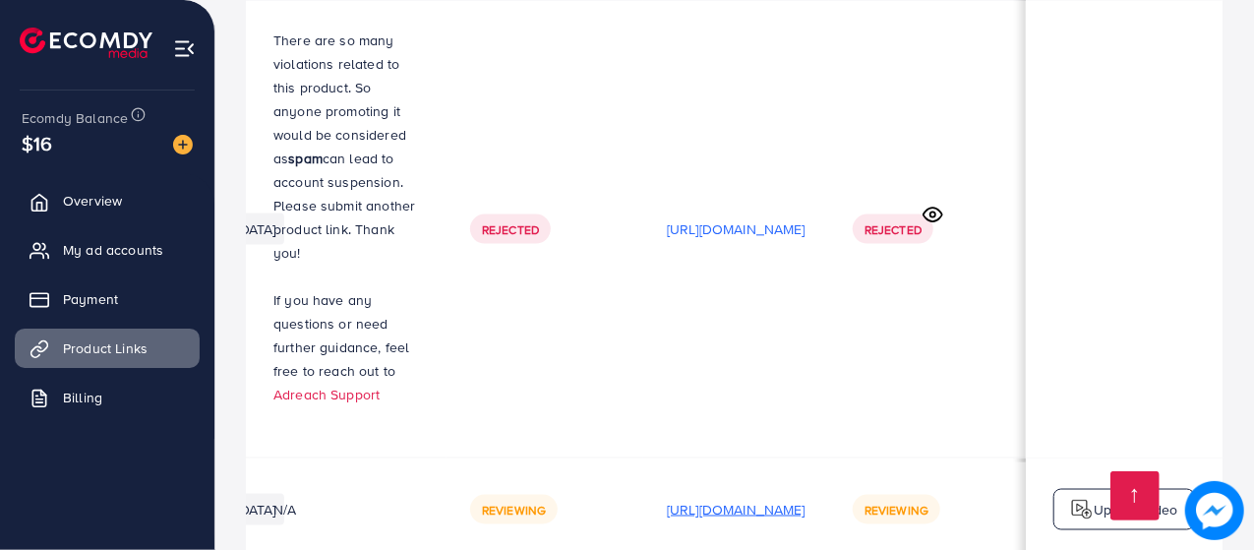
drag, startPoint x: 840, startPoint y: 178, endPoint x: 636, endPoint y: 461, distance: 348.8
click at [667, 498] on p "[URL][DOMAIN_NAME]" at bounding box center [736, 510] width 139 height 24
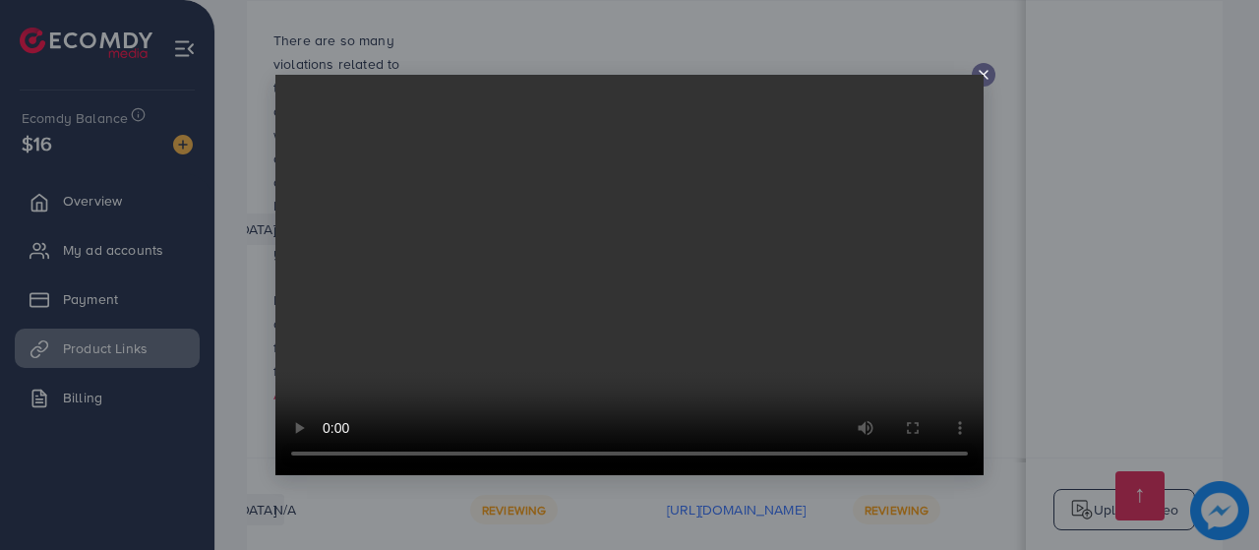
click at [986, 67] on icon at bounding box center [984, 75] width 16 height 16
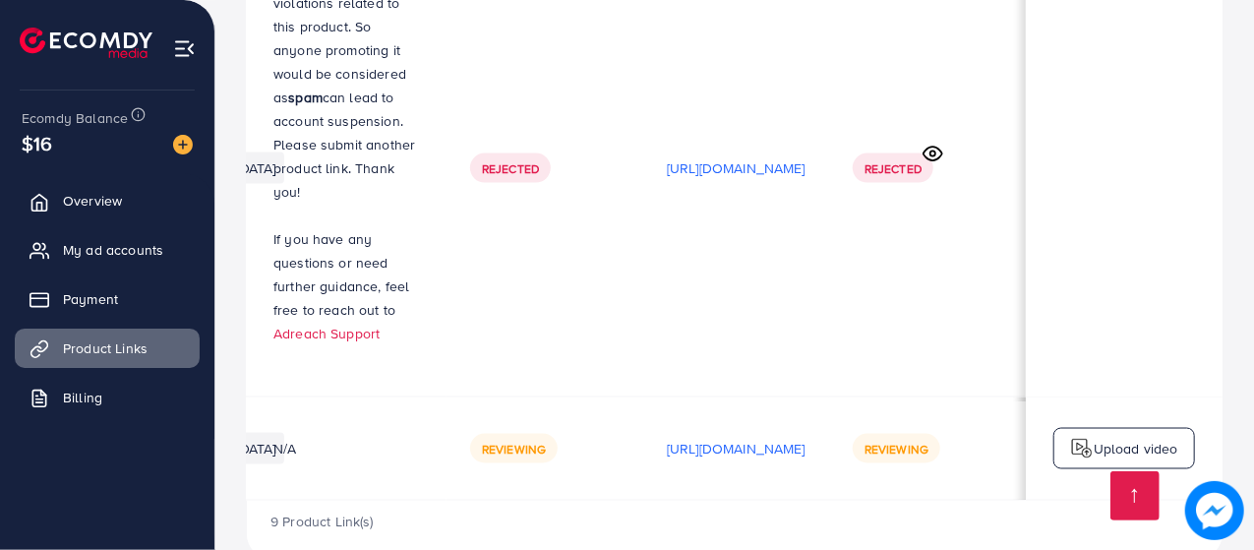
scroll to position [0, 582]
click at [694, 437] on p "[URL][DOMAIN_NAME]" at bounding box center [736, 449] width 139 height 24
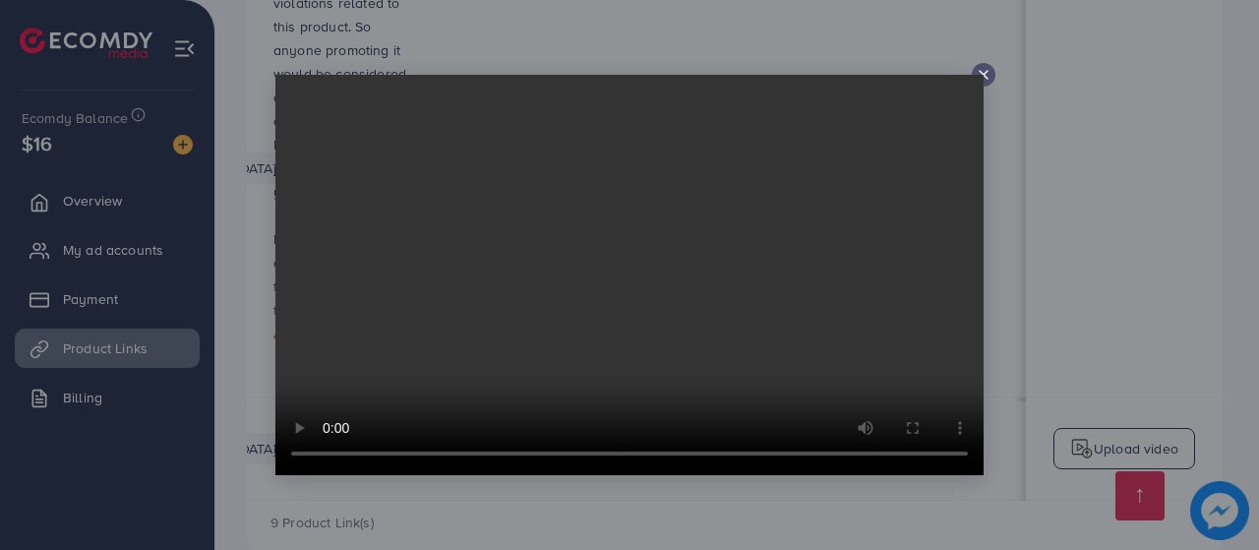
click at [1052, 113] on div at bounding box center [629, 275] width 1259 height 550
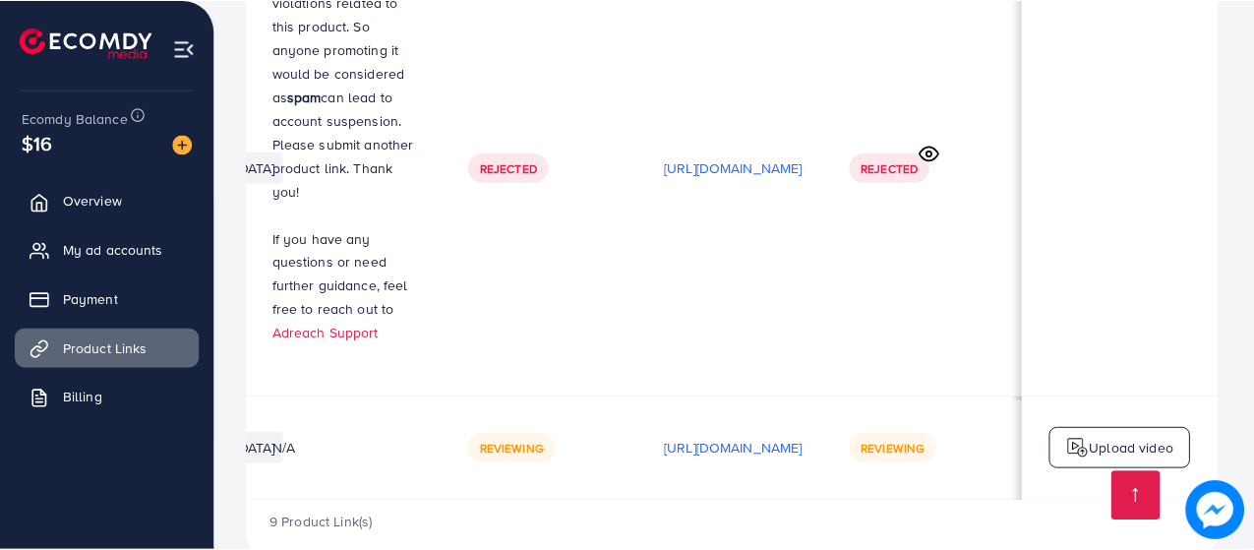
scroll to position [0, 581]
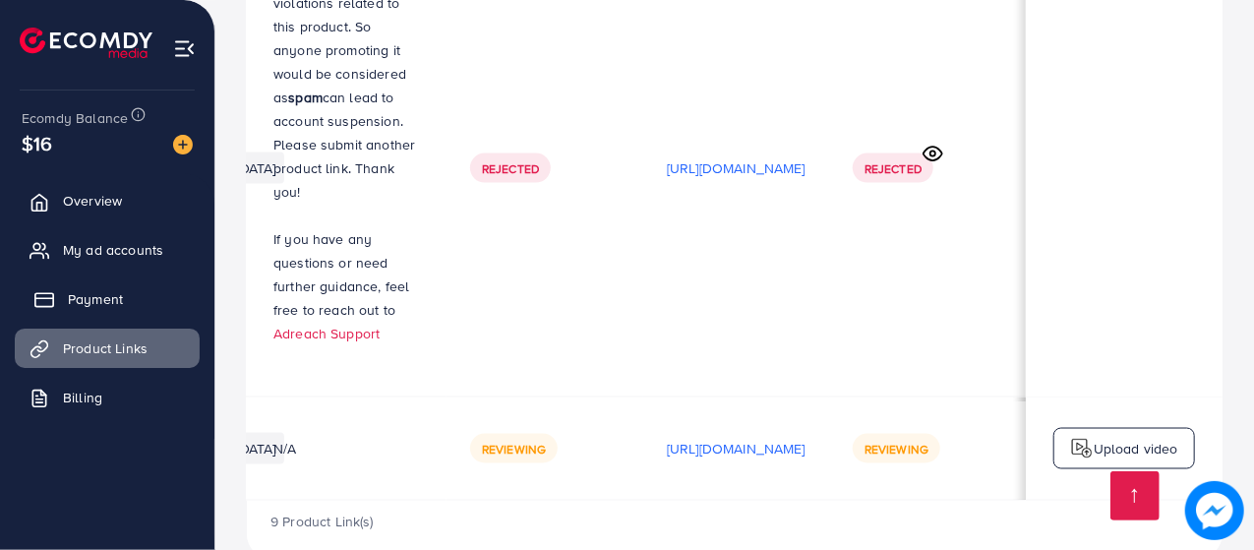
click at [94, 300] on span "Payment" at bounding box center [95, 299] width 55 height 20
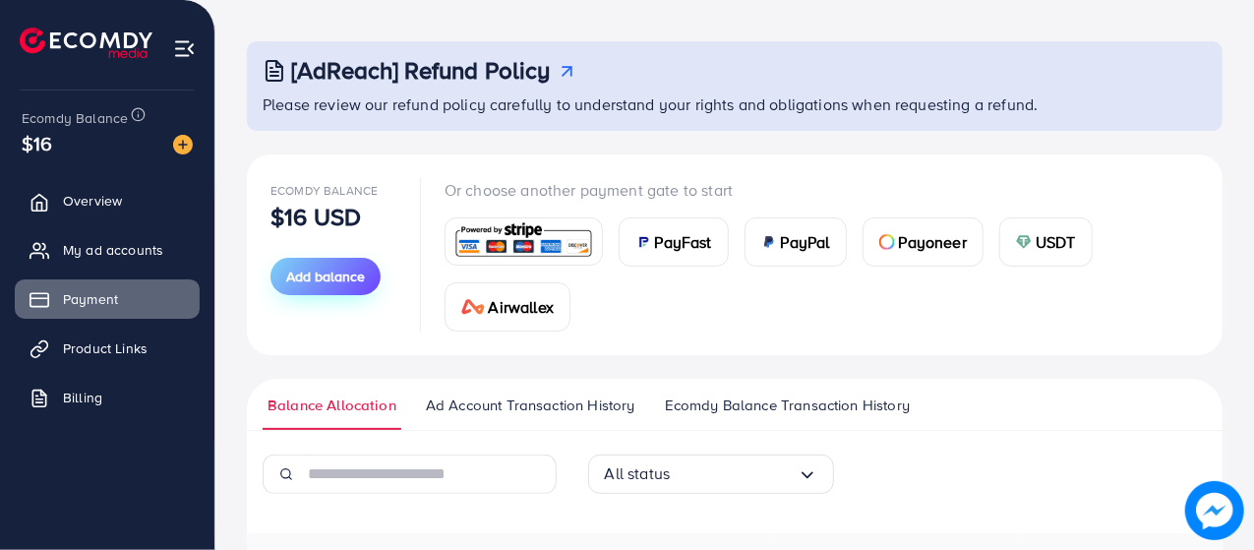
scroll to position [106, 0]
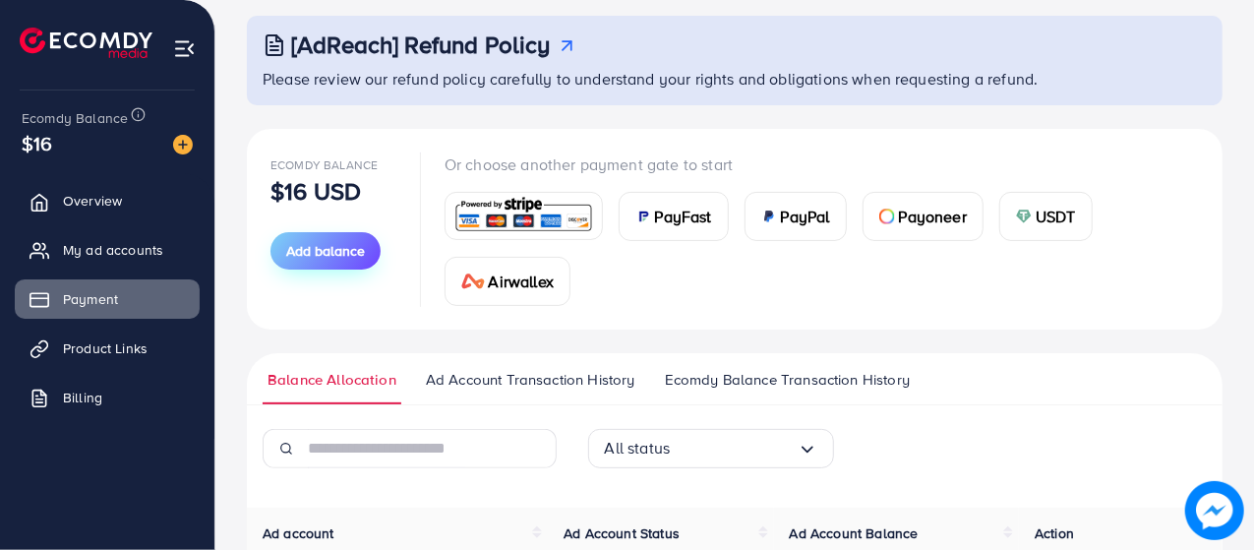
click at [331, 253] on span "Add balance" at bounding box center [325, 251] width 79 height 20
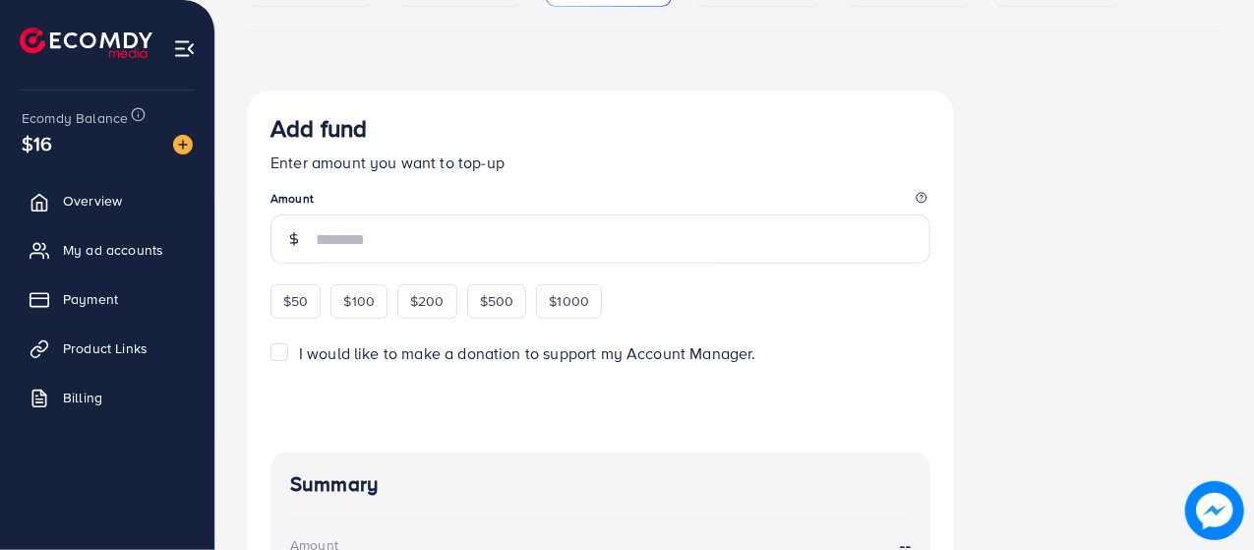
scroll to position [314, 0]
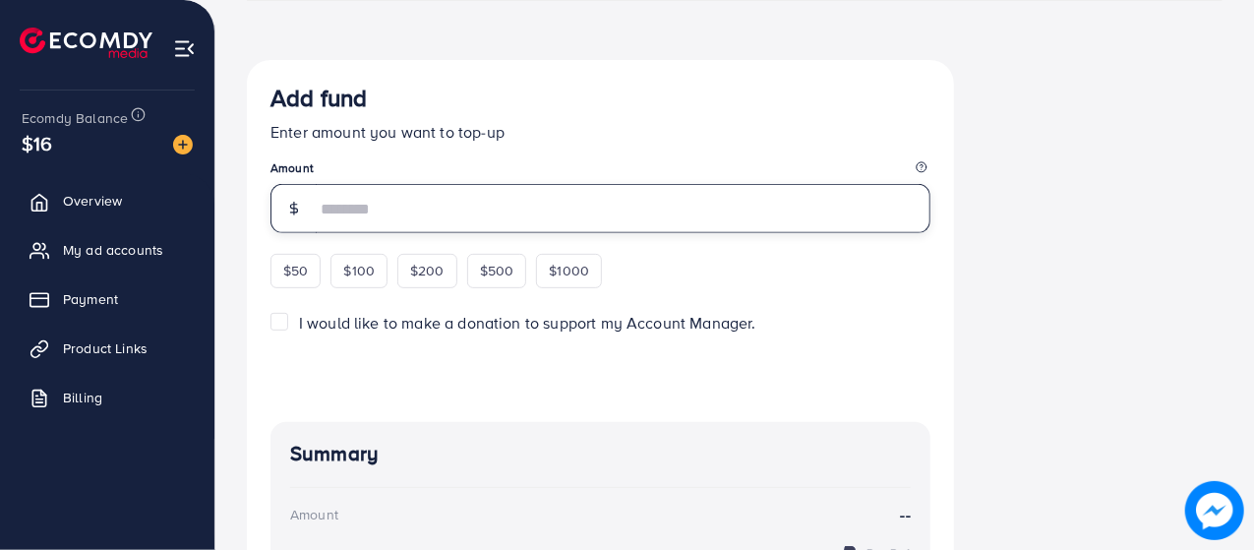
click at [382, 193] on input "number" at bounding box center [623, 208] width 615 height 49
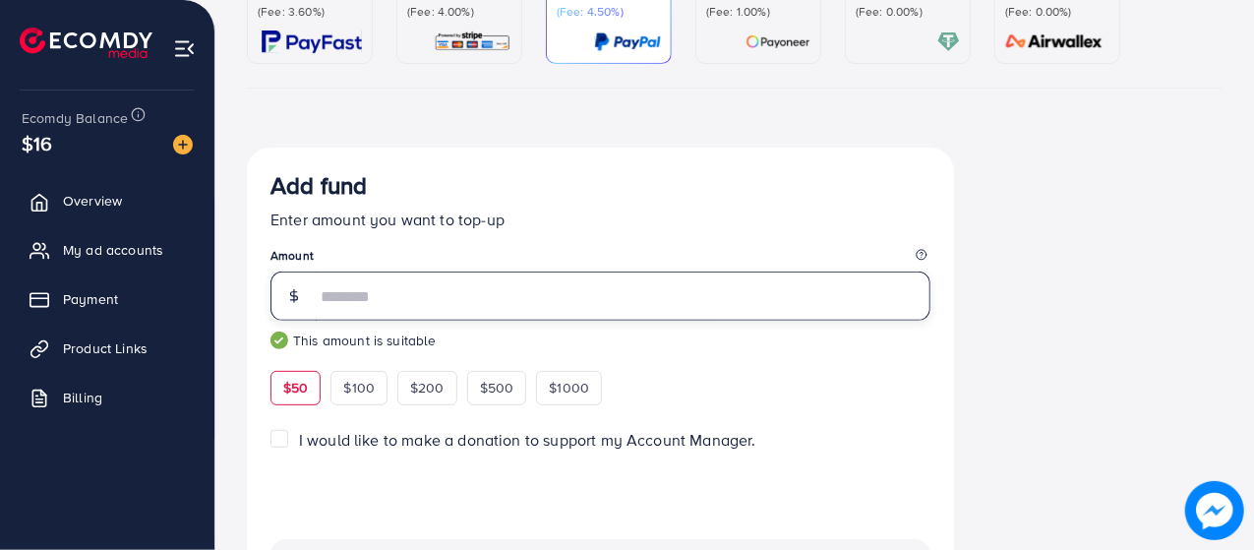
scroll to position [171, 0]
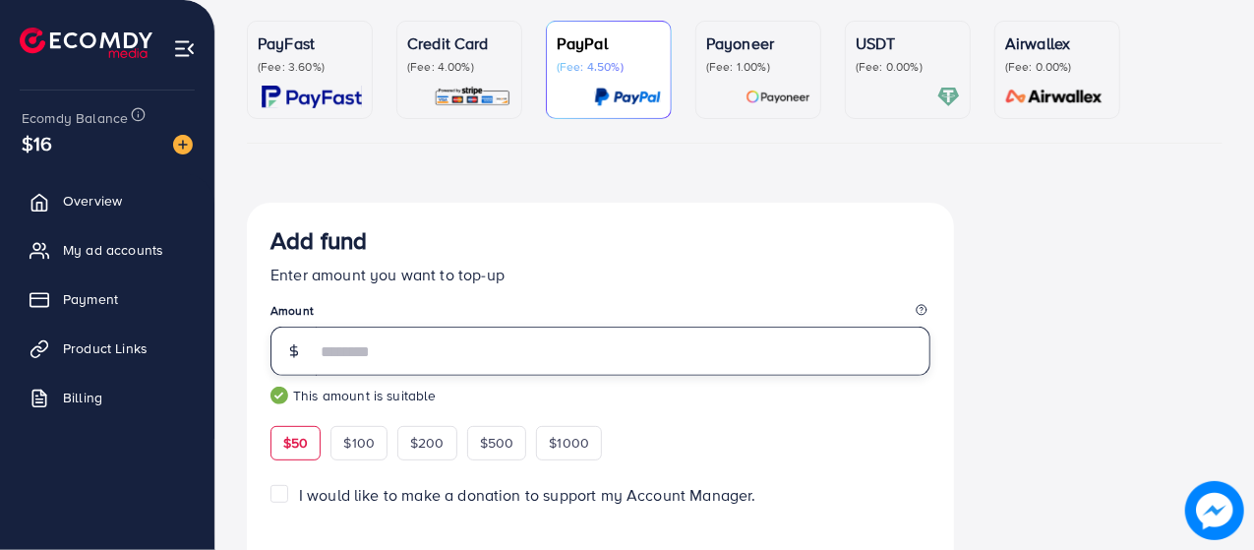
type input "**"
click at [472, 69] on p "(Fee: 4.00%)" at bounding box center [459, 67] width 104 height 16
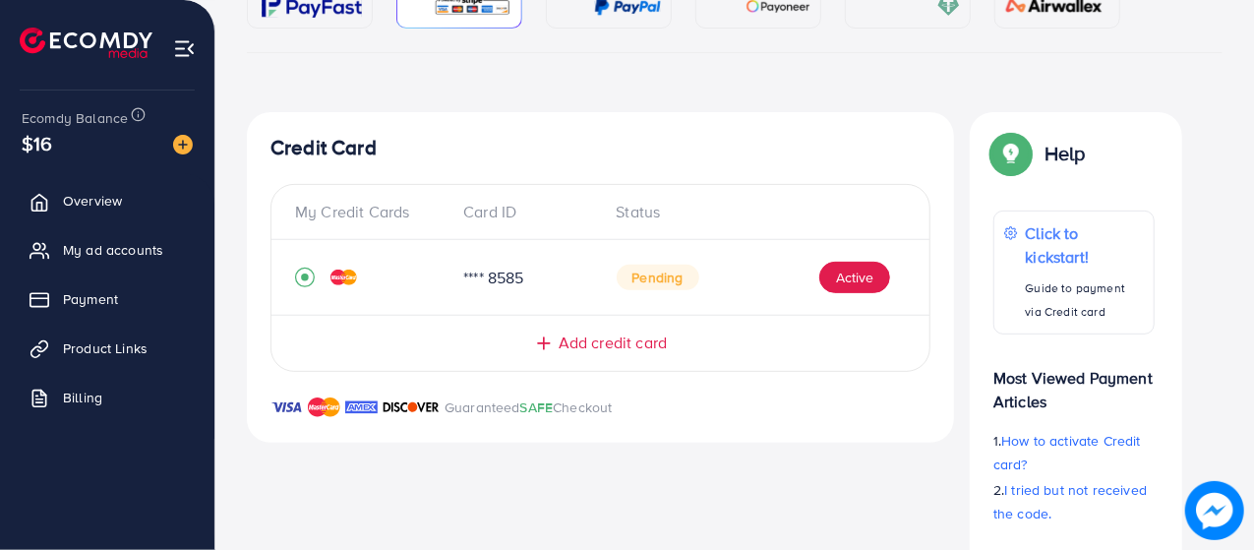
scroll to position [314, 0]
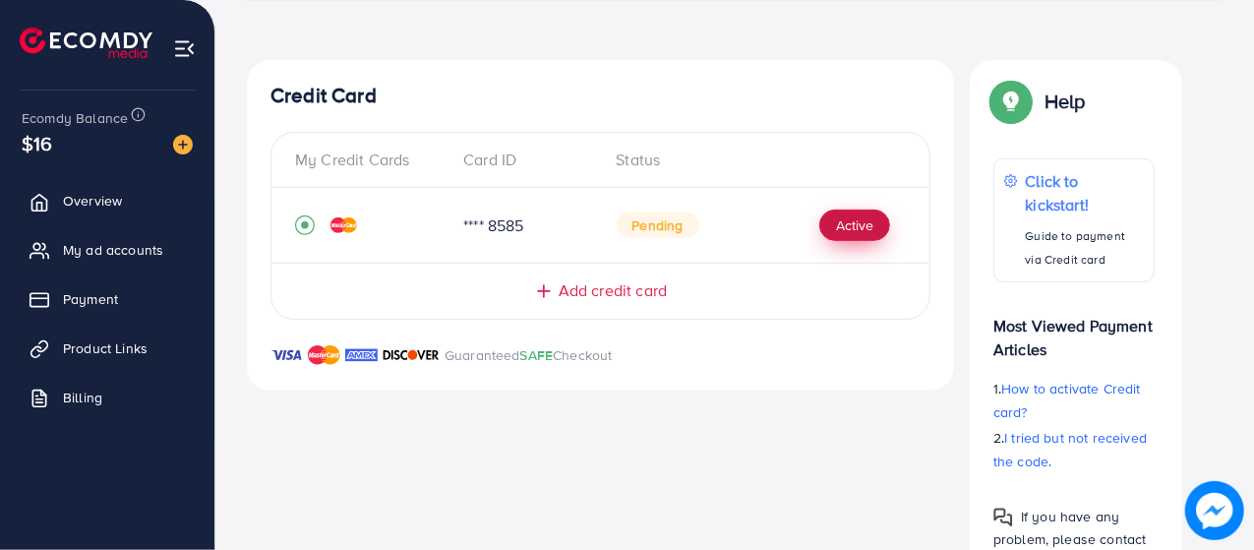
click at [854, 235] on button "Active" at bounding box center [854, 224] width 71 height 31
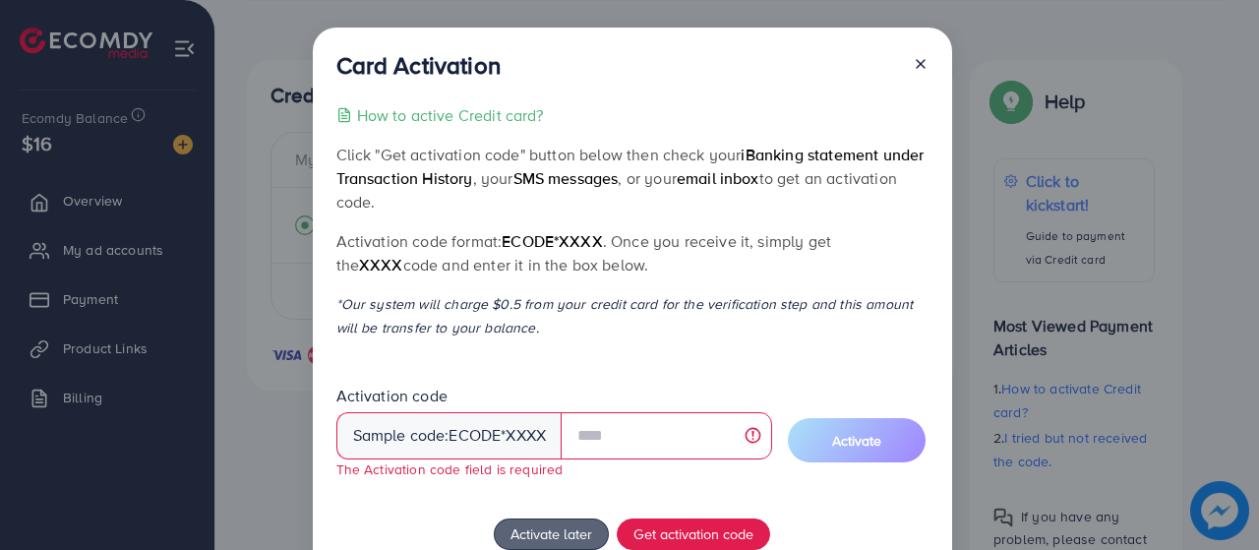
click at [923, 66] on icon at bounding box center [921, 64] width 16 height 16
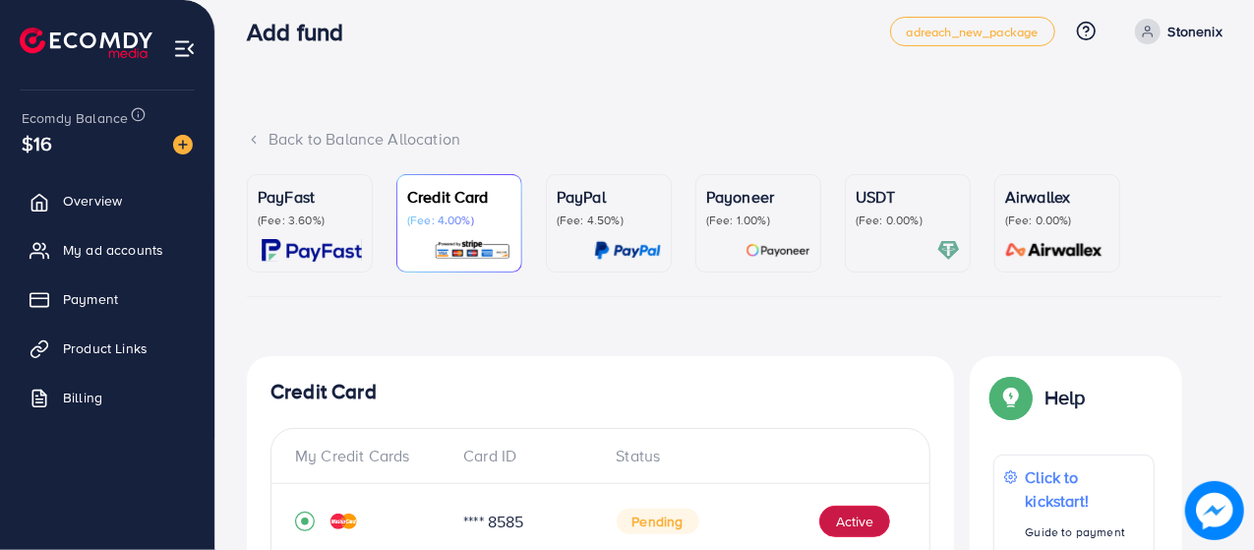
scroll to position [16, 0]
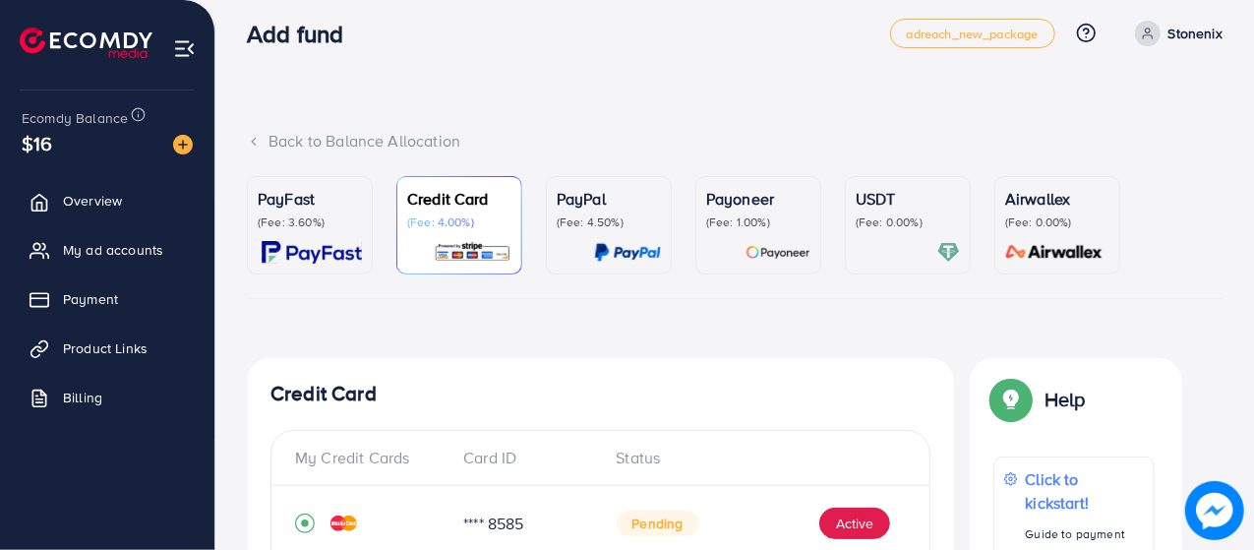
click at [256, 149] on div "Back to Balance Allocation" at bounding box center [735, 141] width 976 height 23
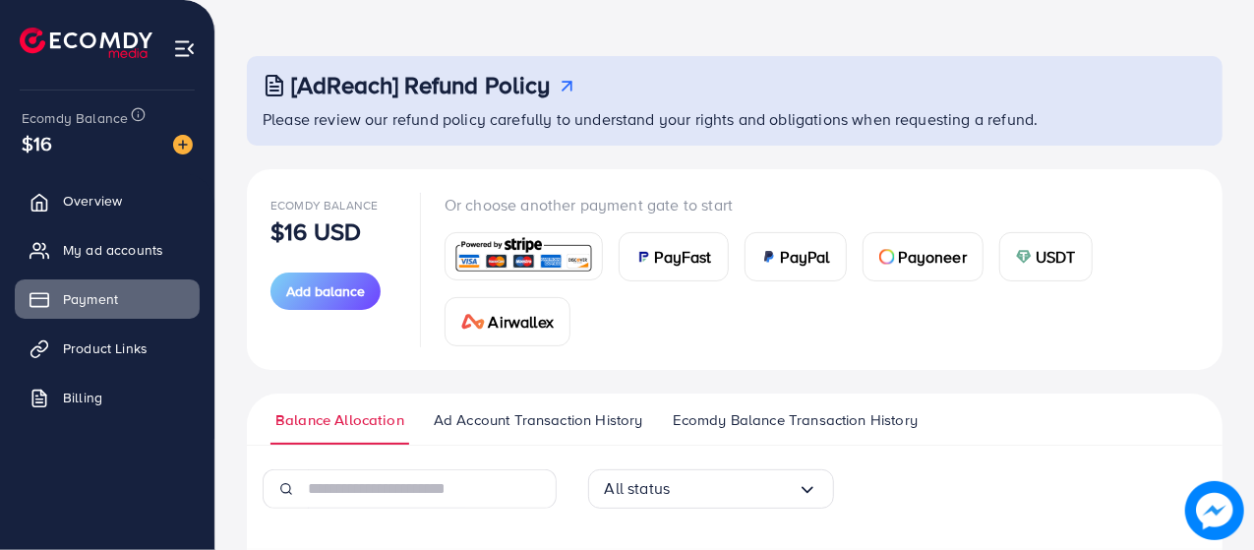
scroll to position [65, 0]
click at [297, 294] on span "Add balance" at bounding box center [325, 292] width 79 height 20
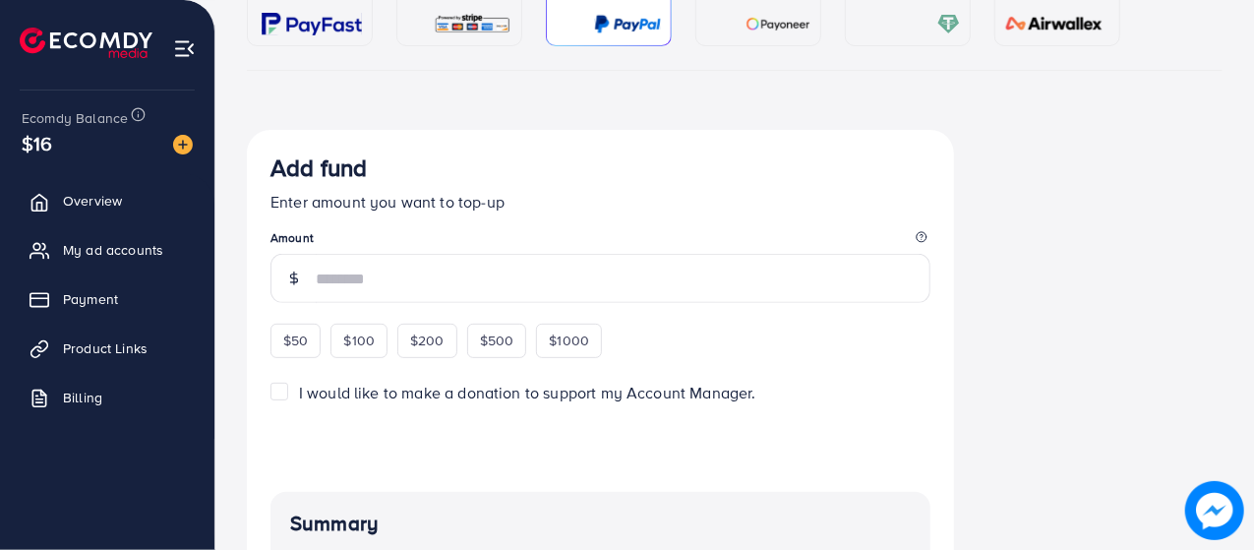
scroll to position [344, 0]
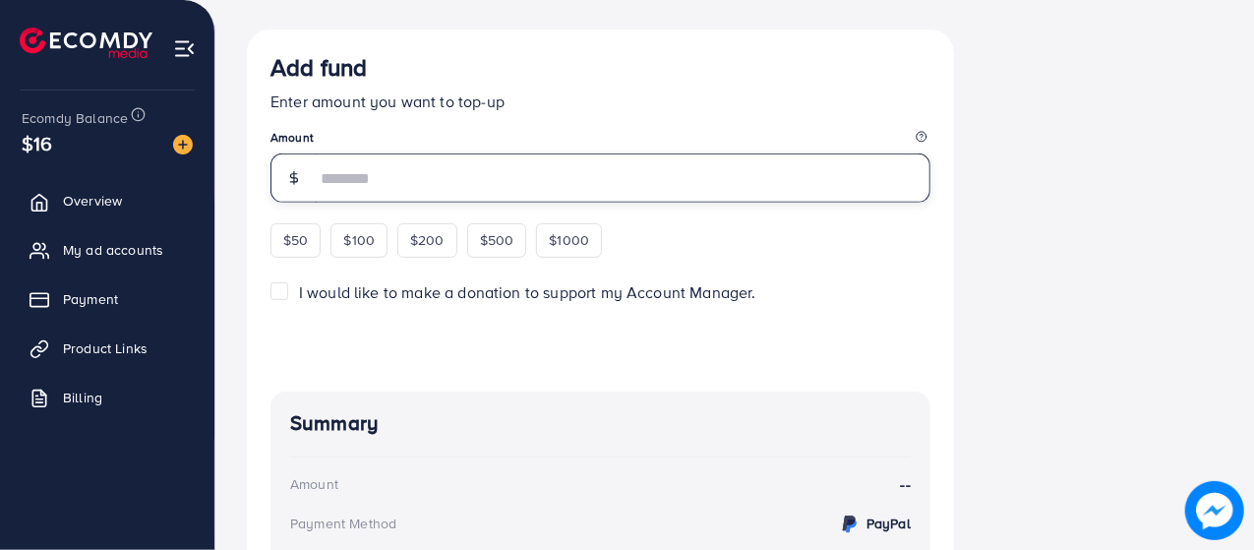
click at [470, 174] on input "number" at bounding box center [623, 177] width 615 height 49
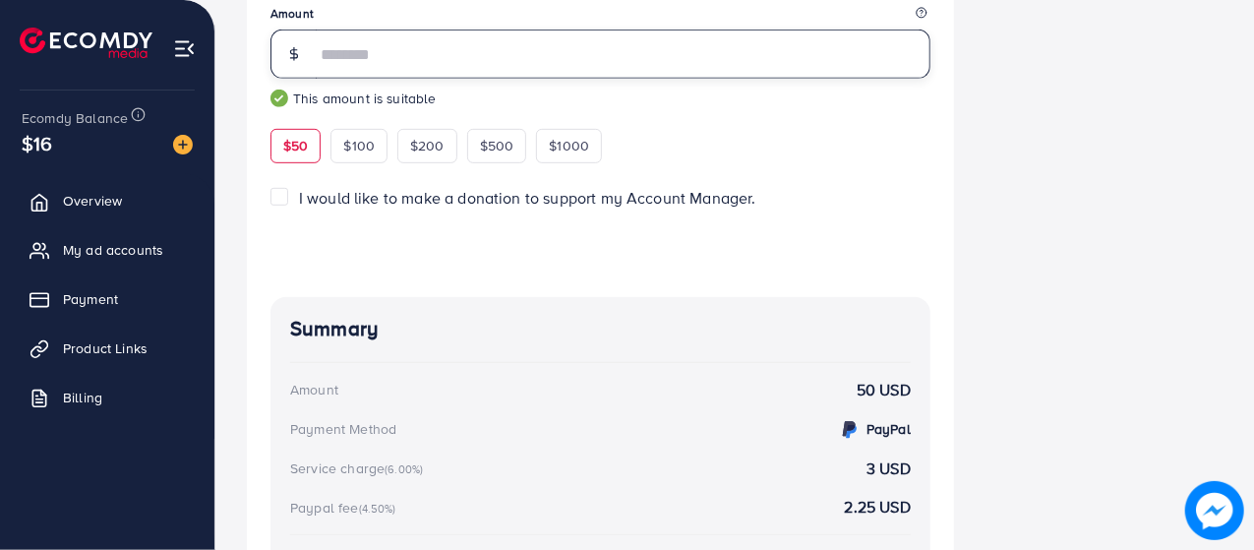
scroll to position [616, 0]
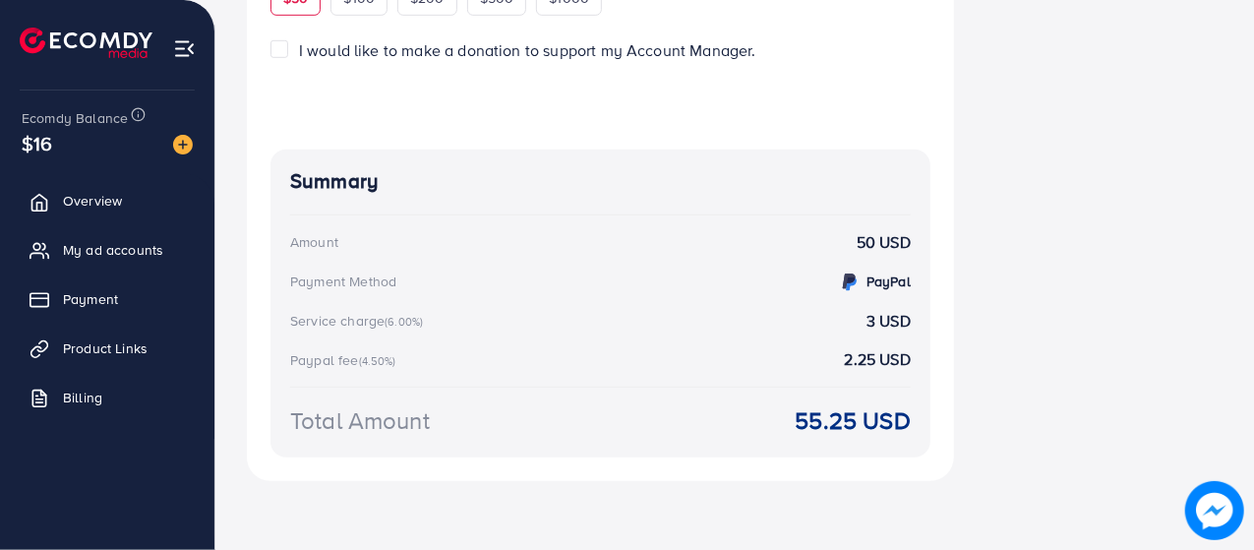
type input "**"
click at [1055, 357] on div "Add fund Enter amount you want to top-up Amount ** This amount is suitable $50 …" at bounding box center [735, 139] width 976 height 762
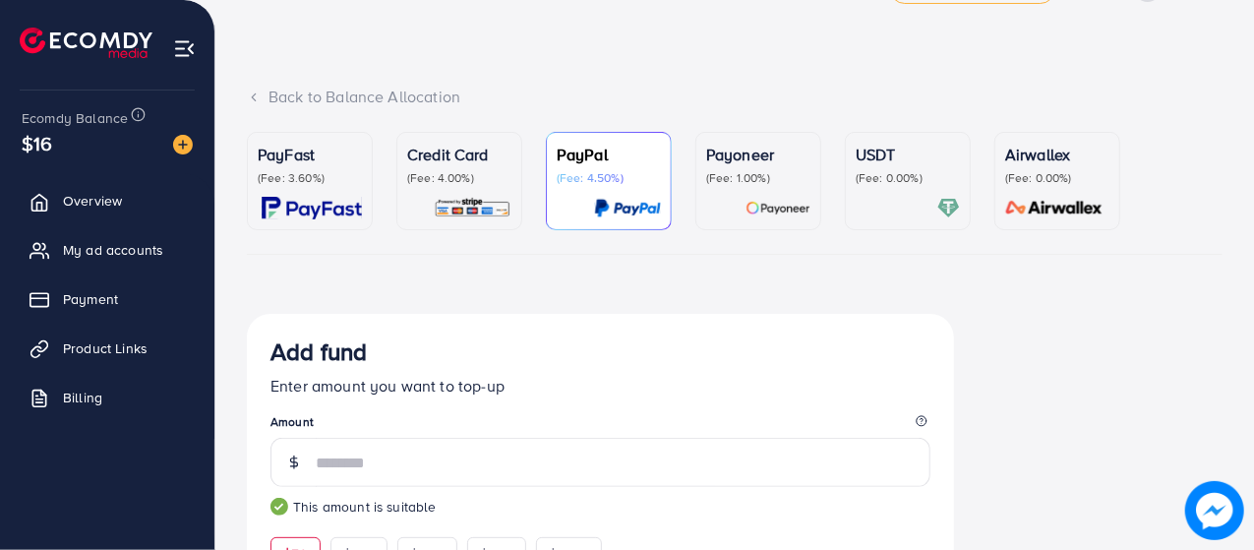
scroll to position [61, 0]
click at [321, 184] on p "(Fee: 3.60%)" at bounding box center [310, 177] width 104 height 16
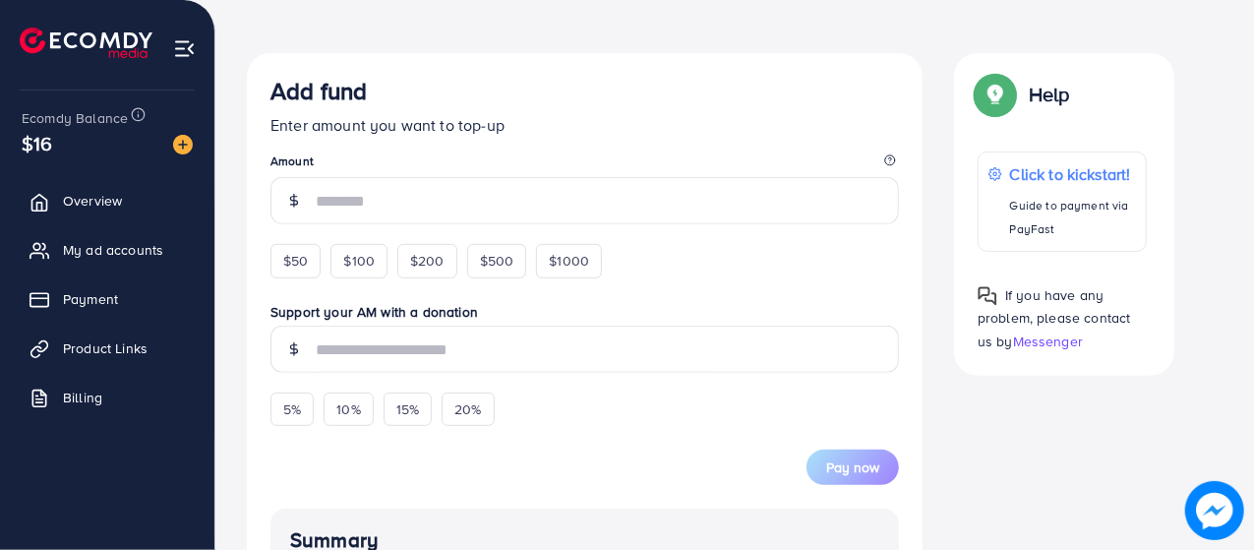
scroll to position [237, 0]
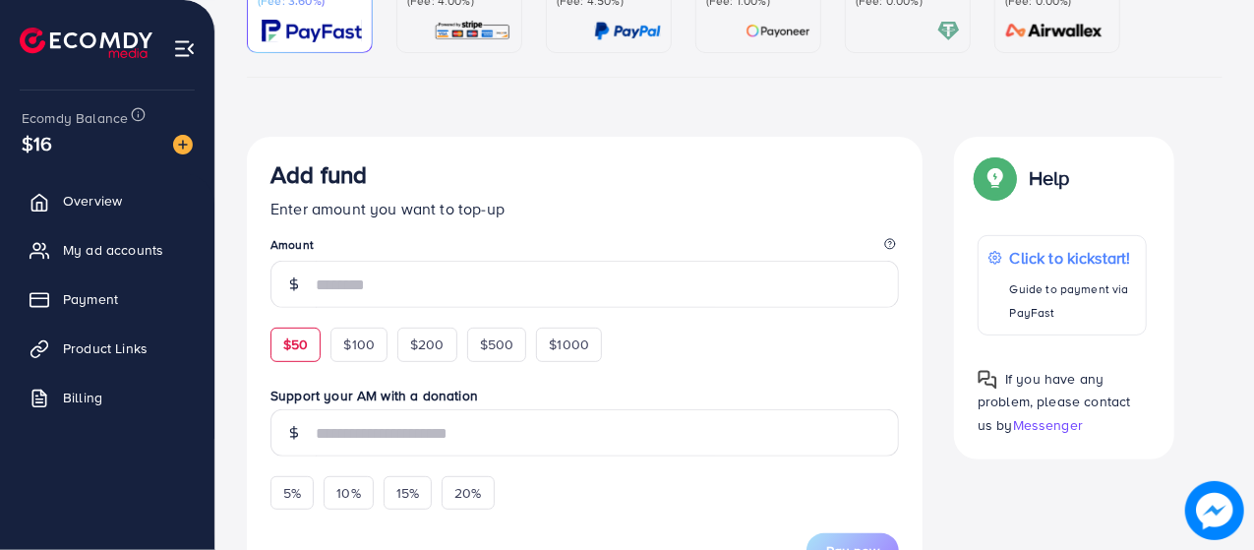
click at [287, 357] on div "$50" at bounding box center [295, 344] width 50 height 33
type input "**"
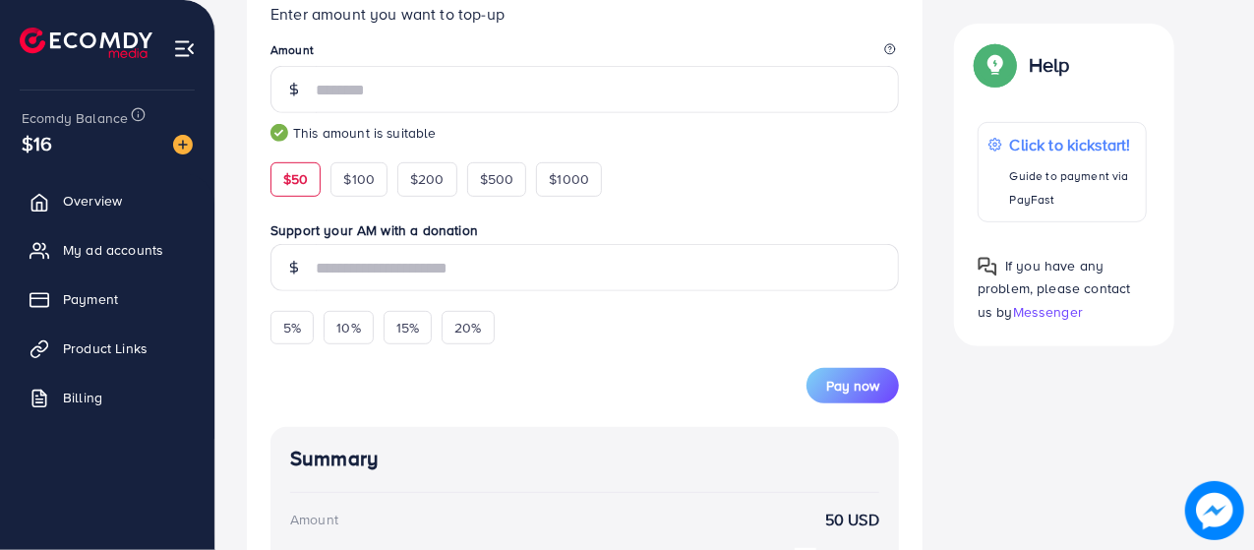
scroll to position [341, 0]
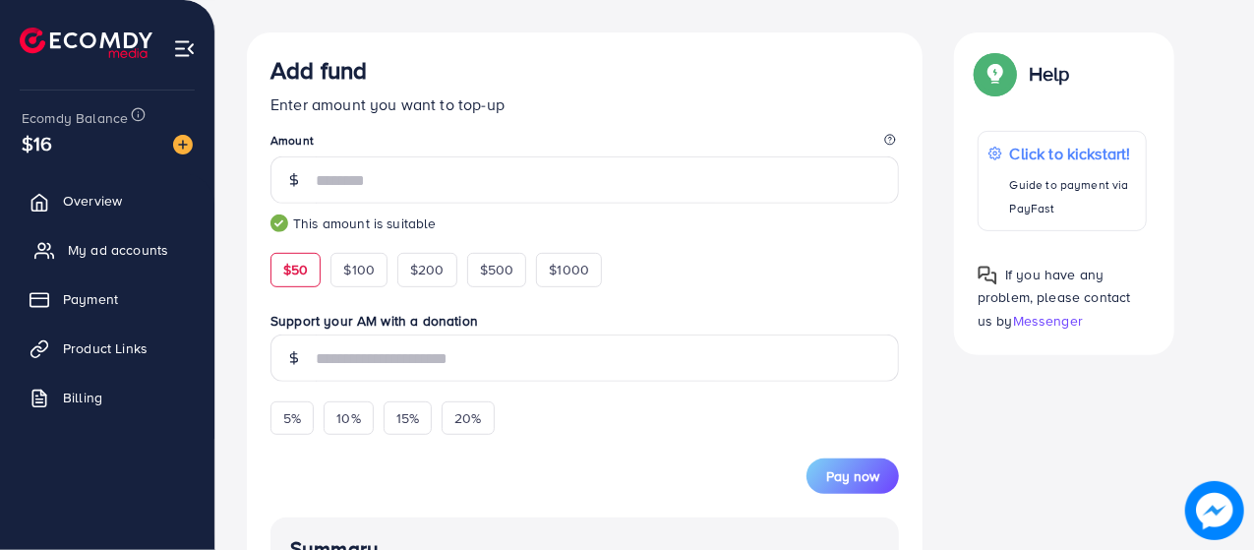
click at [154, 232] on link "My ad accounts" at bounding box center [107, 249] width 185 height 39
click at [136, 255] on span "My ad accounts" at bounding box center [118, 250] width 100 height 20
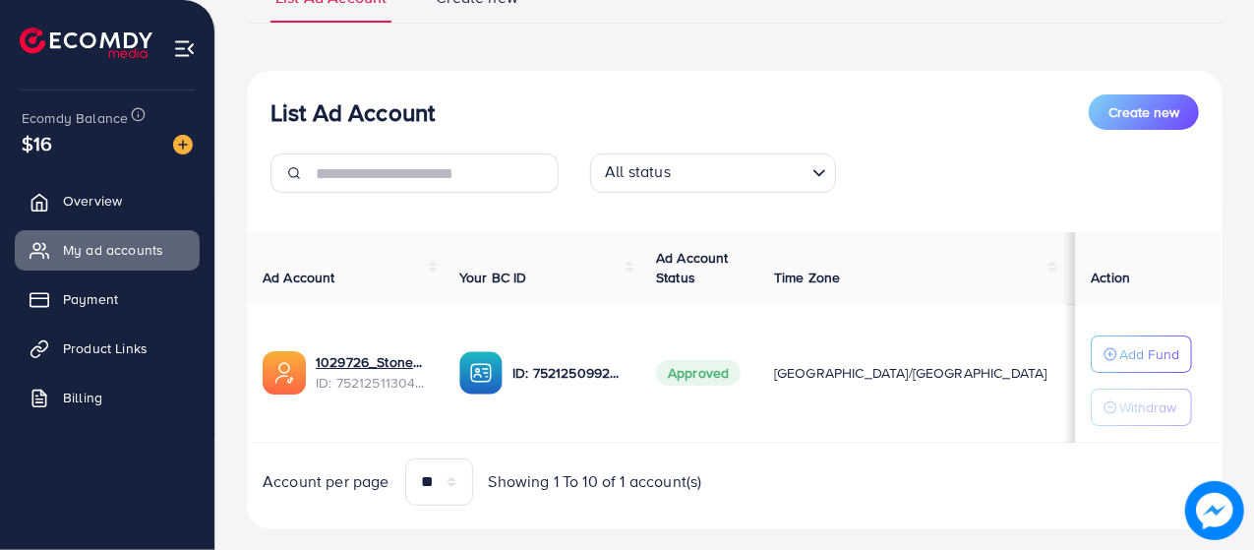
scroll to position [207, 0]
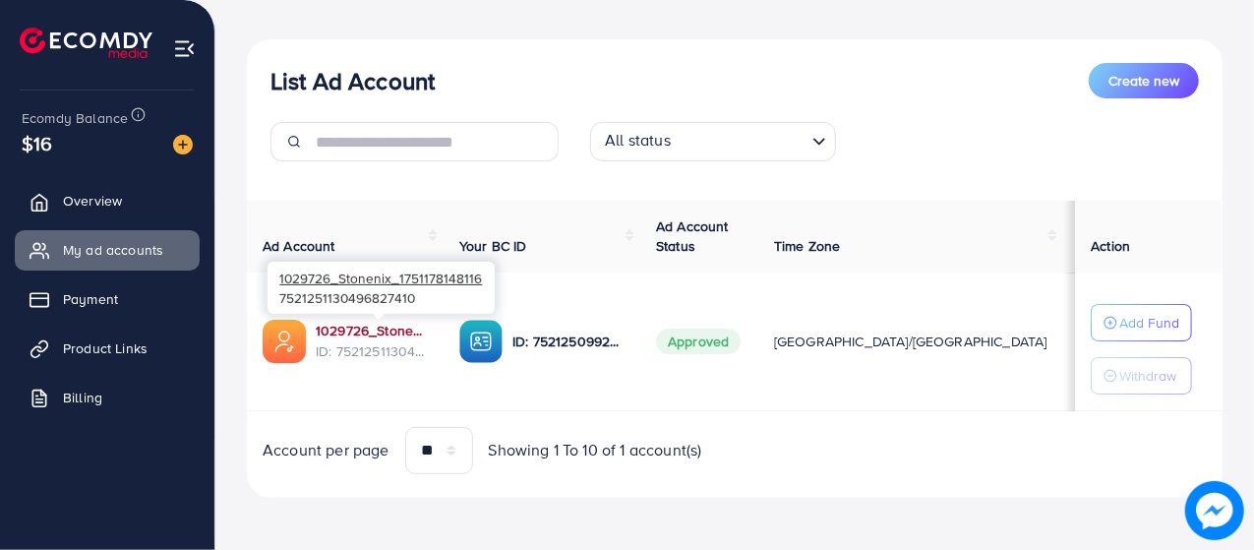
click at [395, 330] on link "1029726_Stonenix_1751178148116" at bounding box center [372, 331] width 112 height 20
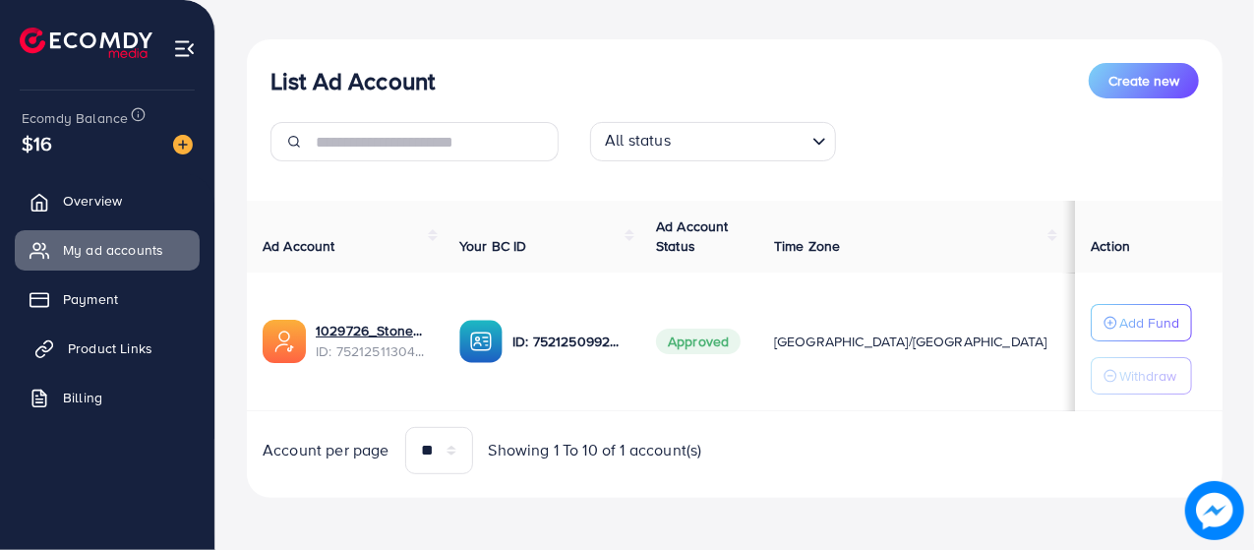
click at [96, 349] on span "Product Links" at bounding box center [110, 348] width 85 height 20
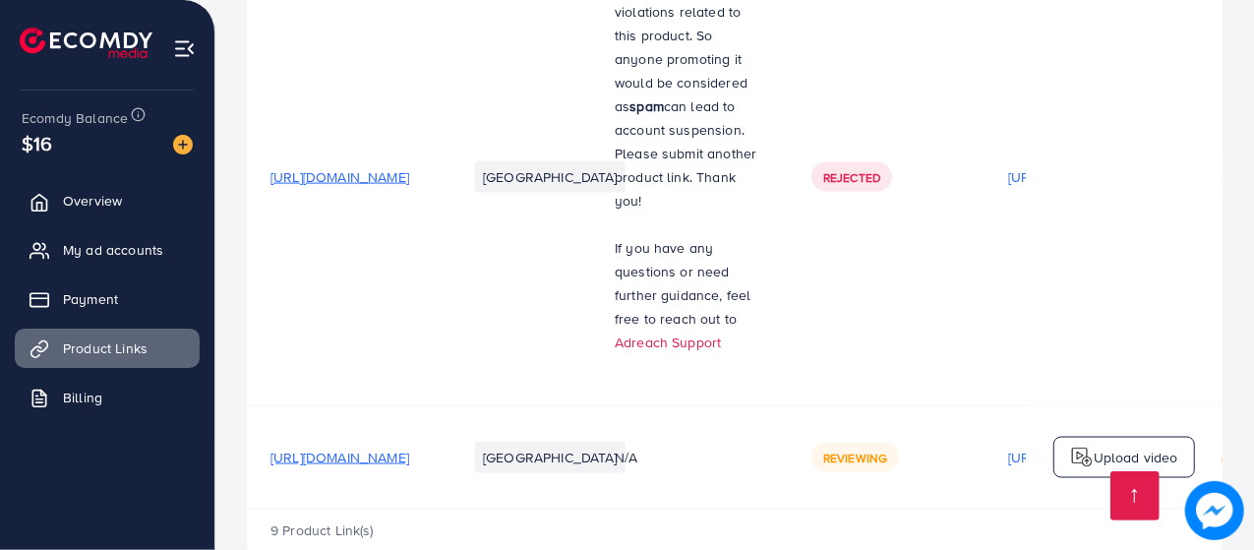
scroll to position [1595, 0]
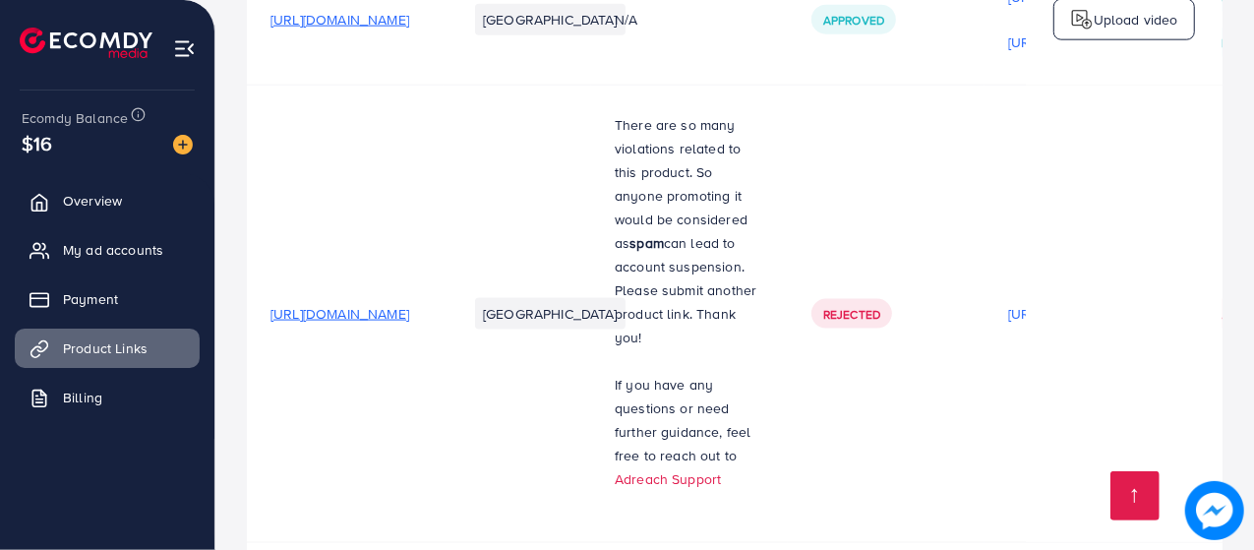
scroll to position [1595, 0]
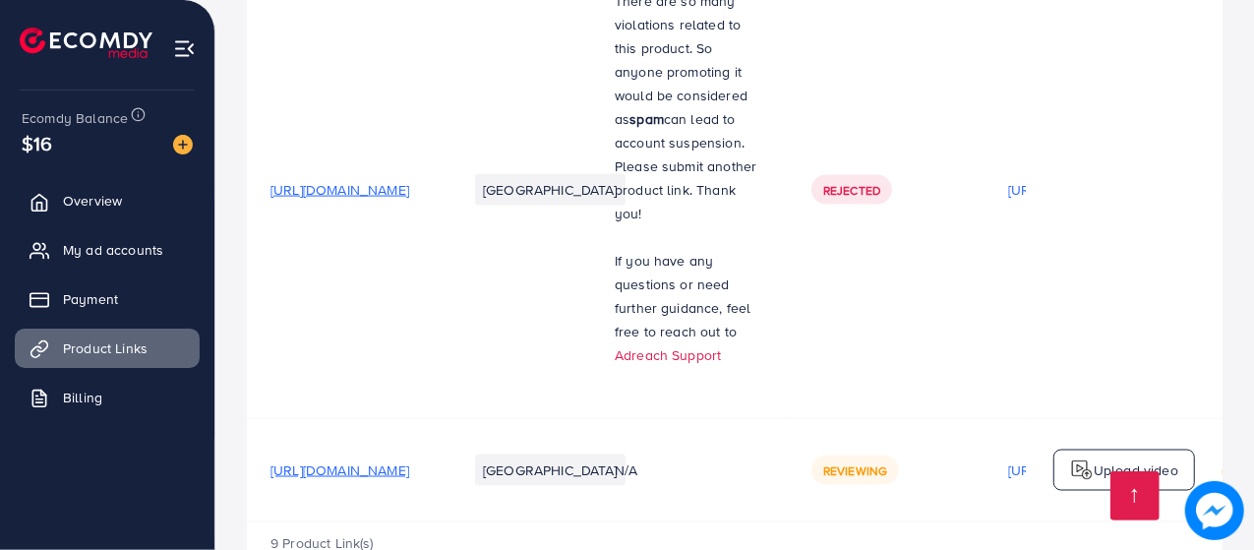
scroll to position [1595, 0]
